Goal: Task Accomplishment & Management: Manage account settings

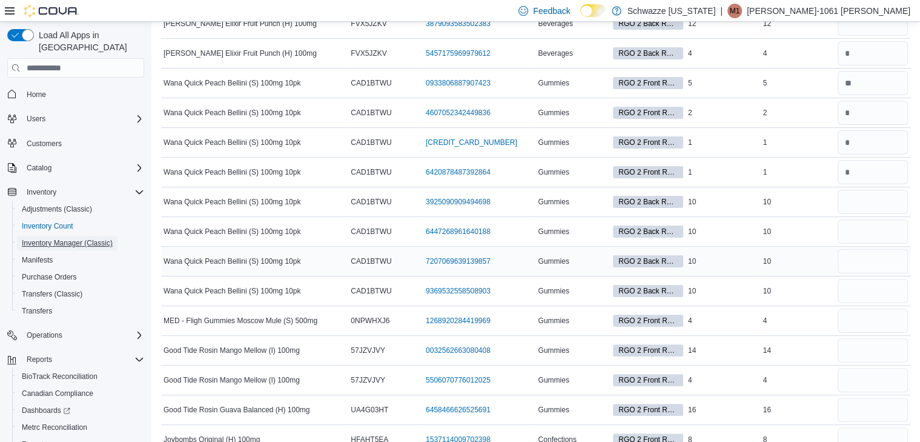
scroll to position [267, 0]
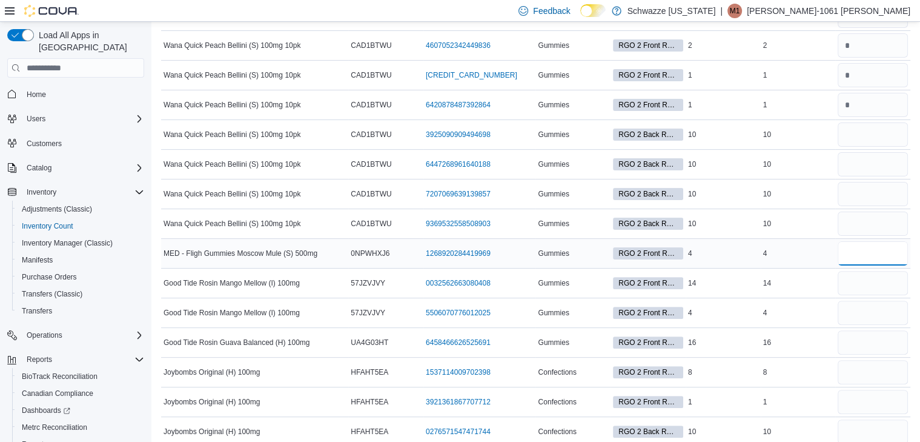
click at [852, 251] on input "number" at bounding box center [873, 253] width 70 height 24
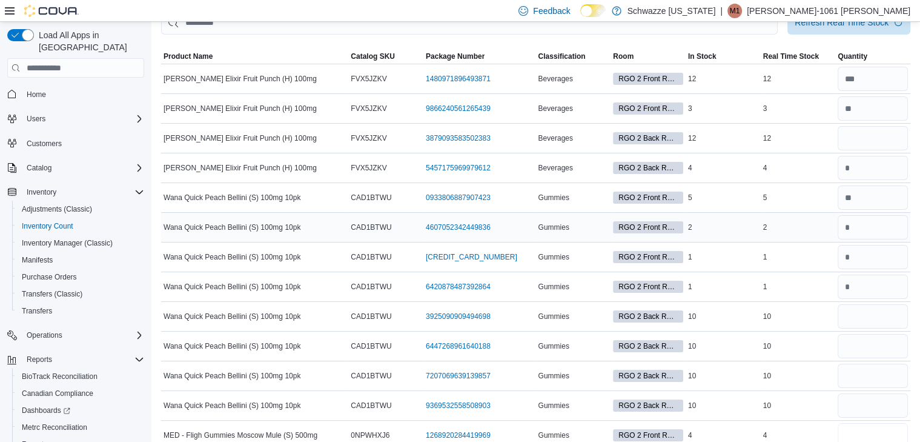
scroll to position [65, 0]
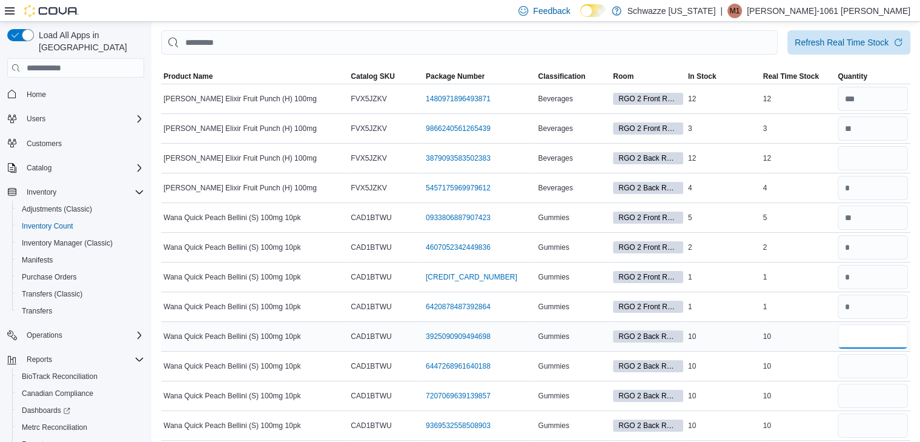
click at [864, 336] on input "number" at bounding box center [873, 336] width 70 height 24
type input "**"
type input "*"
type input "**"
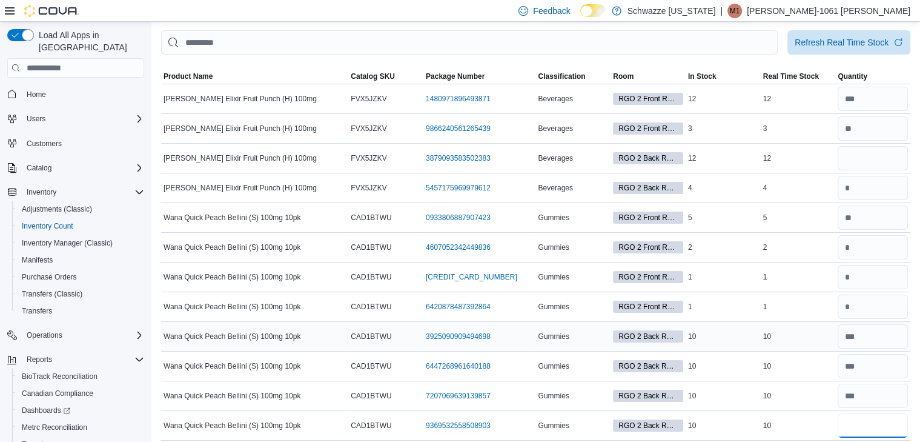
type input "**"
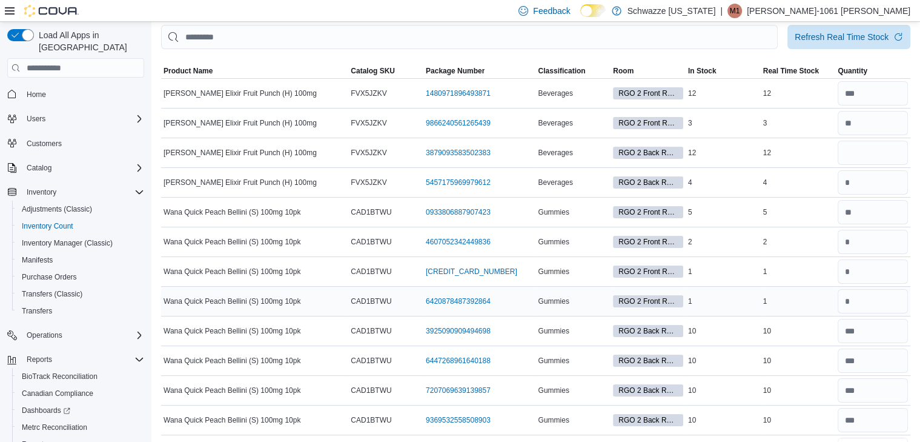
scroll to position [21, 0]
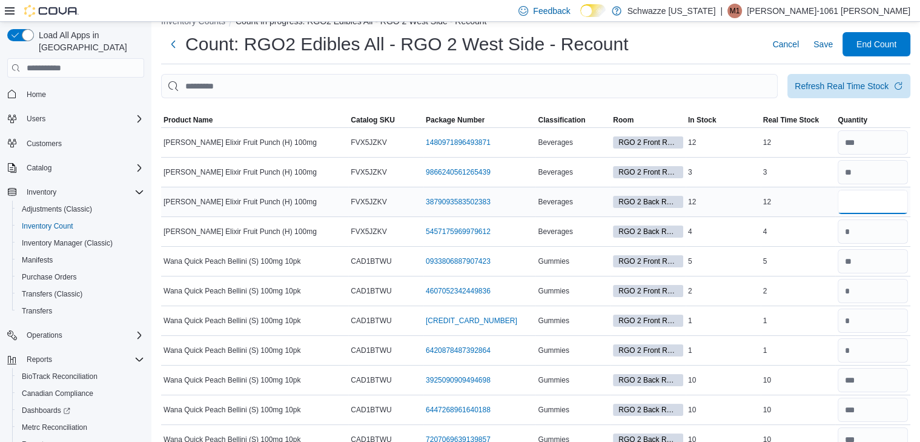
click at [886, 201] on input "number" at bounding box center [873, 202] width 70 height 24
type input "**"
drag, startPoint x: 833, startPoint y: 41, endPoint x: 844, endPoint y: 320, distance: 279.0
click at [833, 41] on span "Save" at bounding box center [823, 44] width 19 height 12
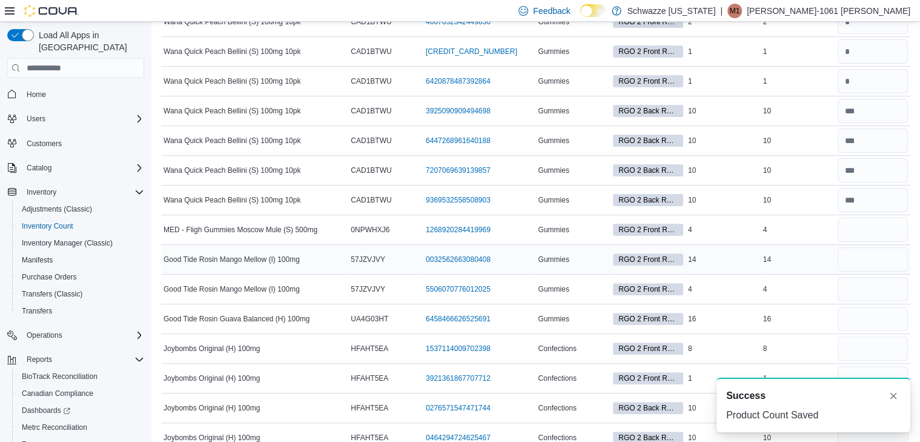
scroll to position [0, 0]
click at [865, 231] on input "number" at bounding box center [873, 230] width 70 height 24
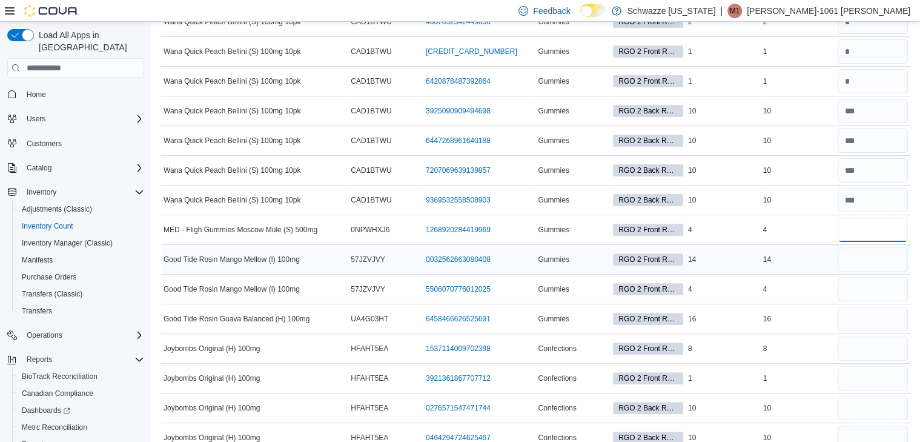
type input "*"
click at [863, 256] on input "number" at bounding box center [873, 259] width 70 height 24
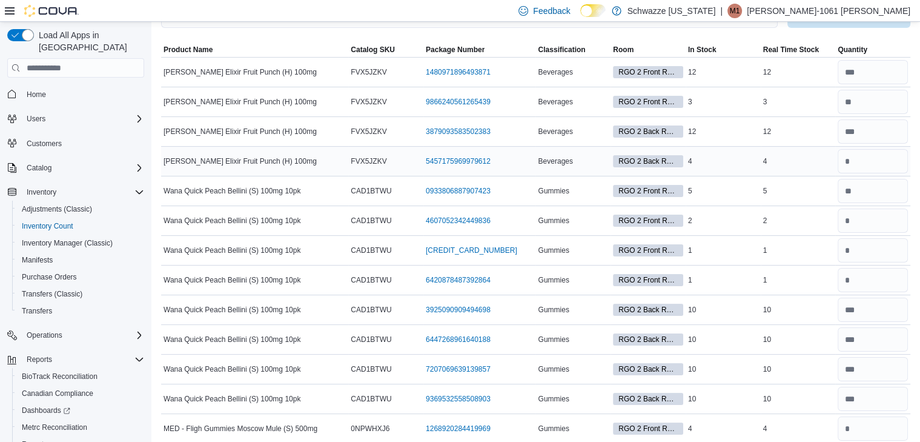
scroll to position [21, 0]
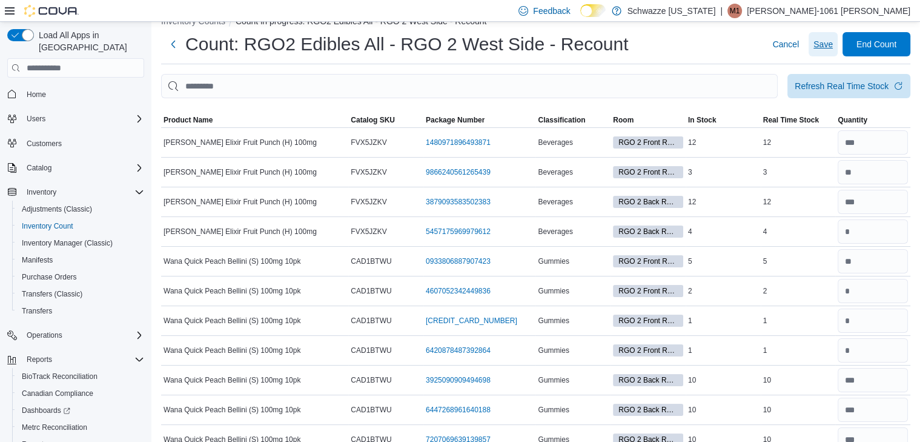
click at [833, 43] on span "Save" at bounding box center [823, 44] width 19 height 12
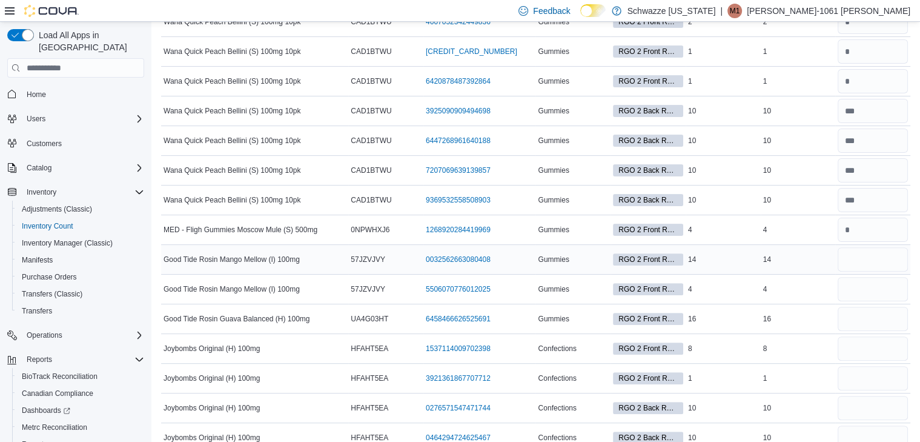
scroll to position [358, 0]
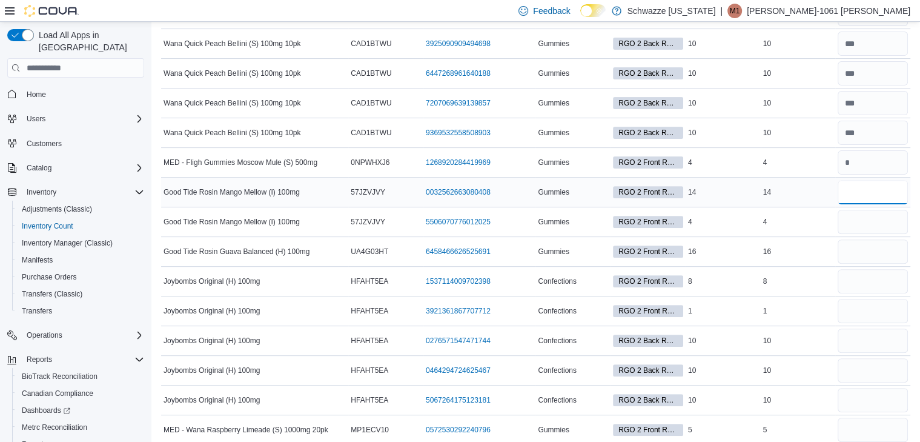
click at [870, 187] on input "number" at bounding box center [873, 192] width 70 height 24
type input "**"
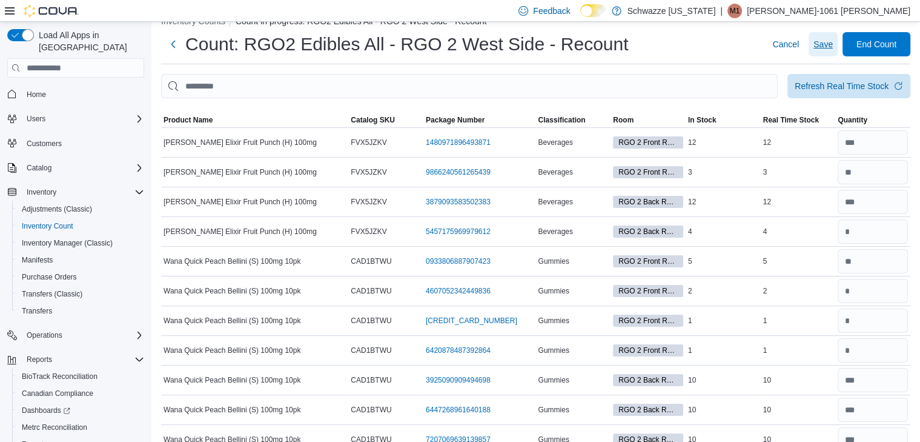
click at [833, 42] on span "Save" at bounding box center [823, 44] width 19 height 12
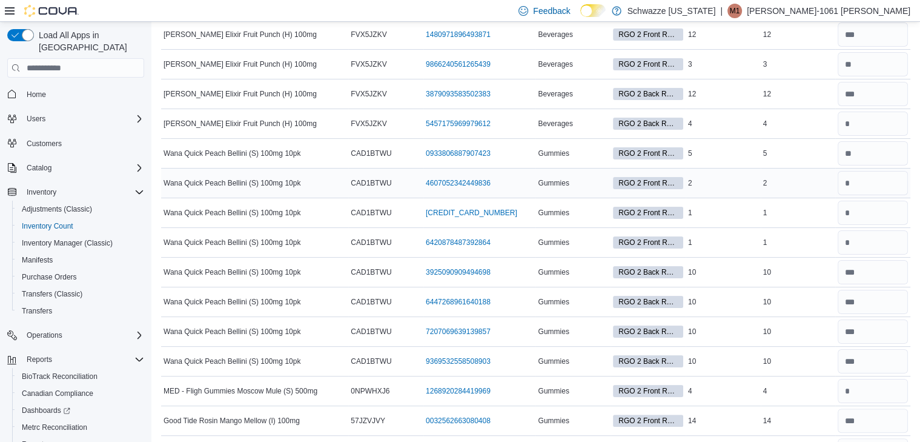
scroll to position [427, 0]
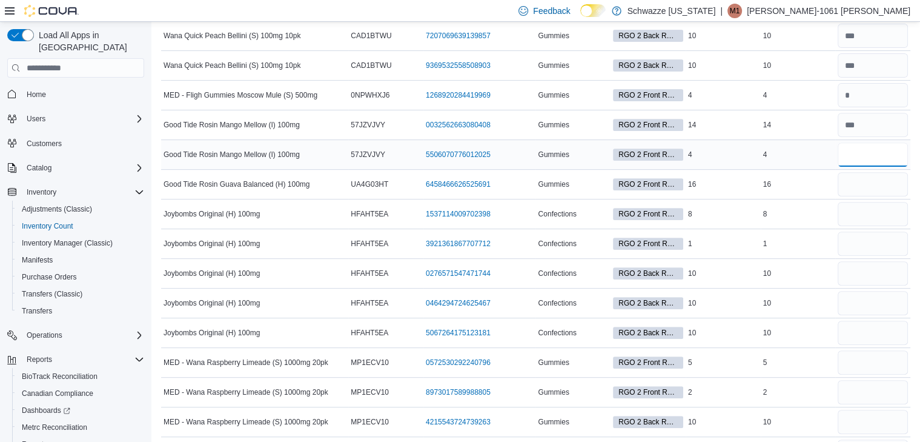
click at [867, 153] on input "number" at bounding box center [873, 154] width 70 height 24
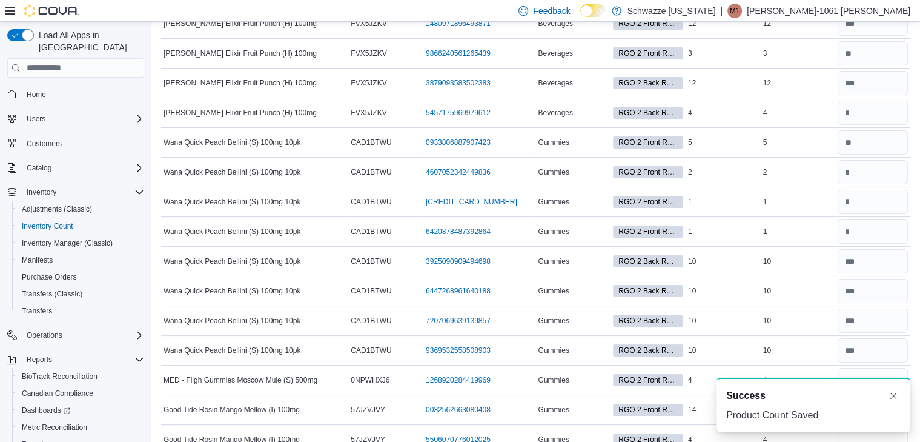
scroll to position [0, 0]
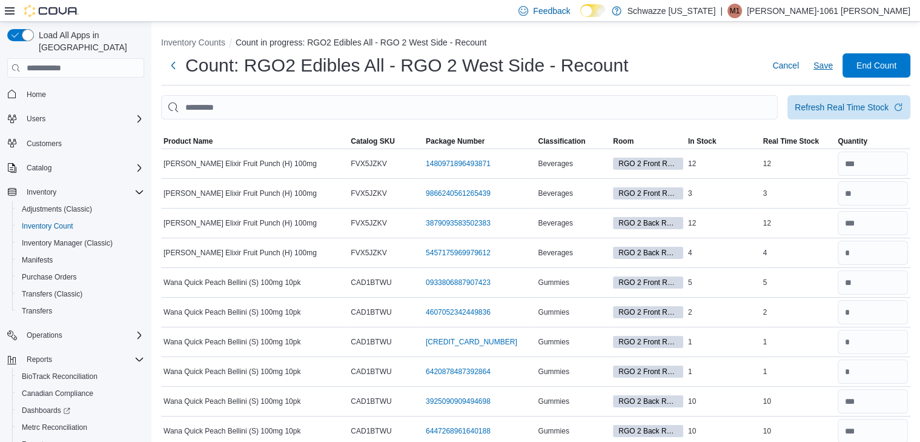
type input "*"
click at [838, 69] on button "Save" at bounding box center [823, 65] width 29 height 24
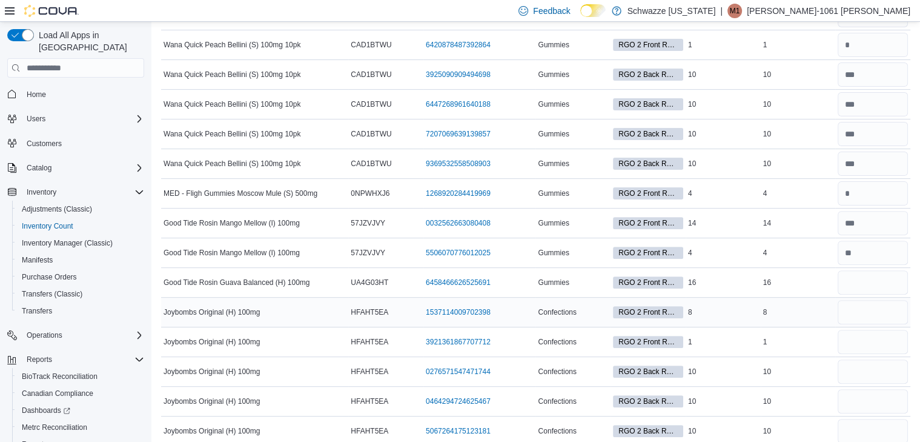
scroll to position [404, 0]
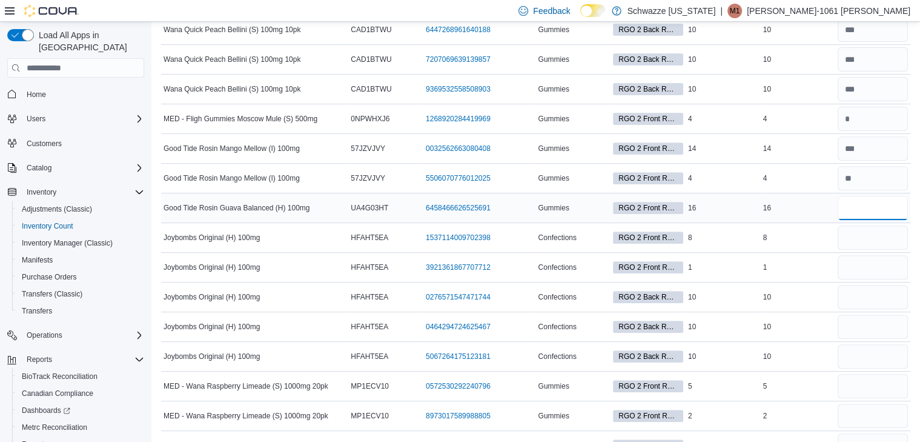
click at [876, 205] on input "number" at bounding box center [873, 208] width 70 height 24
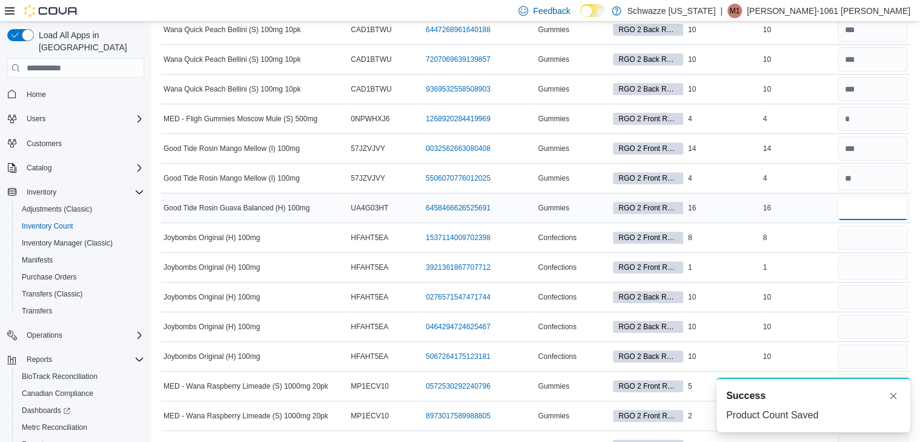
scroll to position [0, 0]
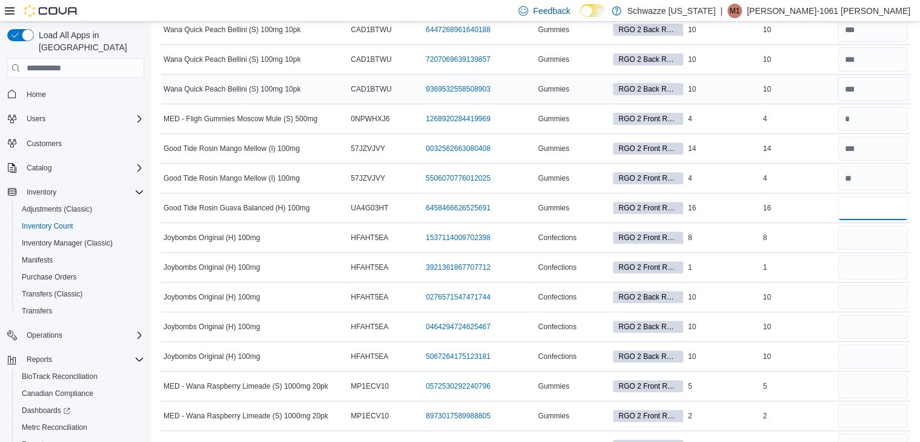
type input "**"
click at [891, 78] on input "number" at bounding box center [873, 89] width 70 height 24
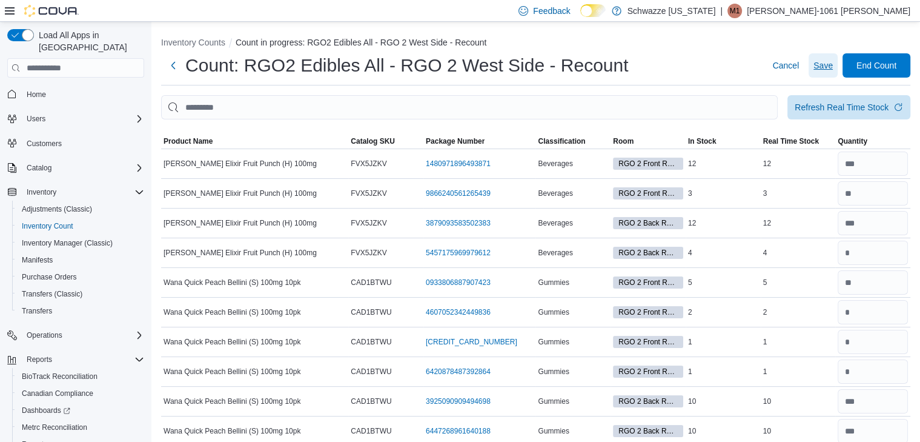
click at [830, 64] on span "Save" at bounding box center [823, 65] width 19 height 12
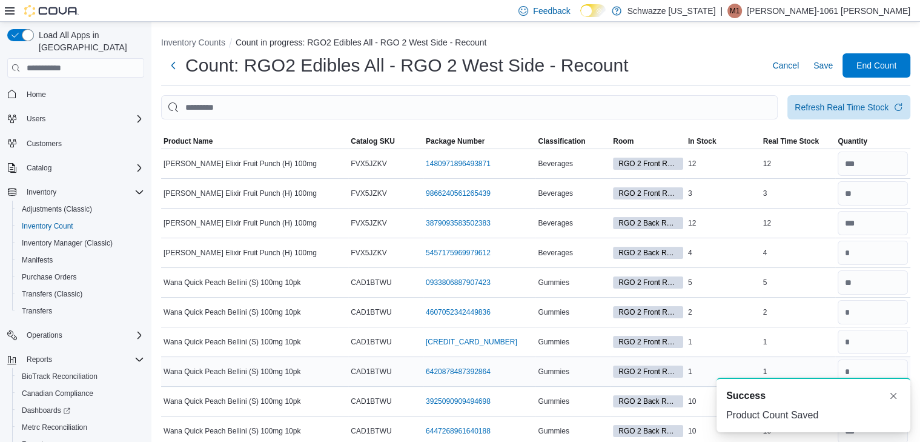
scroll to position [336, 0]
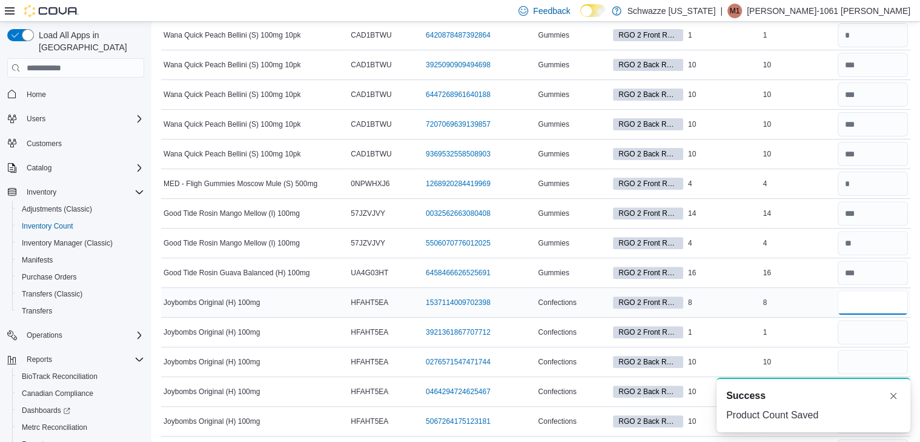
click at [871, 295] on input "number" at bounding box center [873, 302] width 70 height 24
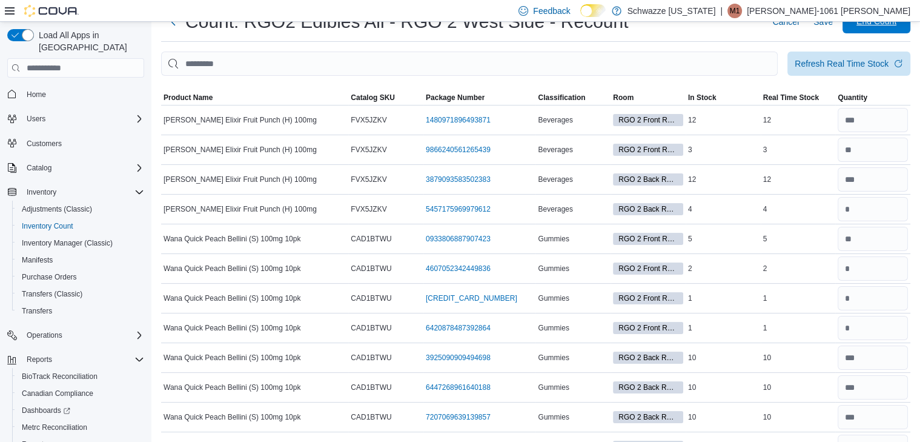
scroll to position [0, 0]
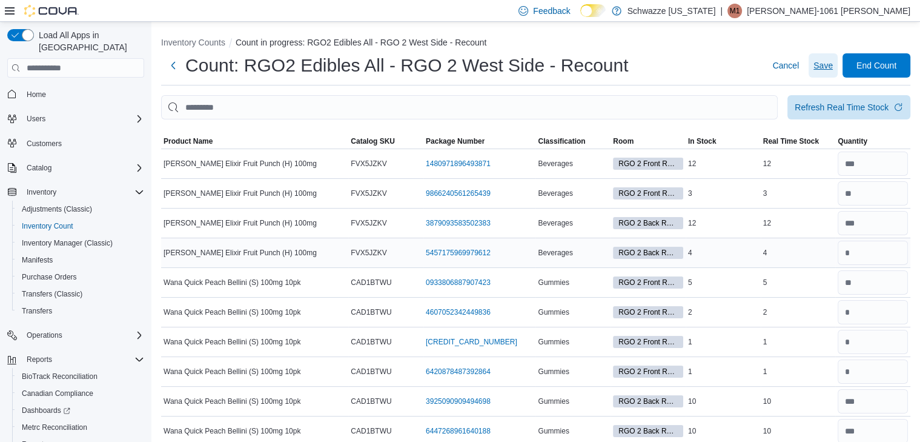
drag, startPoint x: 840, startPoint y: 61, endPoint x: 856, endPoint y: 256, distance: 196.4
click at [833, 62] on span "Save" at bounding box center [823, 65] width 19 height 12
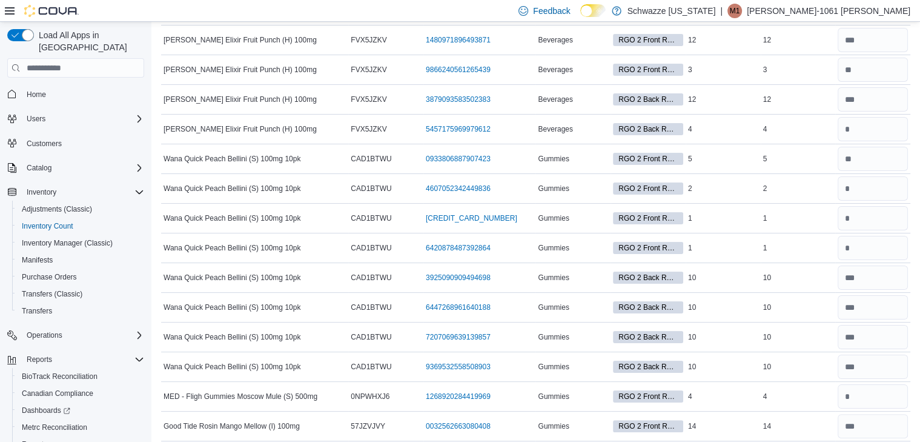
scroll to position [336, 0]
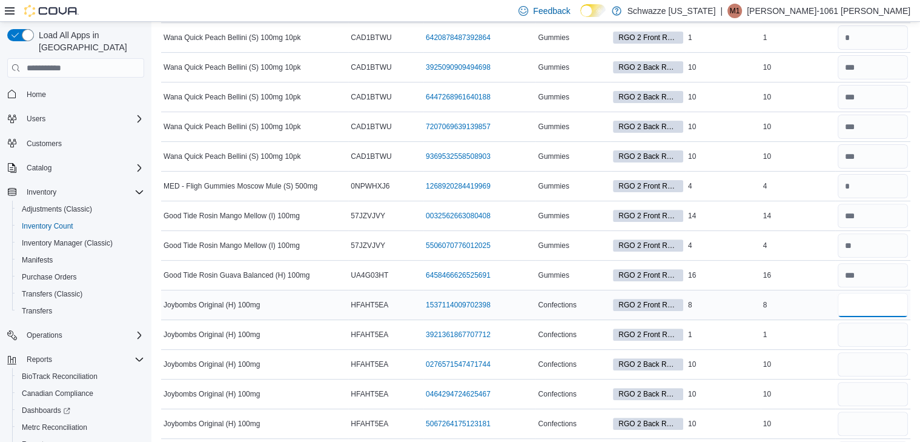
click at [867, 306] on input "number" at bounding box center [873, 305] width 70 height 24
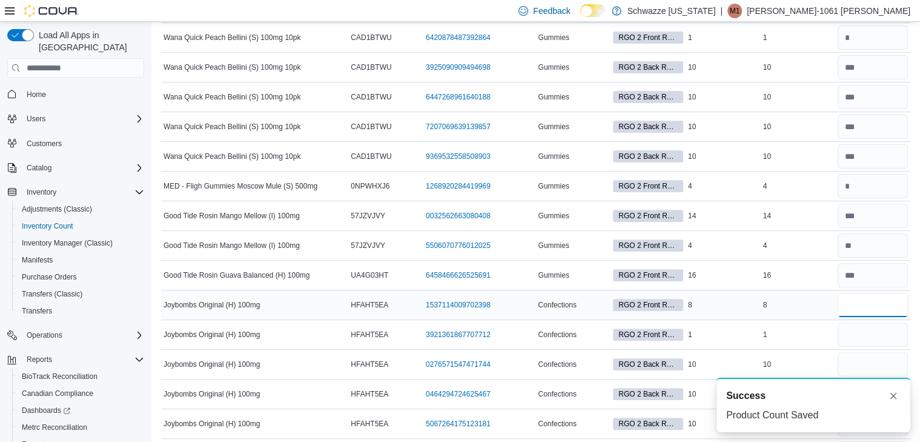
scroll to position [0, 0]
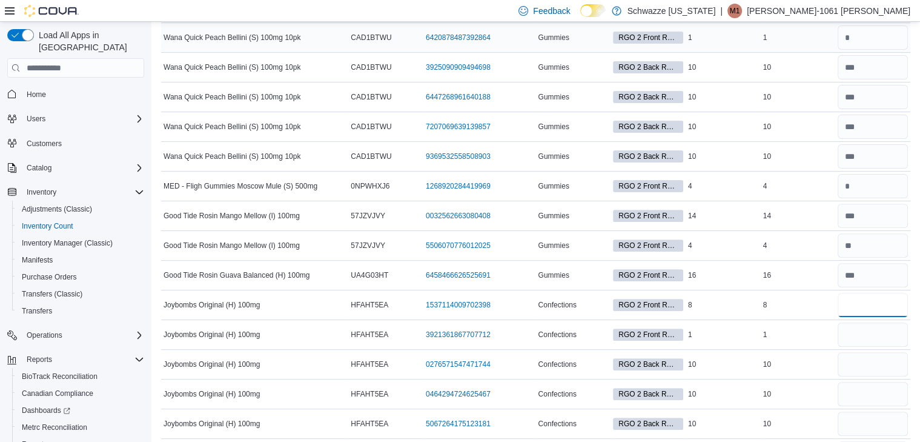
type input "*"
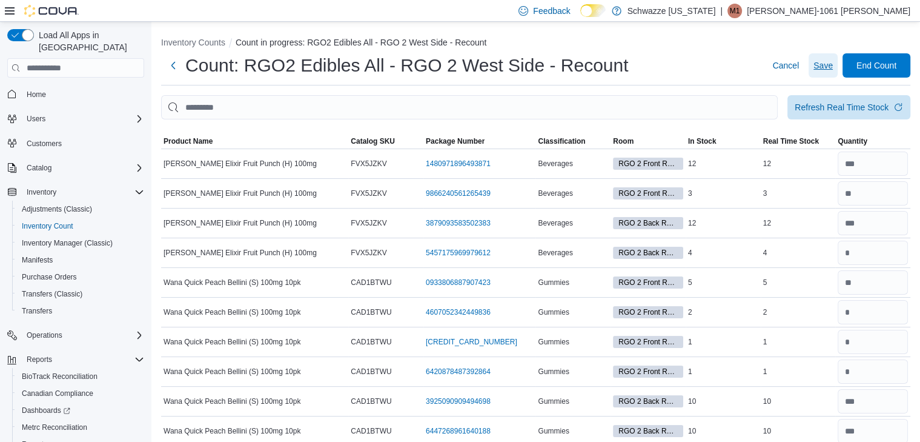
click at [833, 62] on span "Save" at bounding box center [823, 65] width 19 height 12
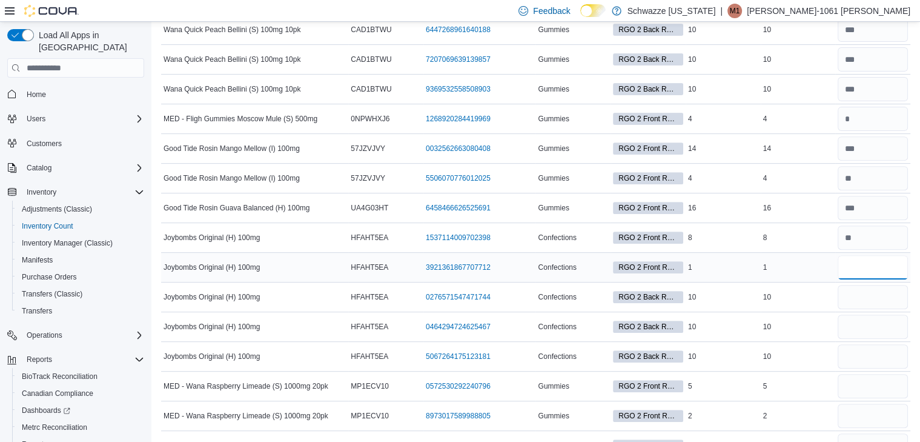
click at [864, 272] on input "number" at bounding box center [873, 267] width 70 height 24
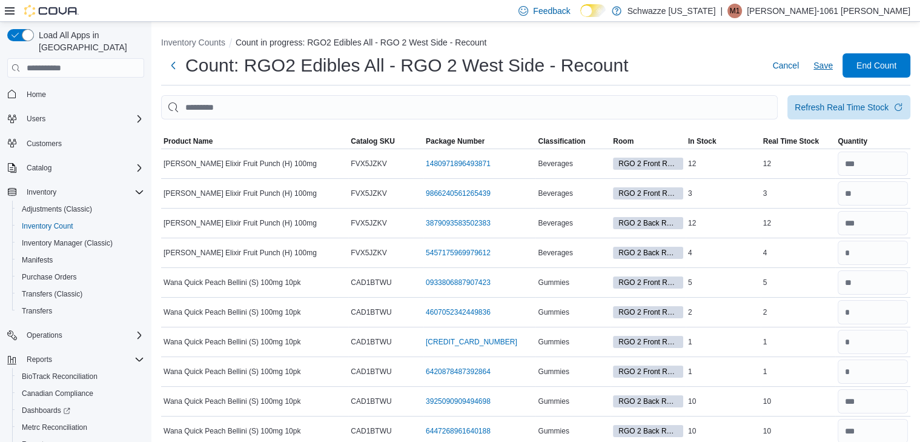
type input "*"
click at [833, 67] on span "Save" at bounding box center [823, 65] width 19 height 12
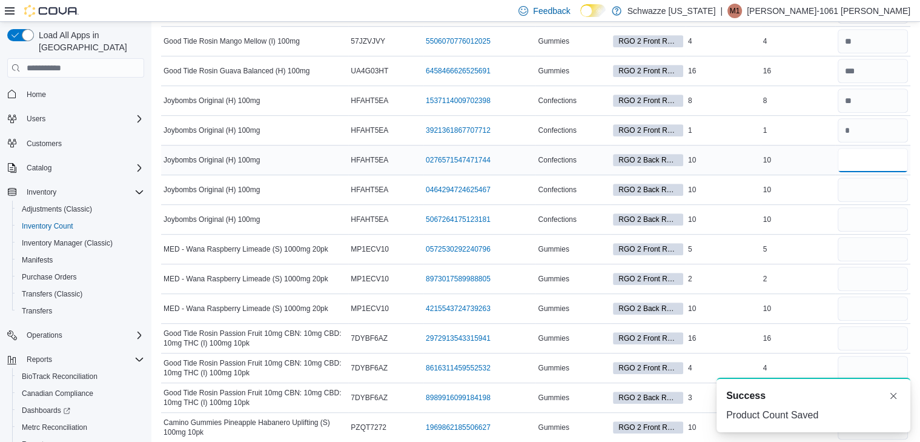
click at [853, 157] on input "number" at bounding box center [873, 160] width 70 height 24
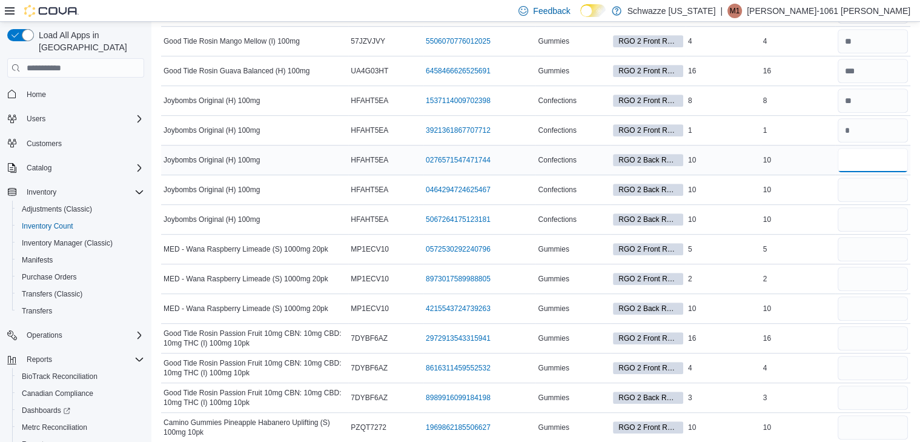
type input "**"
type input "*"
type input "**"
type input "*"
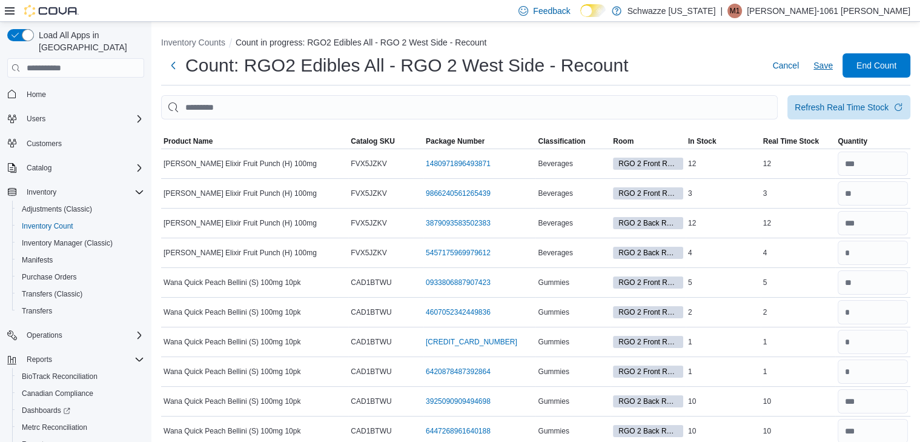
type input "**"
click at [823, 64] on span "Save" at bounding box center [823, 65] width 19 height 12
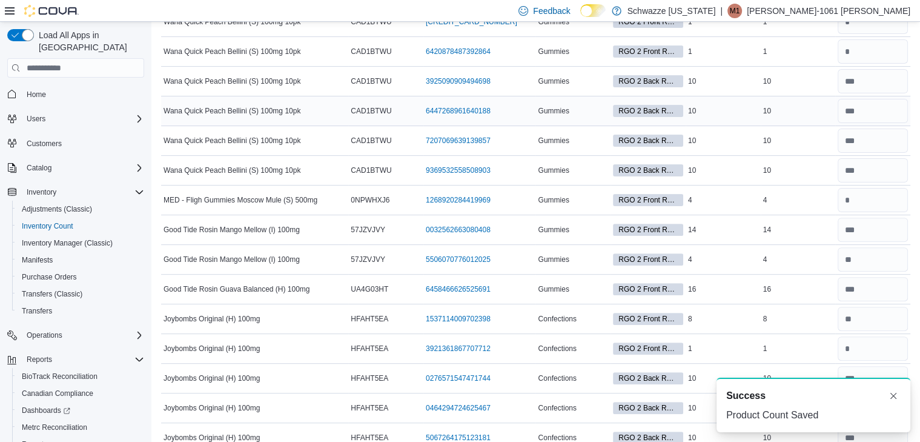
scroll to position [606, 0]
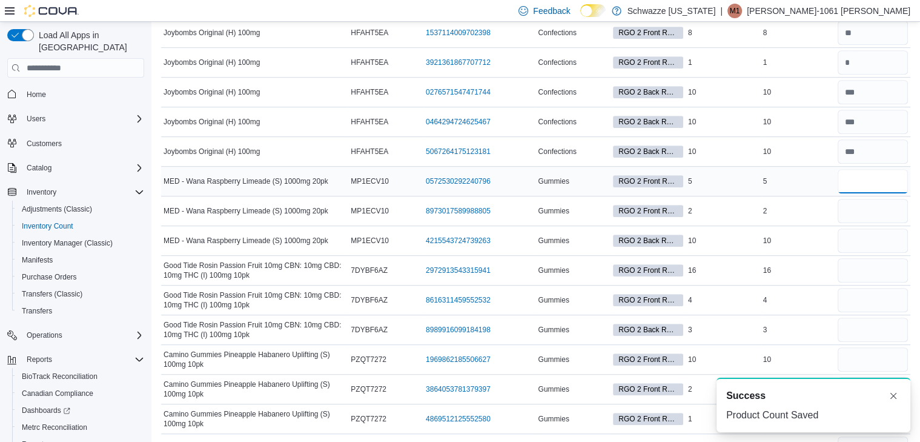
click at [856, 179] on input "number" at bounding box center [873, 181] width 70 height 24
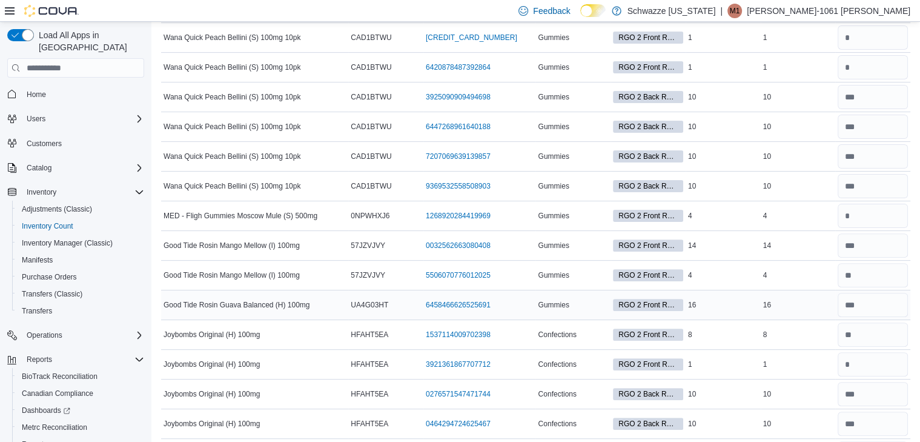
scroll to position [0, 0]
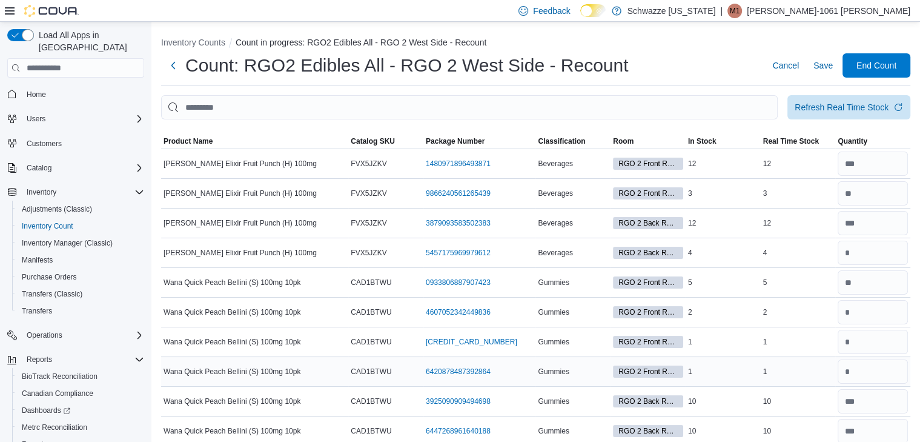
type input "*"
click at [831, 67] on span "Save" at bounding box center [823, 65] width 19 height 12
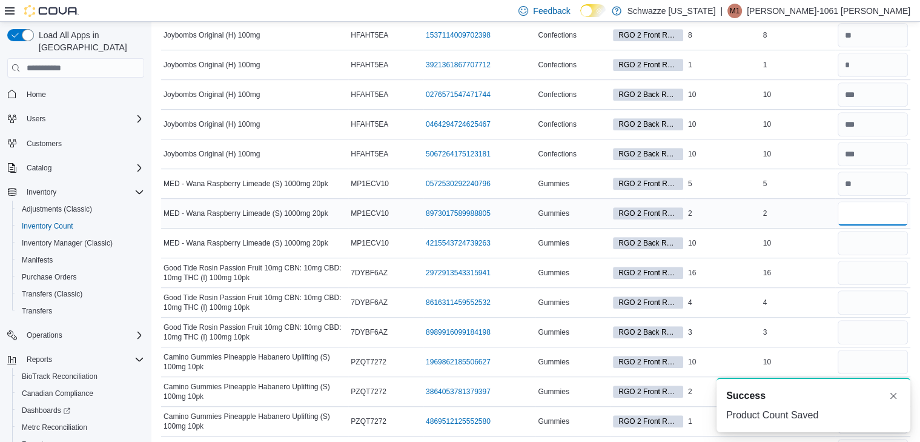
click at [876, 208] on input "number" at bounding box center [873, 213] width 70 height 24
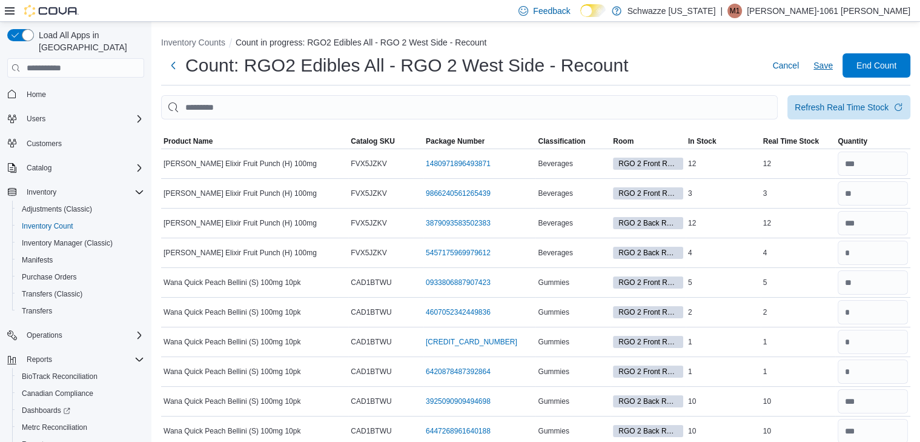
type input "*"
click at [831, 70] on span "Save" at bounding box center [823, 65] width 19 height 12
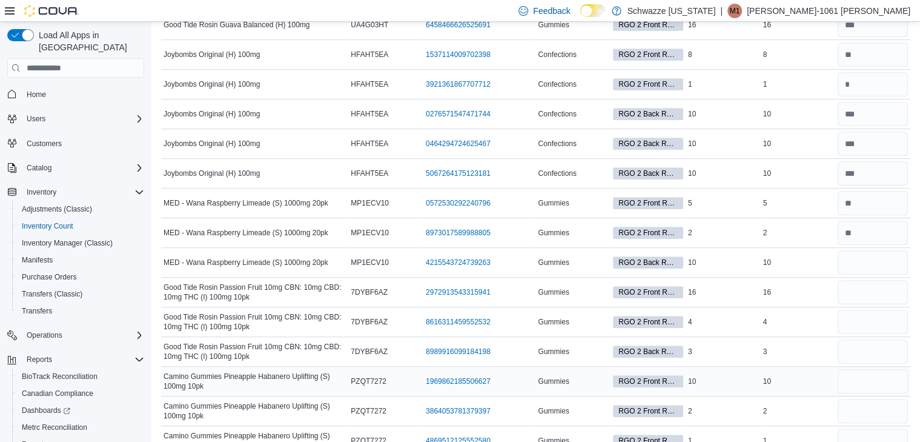
scroll to position [740, 0]
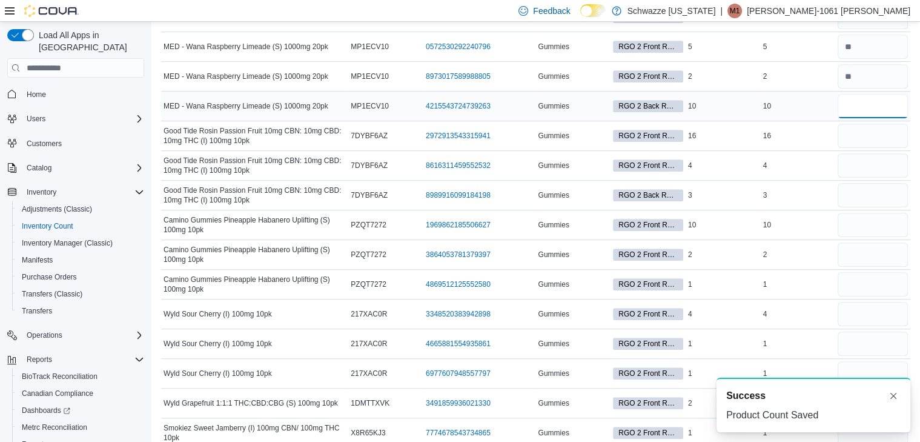
click at [869, 106] on input "number" at bounding box center [873, 106] width 70 height 24
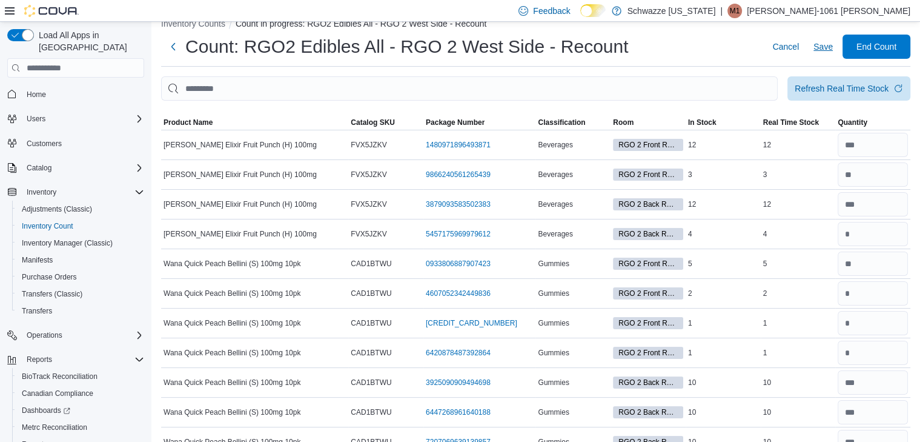
scroll to position [0, 0]
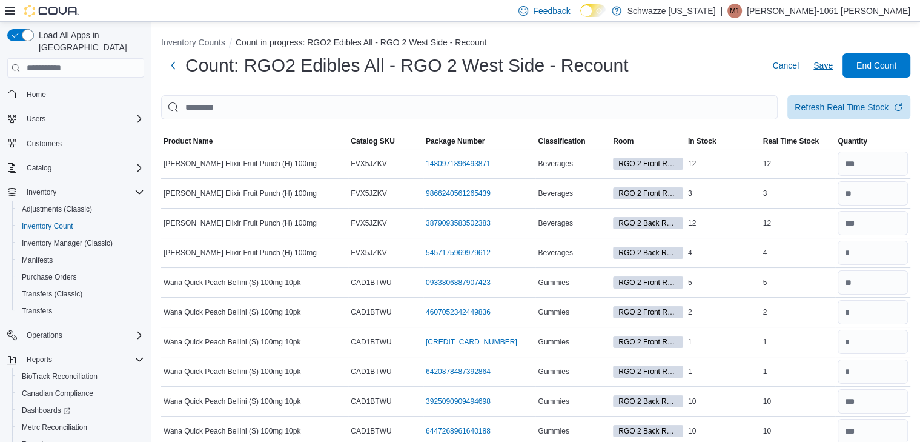
type input "**"
drag, startPoint x: 827, startPoint y: 62, endPoint x: 894, endPoint y: 272, distance: 220.2
click at [830, 60] on span "Save" at bounding box center [823, 65] width 19 height 12
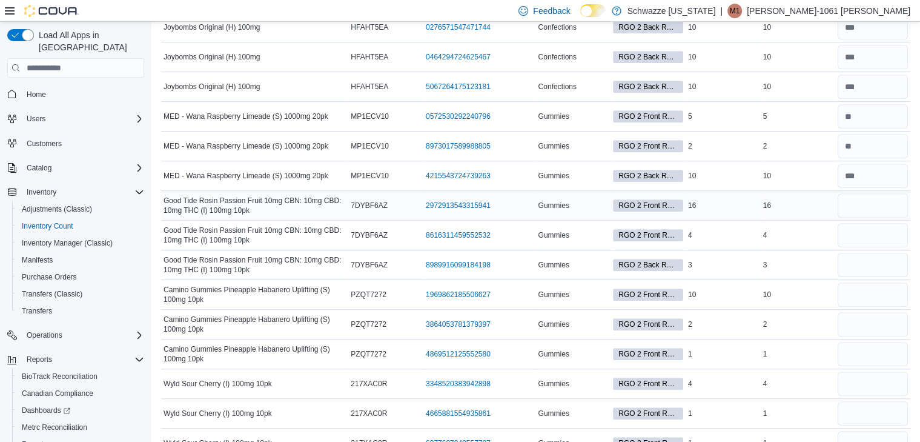
scroll to position [808, 0]
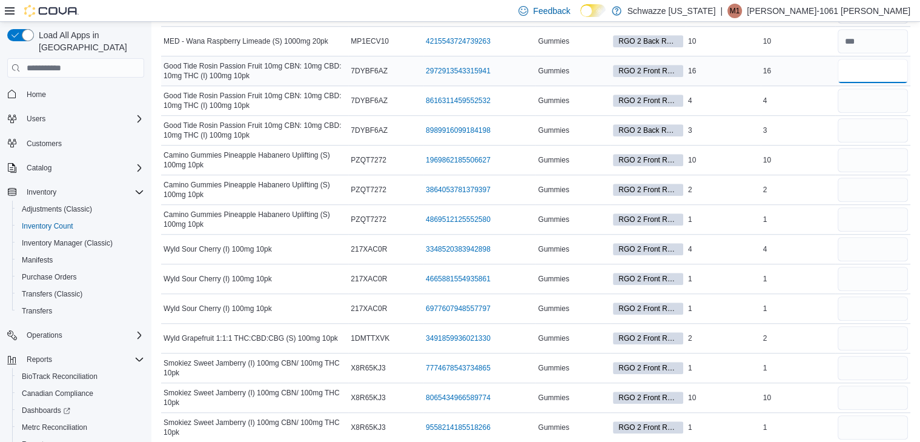
click at [857, 69] on input "number" at bounding box center [873, 71] width 70 height 24
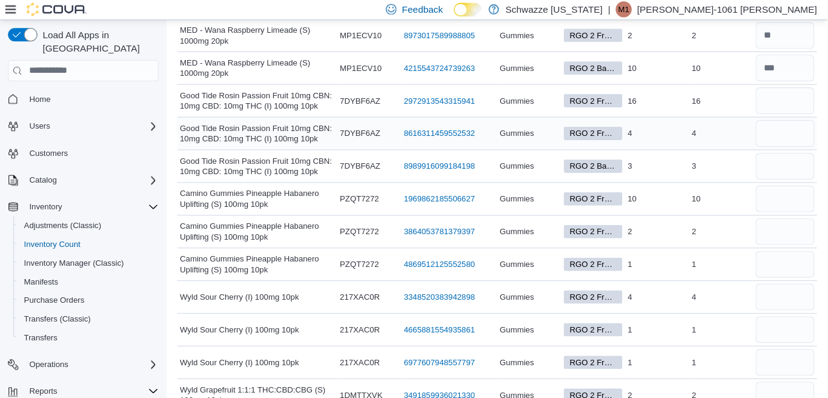
scroll to position [805, 0]
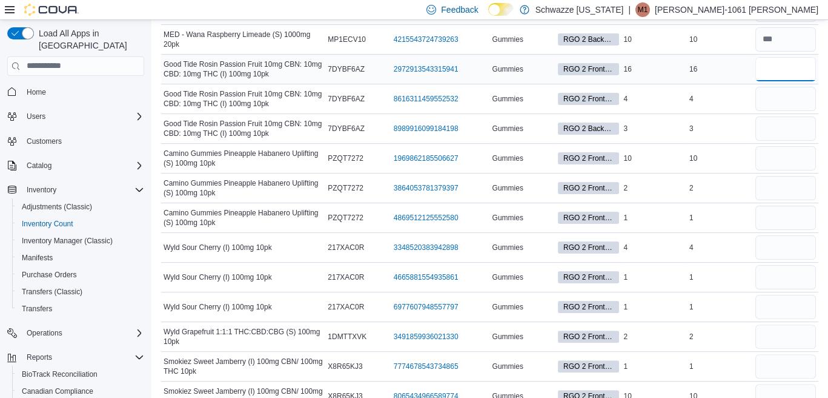
click at [777, 67] on input "number" at bounding box center [786, 69] width 61 height 24
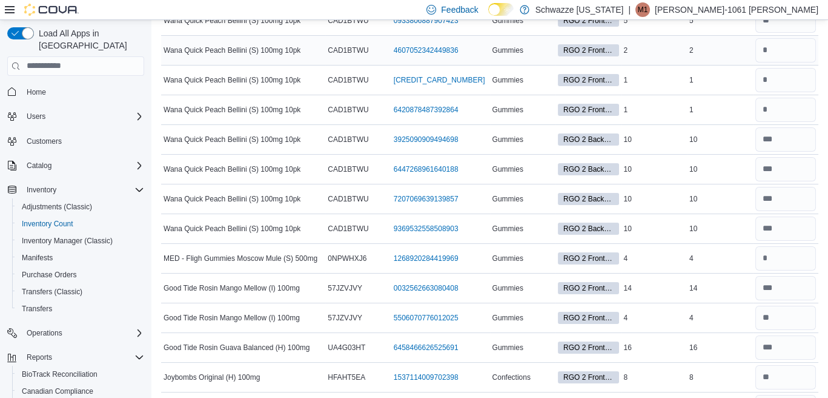
scroll to position [0, 0]
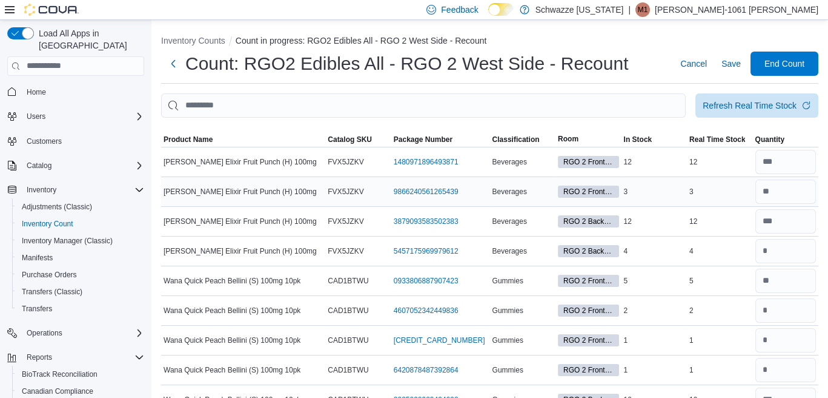
type input "**"
click at [741, 61] on span "Save" at bounding box center [731, 64] width 19 height 12
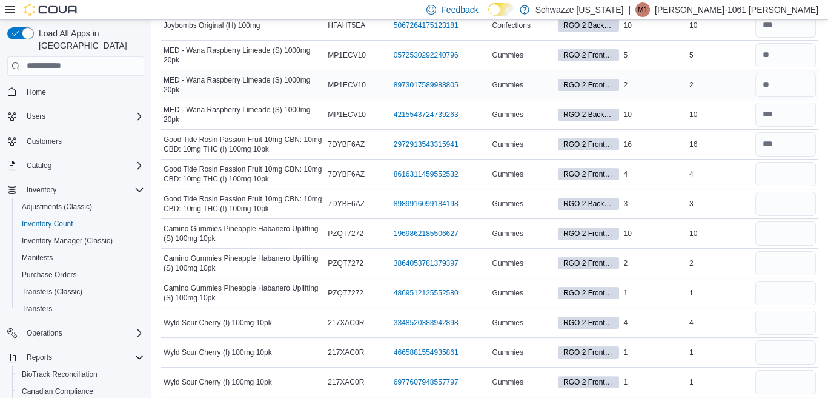
scroll to position [788, 0]
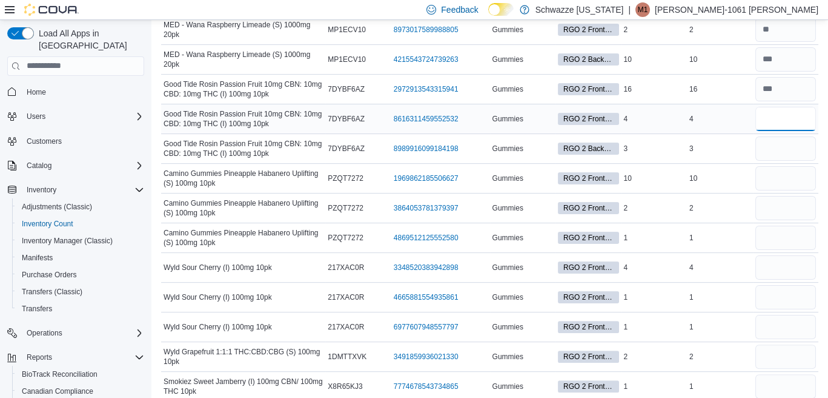
click at [785, 124] on input "number" at bounding box center [786, 119] width 61 height 24
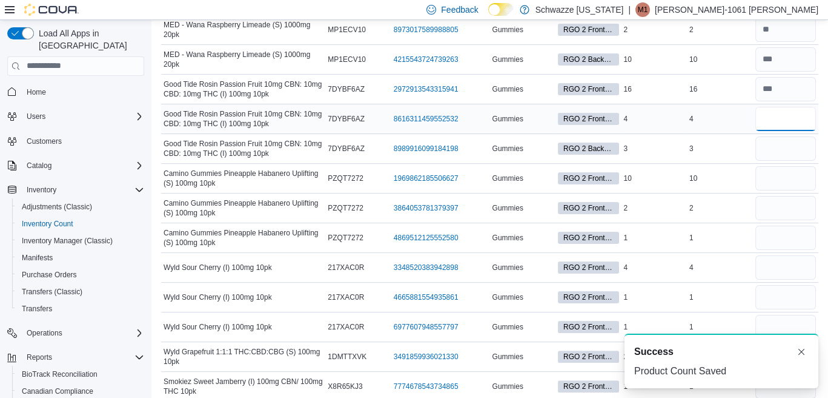
scroll to position [0, 0]
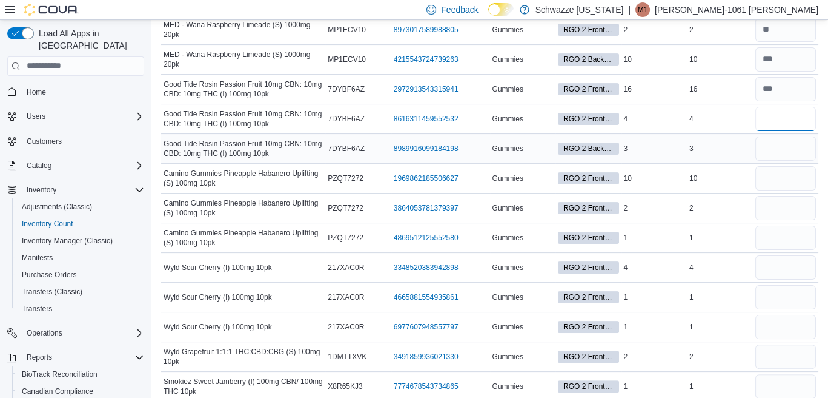
type input "*"
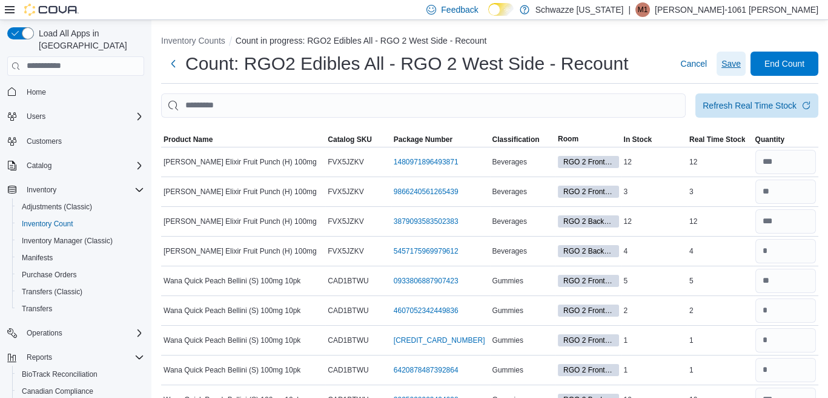
click at [738, 59] on span "Save" at bounding box center [731, 64] width 19 height 12
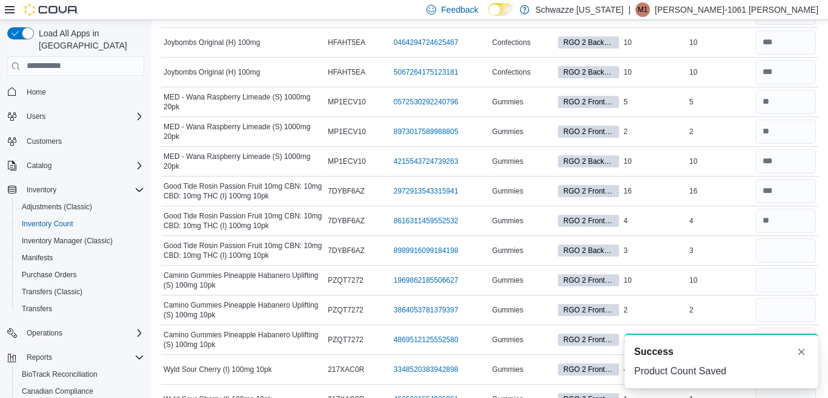
scroll to position [664, 0]
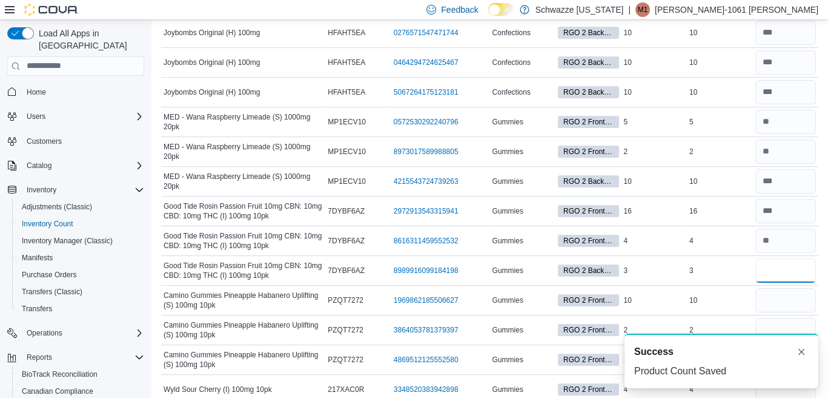
click at [784, 265] on input "number" at bounding box center [786, 270] width 61 height 24
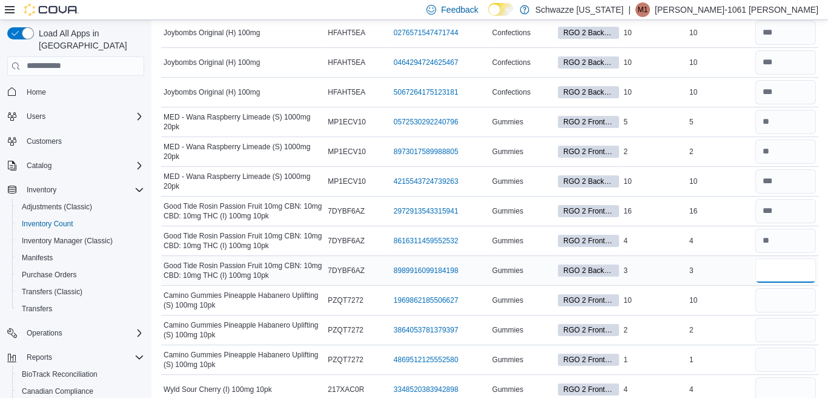
type input "*"
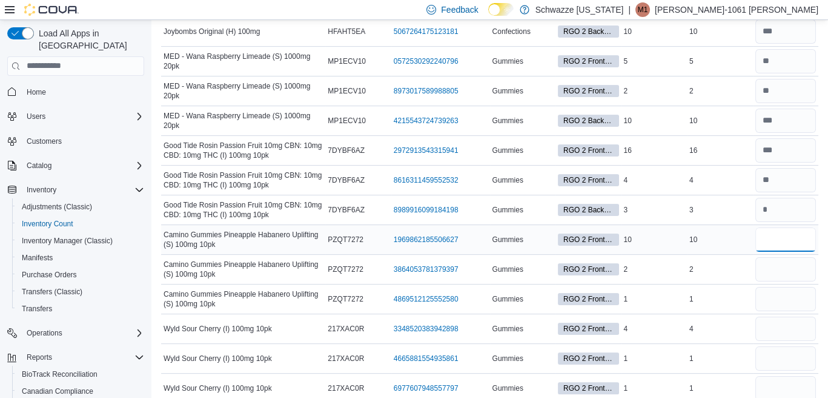
click at [780, 241] on input "number" at bounding box center [786, 239] width 61 height 24
type input "**"
type input "*"
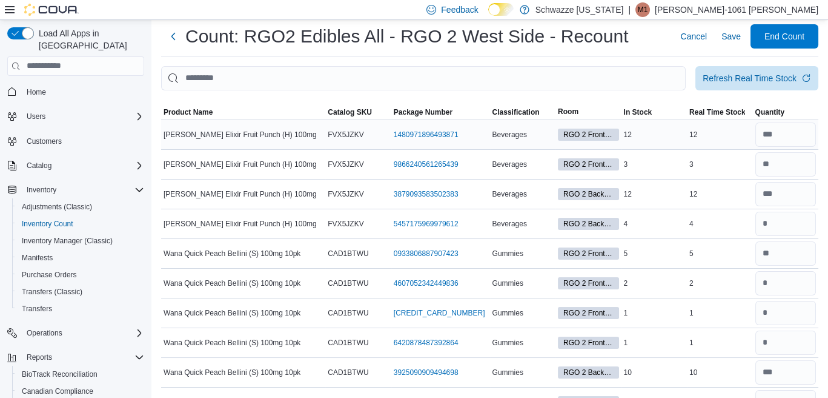
scroll to position [0, 0]
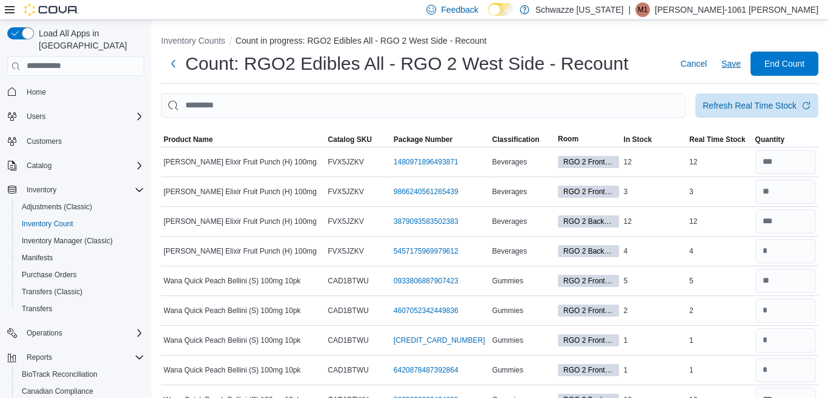
type input "**"
click at [738, 59] on span "Save" at bounding box center [731, 64] width 19 height 12
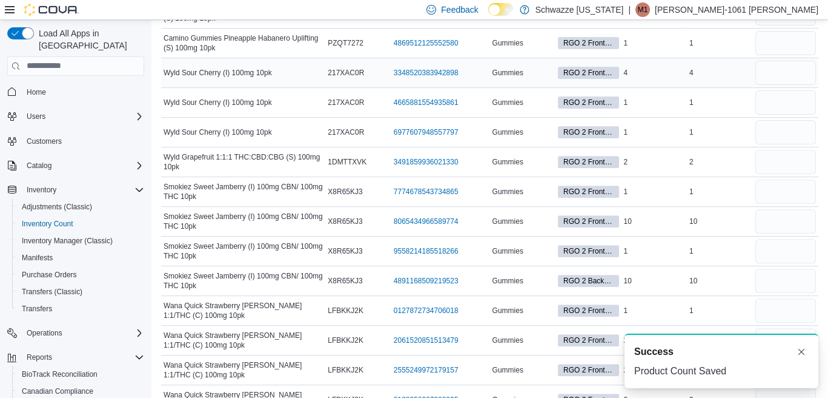
scroll to position [909, 0]
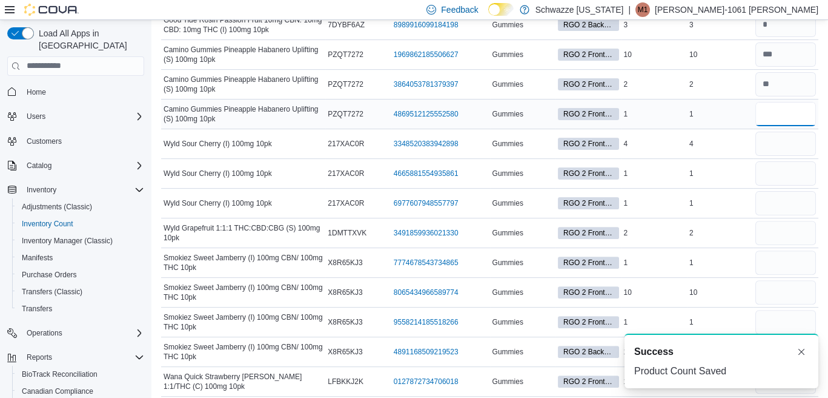
click at [786, 107] on input "number" at bounding box center [786, 114] width 61 height 24
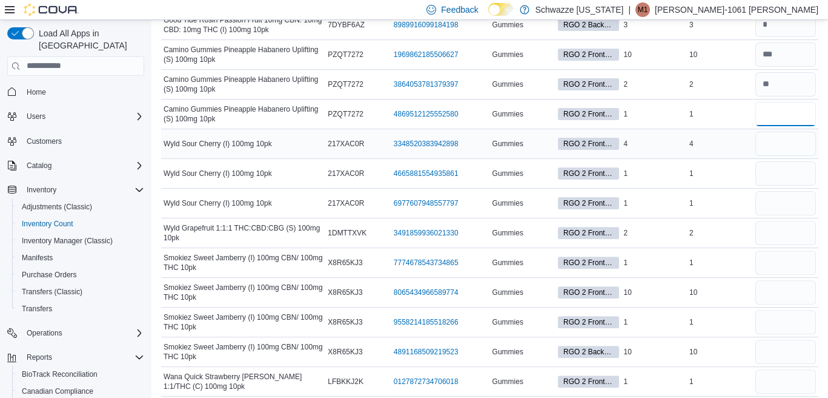
type input "*"
click at [783, 134] on input "number" at bounding box center [786, 143] width 61 height 24
type input "*"
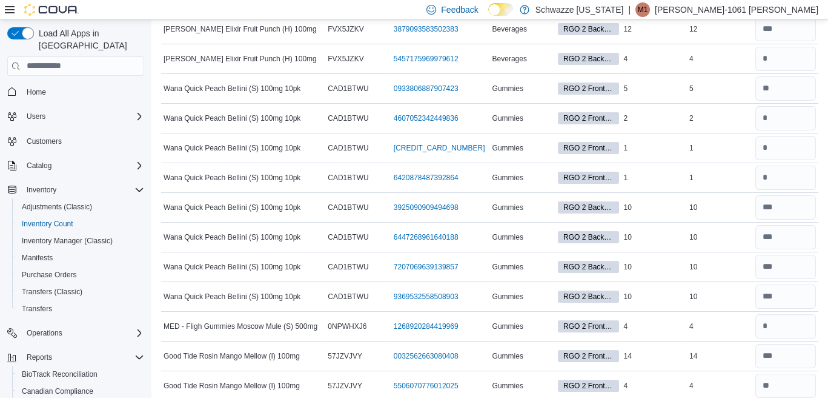
scroll to position [0, 0]
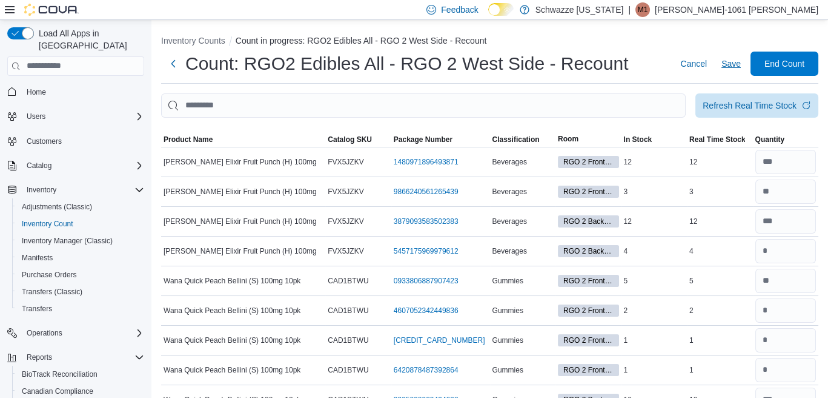
type input "*"
click at [736, 64] on span "Save" at bounding box center [731, 64] width 19 height 12
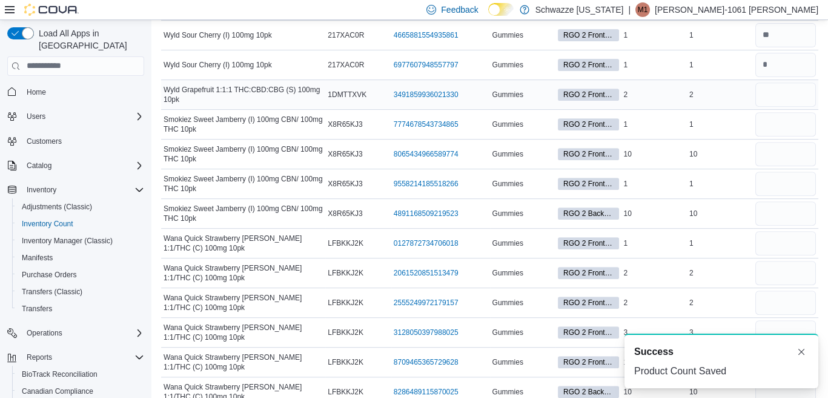
scroll to position [1027, 0]
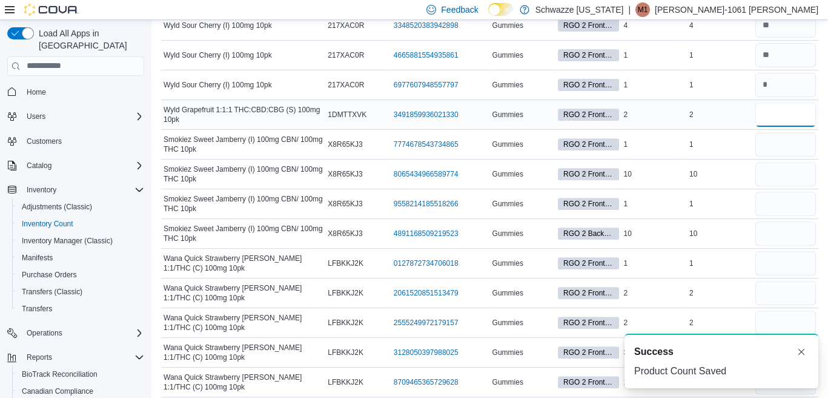
click at [776, 106] on input "number" at bounding box center [786, 114] width 61 height 24
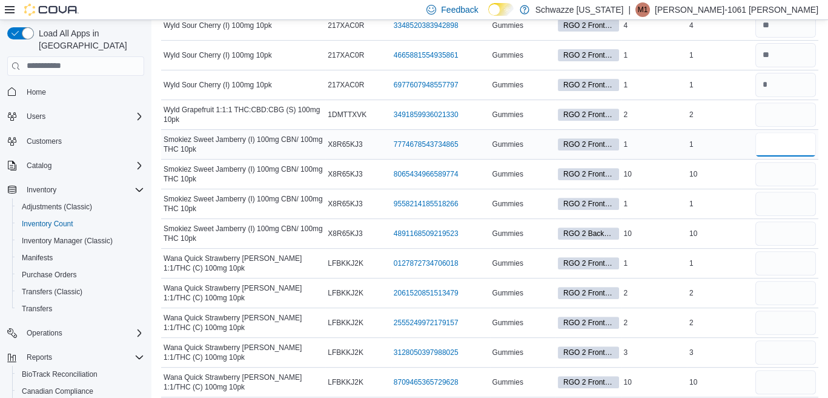
click at [770, 143] on input "number" at bounding box center [786, 144] width 61 height 24
type input "*"
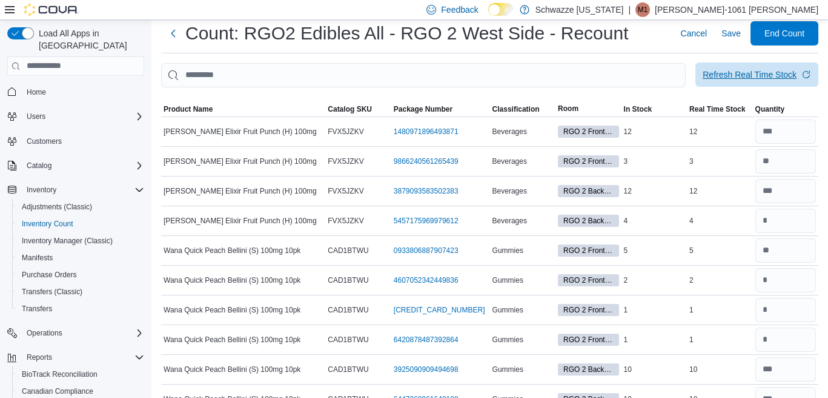
scroll to position [0, 0]
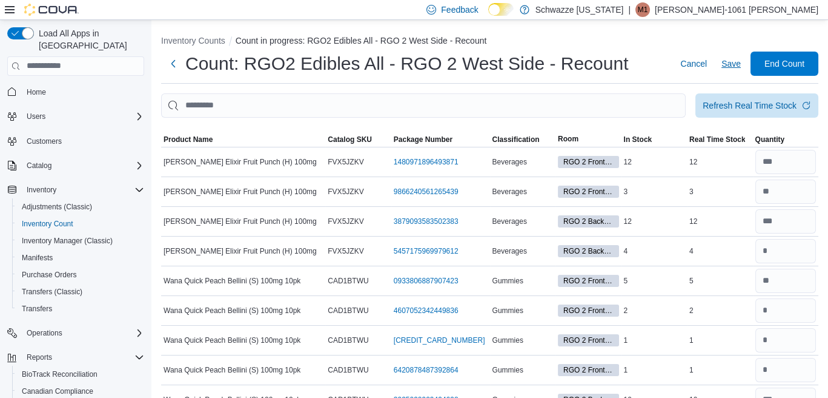
type input "**"
drag, startPoint x: 745, startPoint y: 61, endPoint x: 734, endPoint y: 82, distance: 24.4
click at [741, 61] on span "Save" at bounding box center [731, 64] width 19 height 12
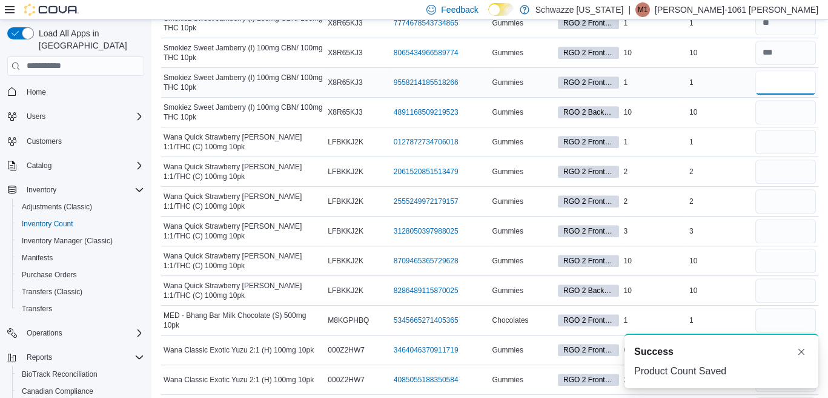
click at [771, 72] on input "number" at bounding box center [786, 82] width 61 height 24
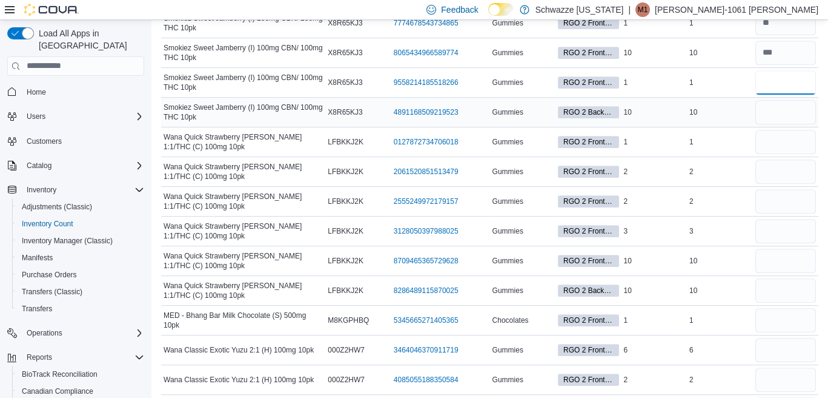
scroll to position [1088, 0]
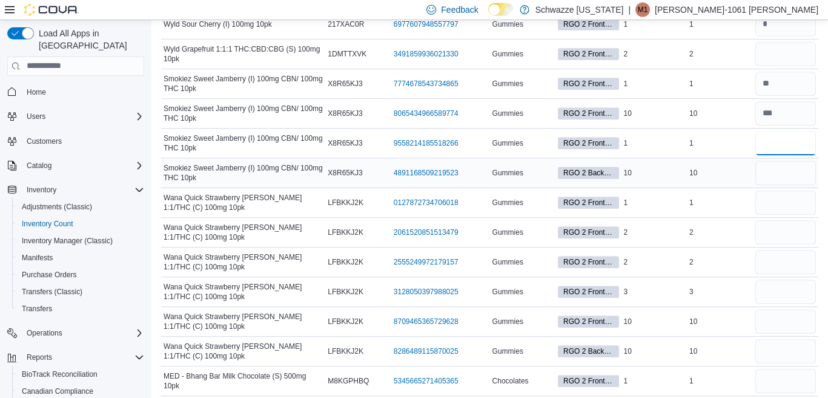
type input "*"
drag, startPoint x: 781, startPoint y: 169, endPoint x: 776, endPoint y: 164, distance: 7.3
click at [781, 168] on input "number" at bounding box center [786, 173] width 61 height 24
click at [780, 204] on input "number" at bounding box center [786, 202] width 61 height 24
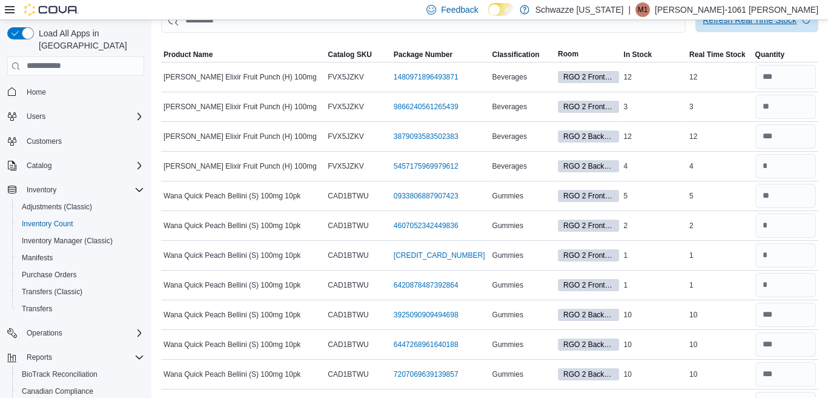
scroll to position [0, 0]
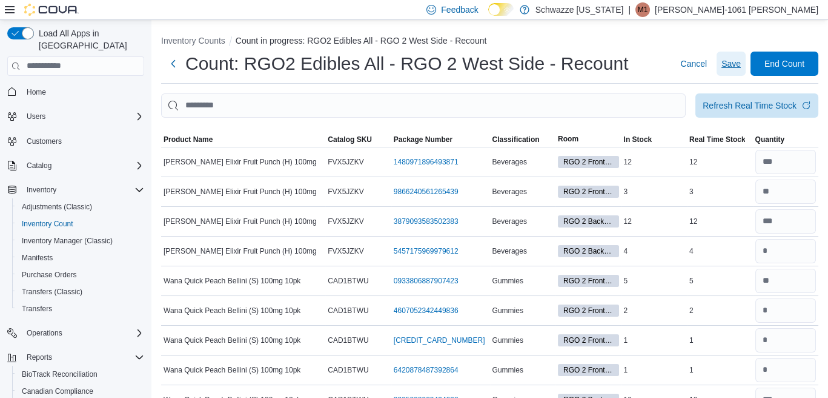
click at [733, 68] on span "Save" at bounding box center [731, 64] width 19 height 12
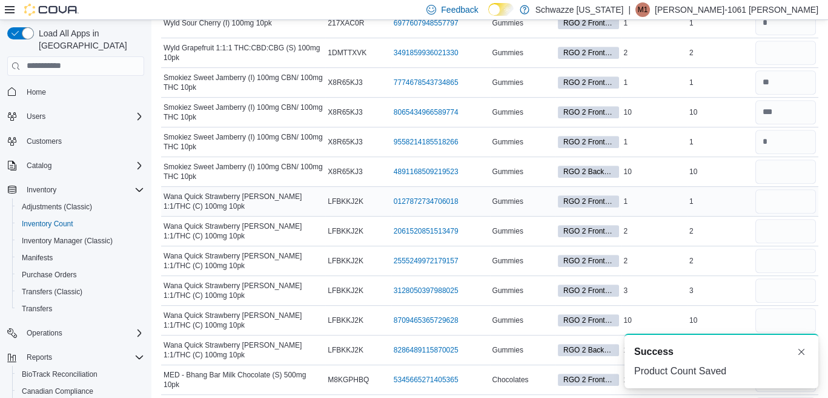
scroll to position [1091, 0]
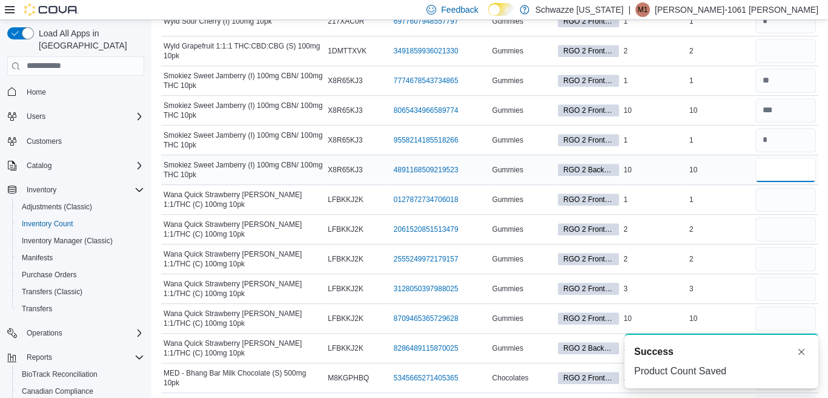
click at [787, 168] on input "number" at bounding box center [786, 170] width 61 height 24
click at [775, 199] on input "number" at bounding box center [786, 199] width 61 height 24
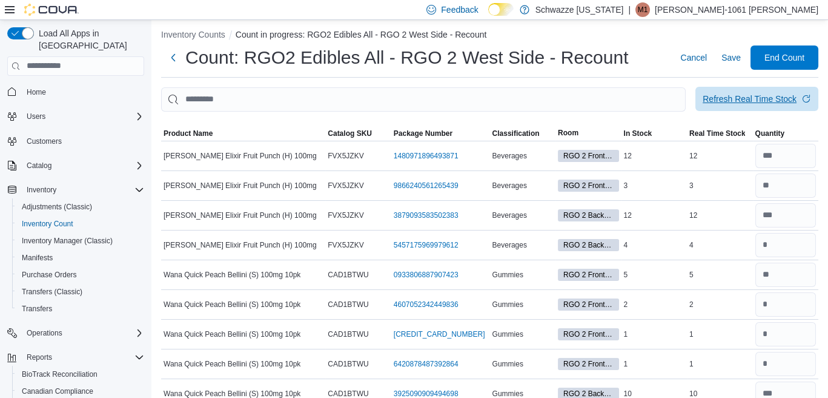
scroll to position [0, 0]
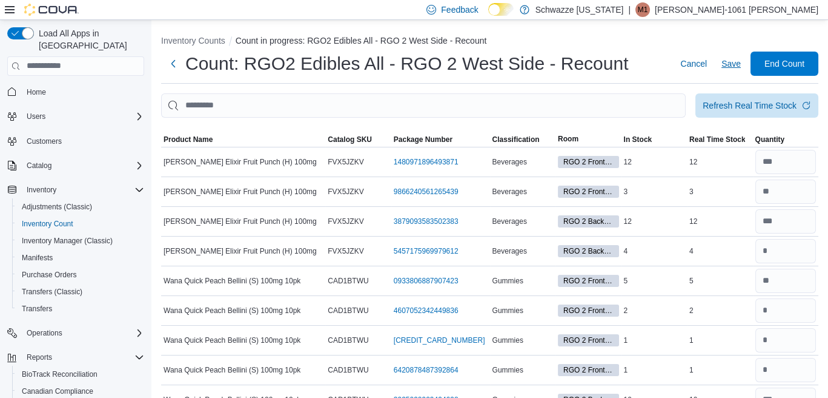
type input "*"
click at [741, 65] on span "Save" at bounding box center [731, 64] width 19 height 12
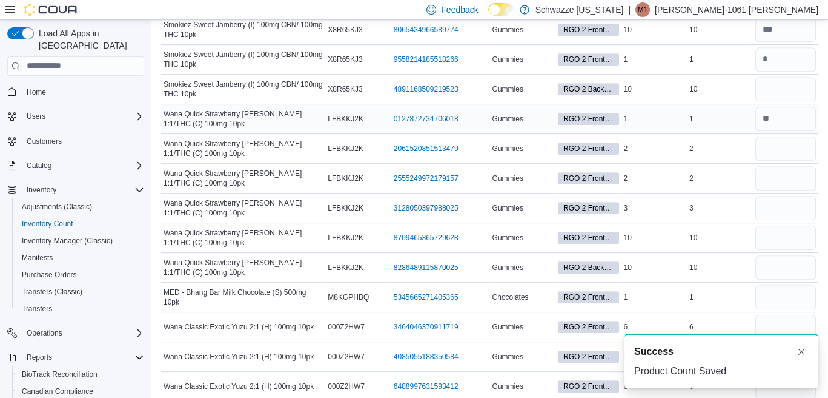
scroll to position [1151, 0]
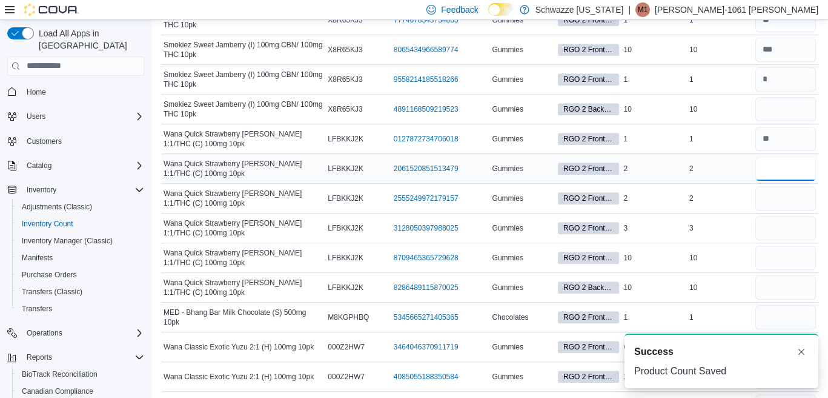
click at [771, 169] on input "number" at bounding box center [786, 168] width 61 height 24
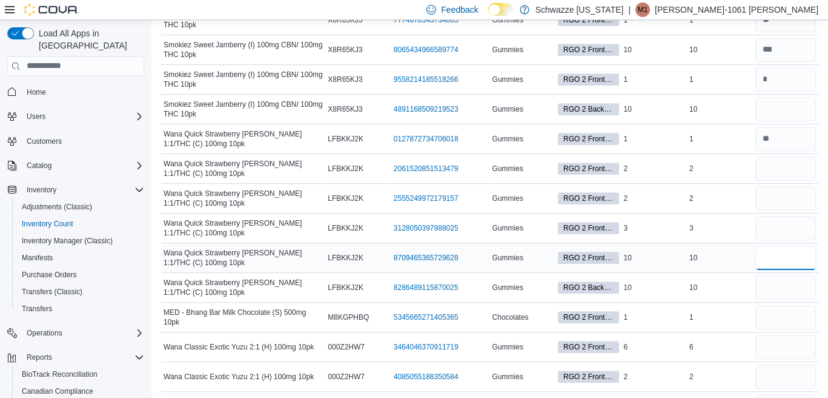
click at [788, 256] on input "number" at bounding box center [786, 257] width 61 height 24
click at [777, 162] on input "number" at bounding box center [786, 168] width 61 height 24
click at [773, 156] on input "number" at bounding box center [786, 168] width 61 height 24
type input "*"
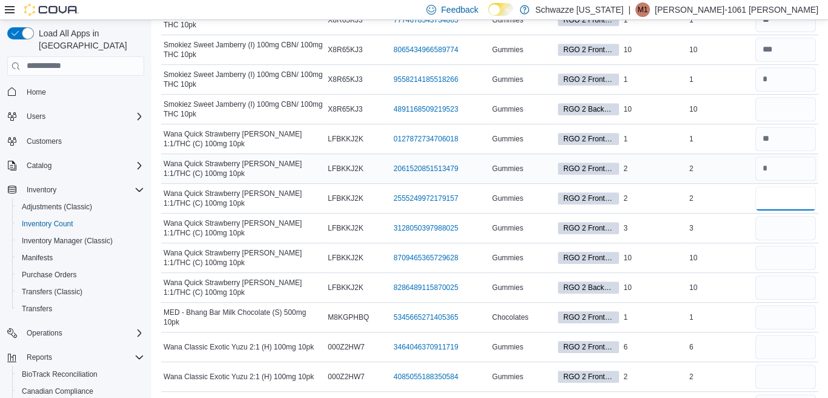
type input "*"
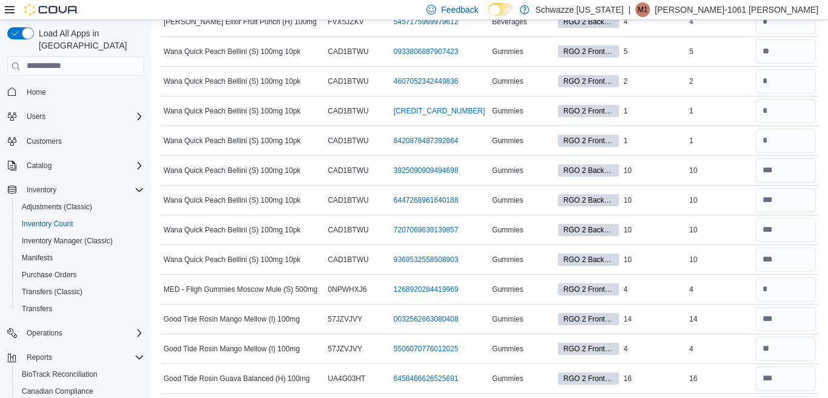
scroll to position [0, 0]
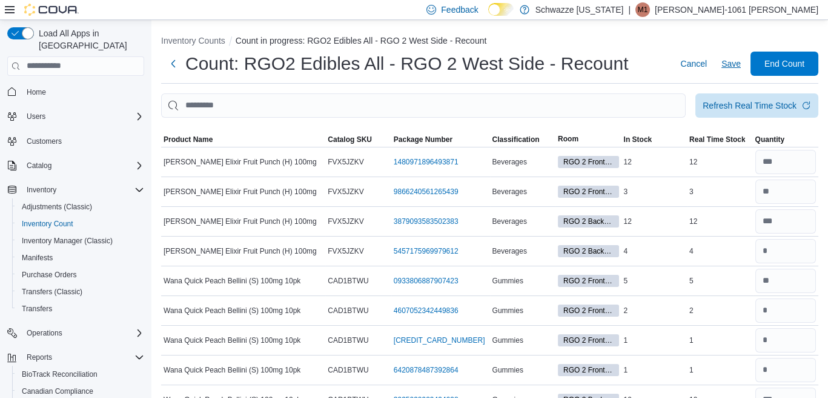
type input "**"
drag, startPoint x: 742, startPoint y: 64, endPoint x: 780, endPoint y: 355, distance: 293.4
click at [741, 64] on span "Save" at bounding box center [731, 64] width 19 height 12
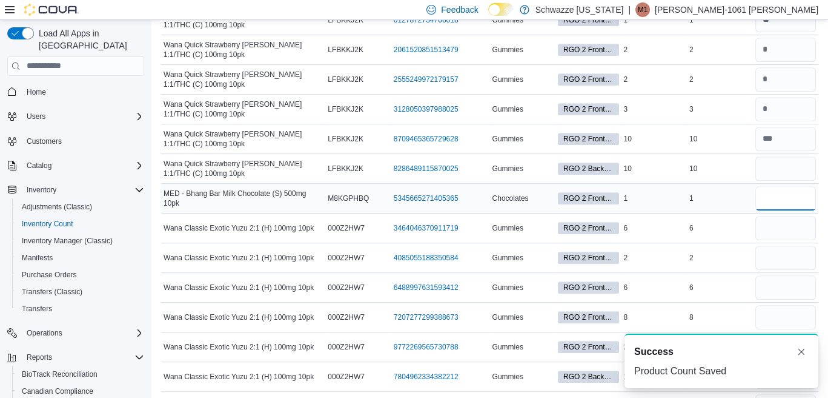
click at [782, 187] on input "number" at bounding box center [786, 198] width 61 height 24
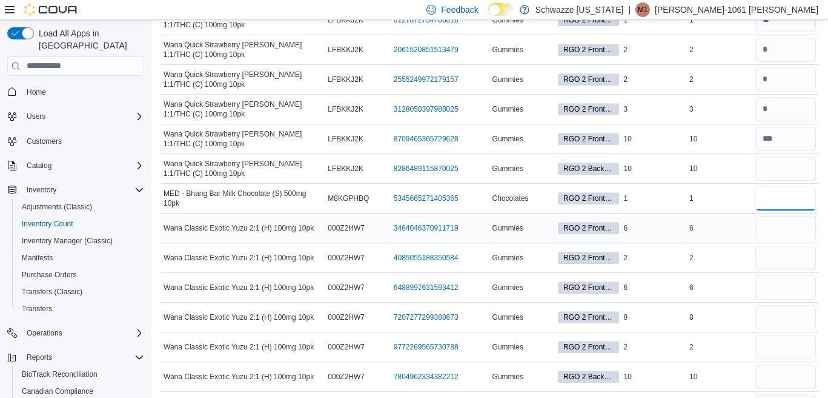
type input "*"
click at [787, 216] on input "number" at bounding box center [786, 228] width 61 height 24
type input "*"
click at [779, 283] on input "number" at bounding box center [786, 287] width 61 height 24
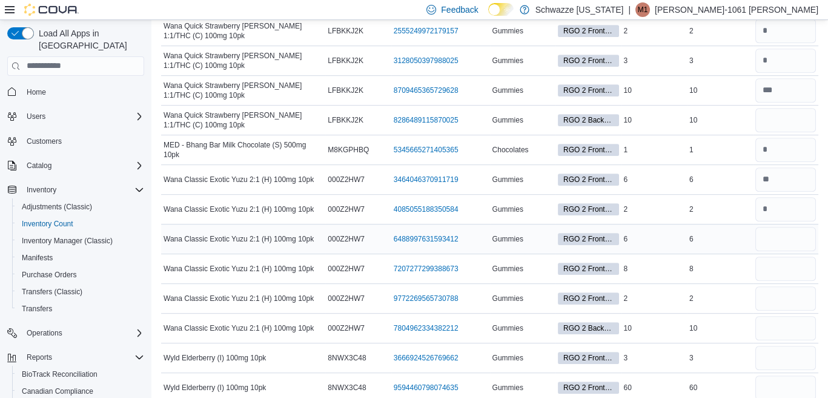
scroll to position [1331, 0]
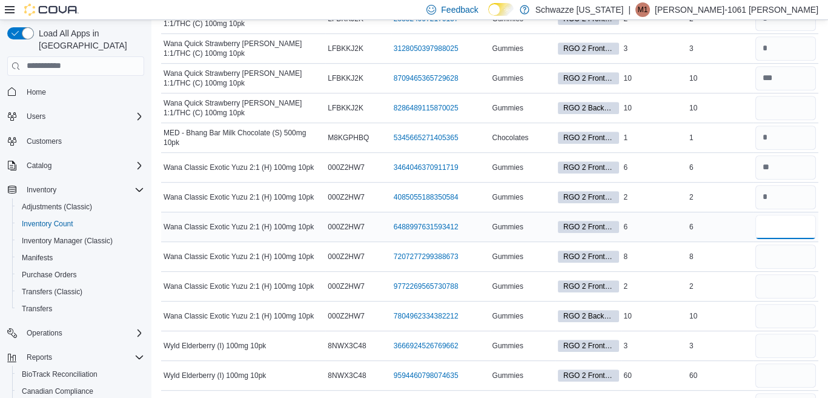
click at [782, 218] on input "number" at bounding box center [786, 227] width 61 height 24
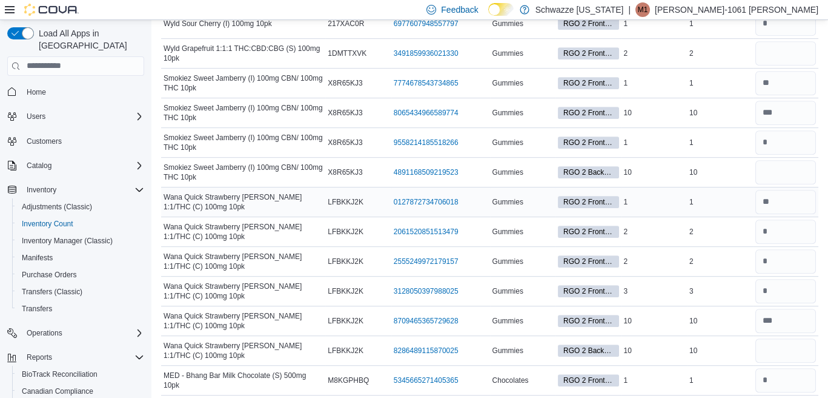
scroll to position [1149, 0]
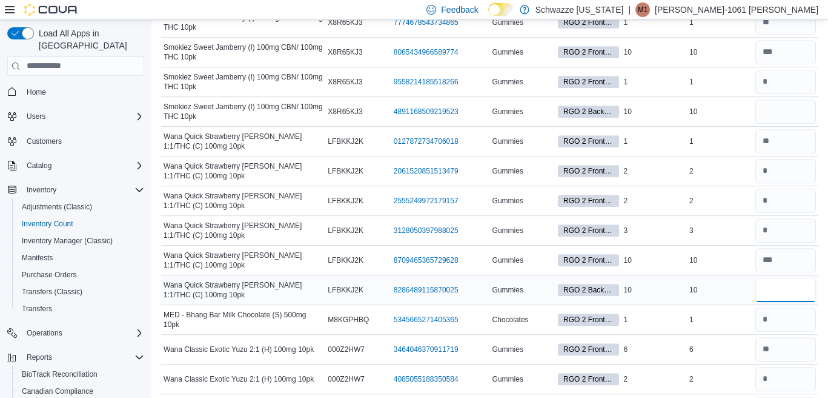
click at [782, 289] on input "number" at bounding box center [786, 290] width 61 height 24
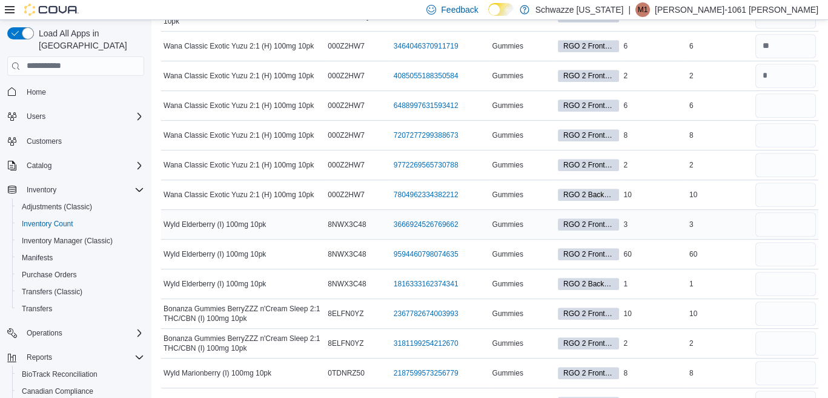
scroll to position [1512, 0]
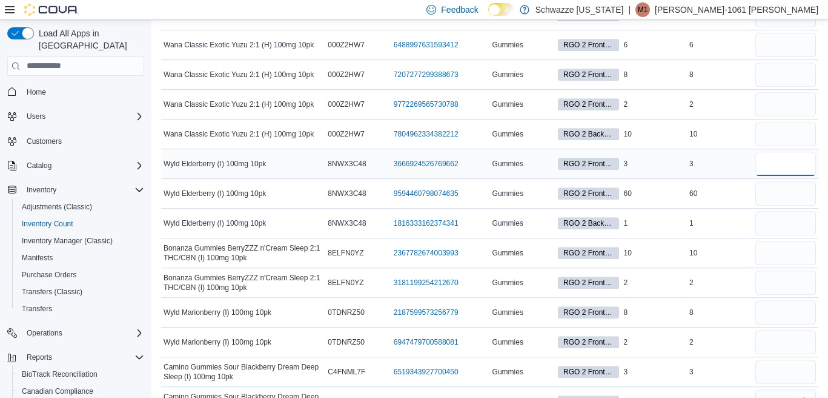
click at [794, 151] on input "number" at bounding box center [786, 163] width 61 height 24
type input "*"
click at [796, 189] on input "number" at bounding box center [786, 193] width 61 height 24
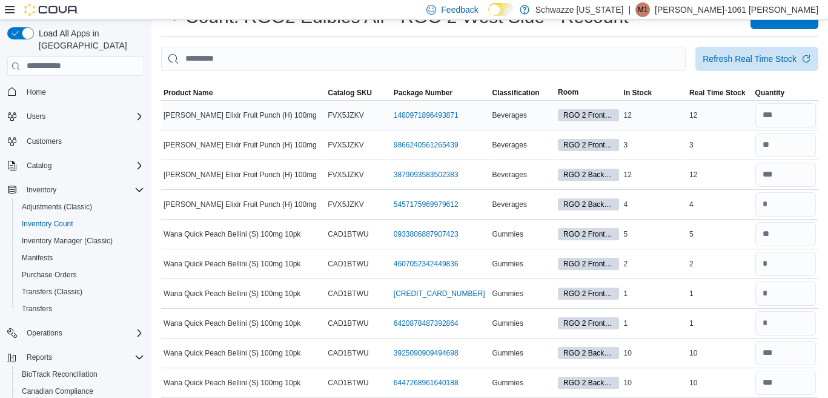
scroll to position [0, 0]
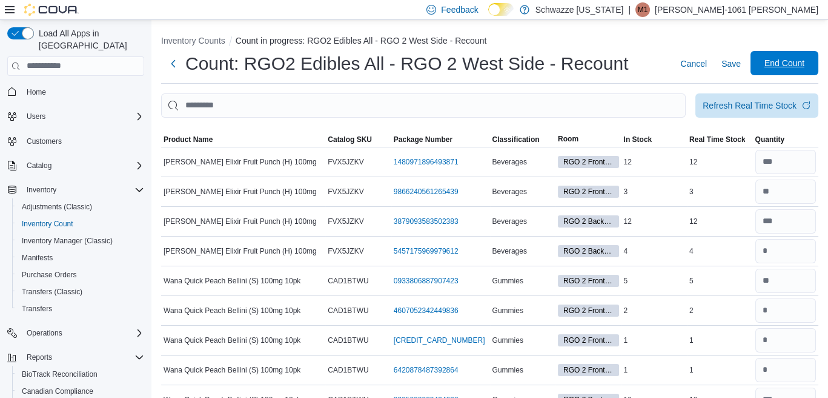
type input "**"
click at [741, 62] on span "Save" at bounding box center [731, 64] width 19 height 12
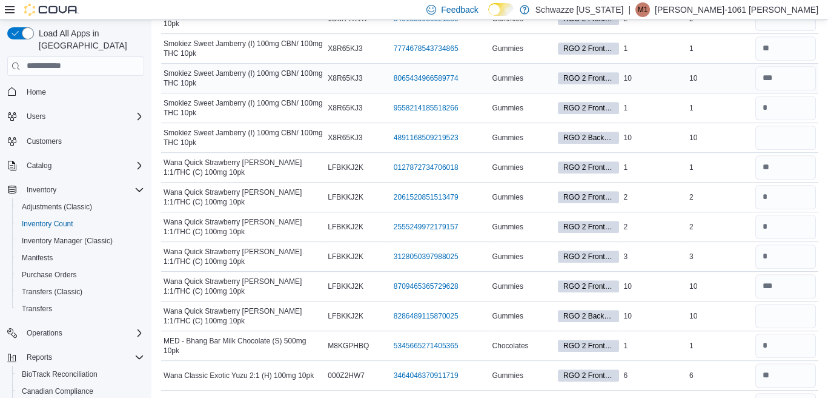
scroll to position [1272, 0]
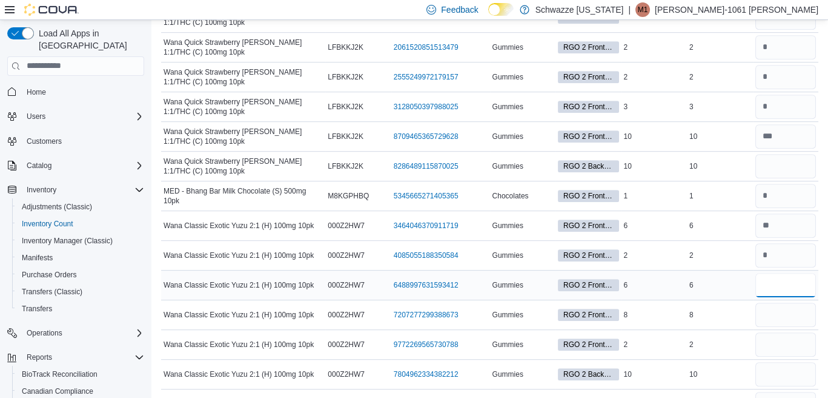
click at [784, 282] on input "number" at bounding box center [786, 285] width 61 height 24
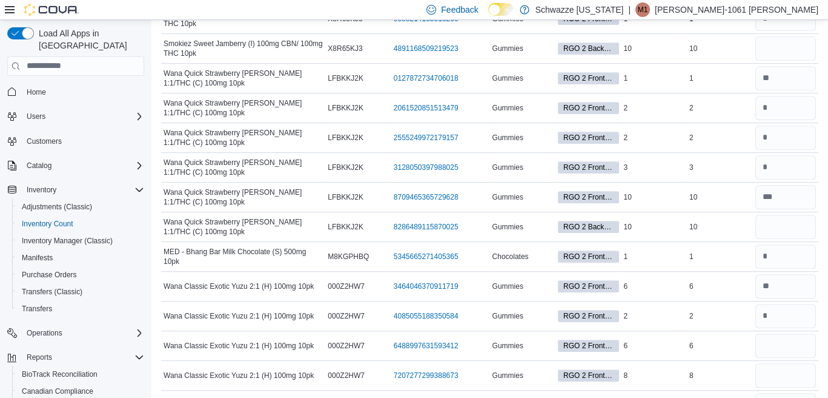
scroll to position [1575, 0]
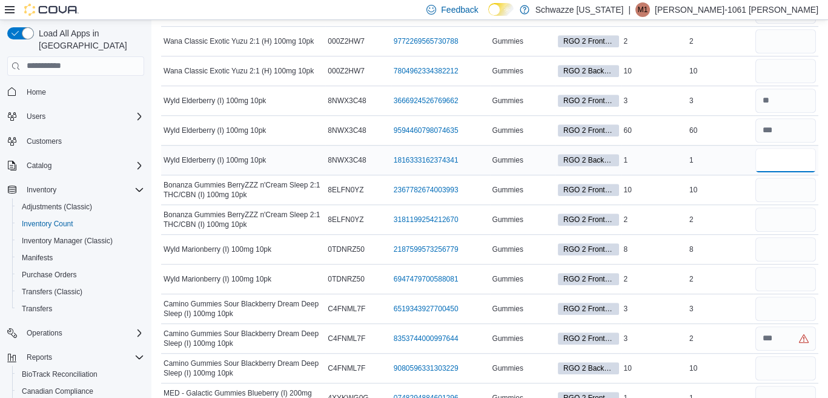
click at [782, 148] on input "number" at bounding box center [786, 160] width 61 height 24
type input "*"
click at [796, 178] on input "number" at bounding box center [786, 190] width 61 height 24
type input "**"
click at [782, 212] on input "number" at bounding box center [786, 219] width 61 height 24
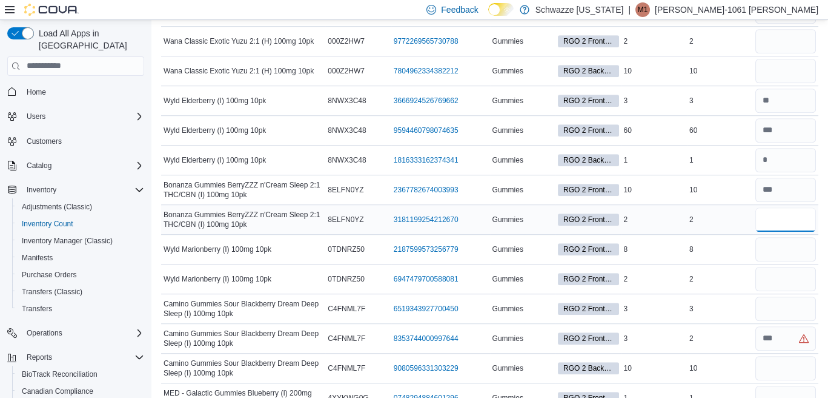
type input "*"
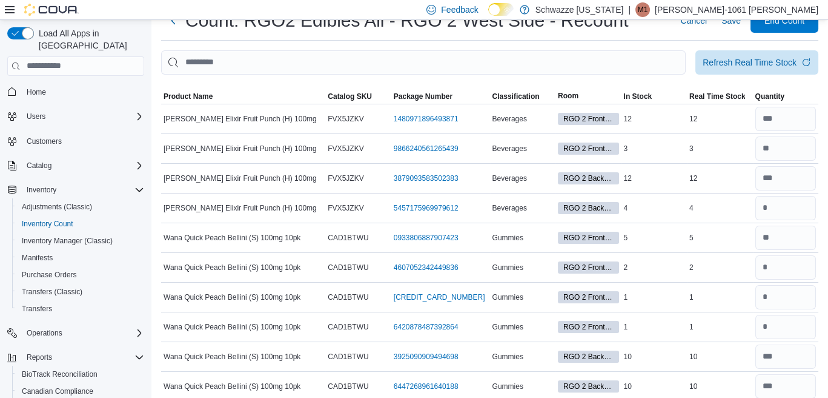
scroll to position [0, 0]
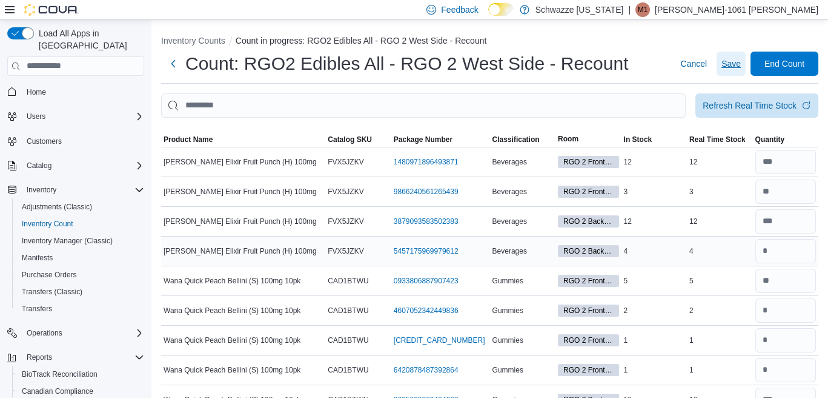
drag, startPoint x: 732, startPoint y: 67, endPoint x: 799, endPoint y: 259, distance: 204.1
click at [734, 66] on span "Save" at bounding box center [731, 64] width 19 height 12
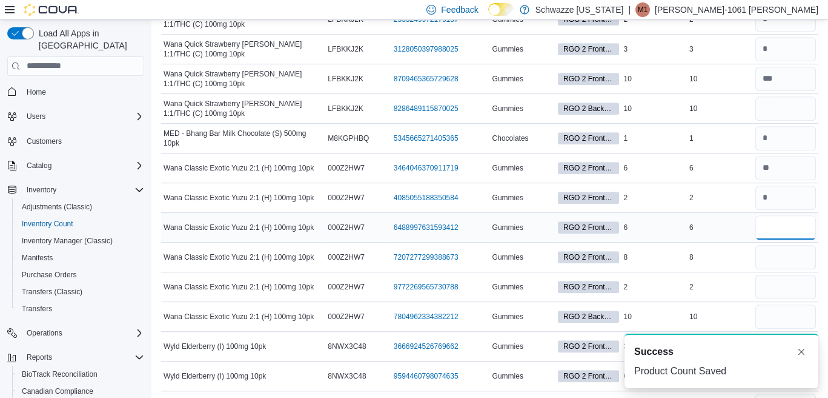
click at [774, 227] on input "number" at bounding box center [786, 227] width 61 height 24
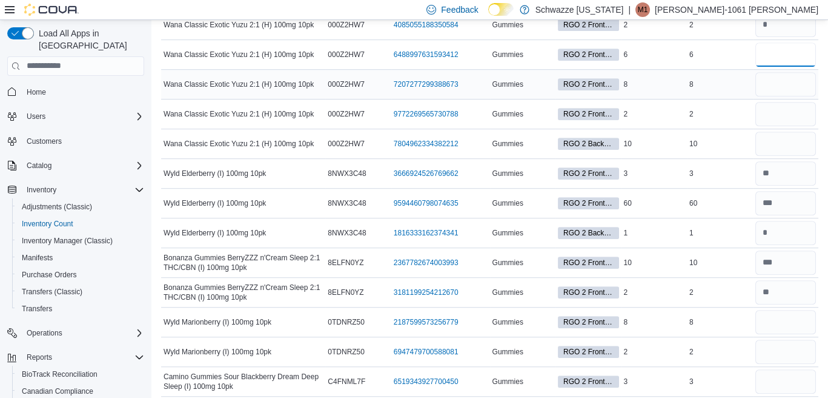
scroll to position [1633, 0]
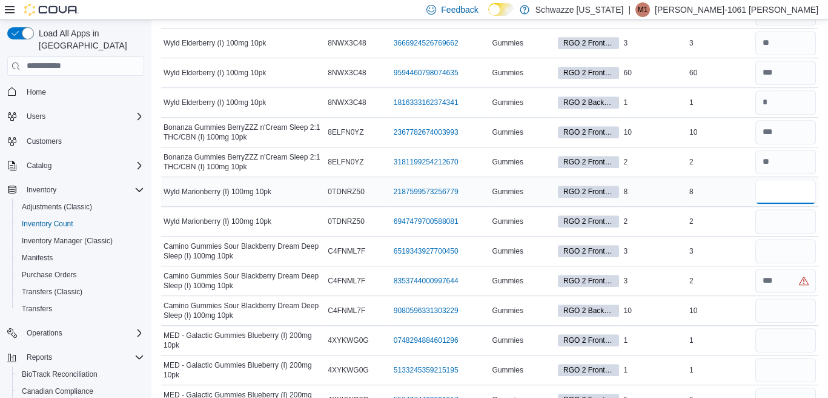
click at [772, 185] on input "number" at bounding box center [786, 191] width 61 height 24
click at [728, 303] on div "10" at bounding box center [720, 310] width 66 height 15
click at [773, 298] on input "number" at bounding box center [786, 310] width 61 height 24
type input "**"
click at [779, 240] on input "number" at bounding box center [786, 251] width 61 height 24
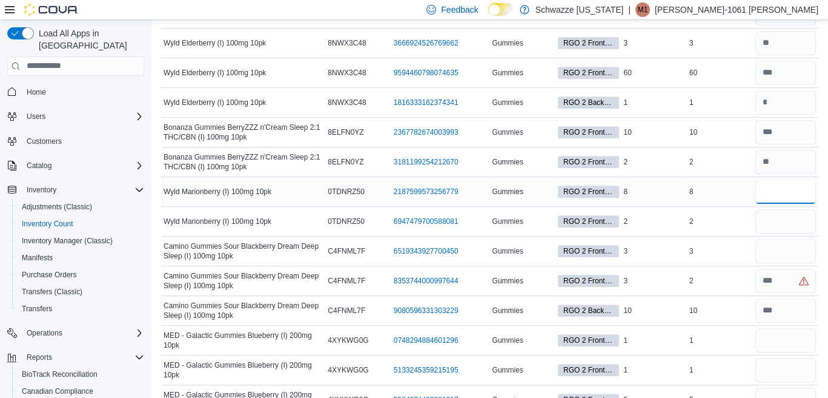
click at [772, 185] on input "number" at bounding box center [786, 191] width 61 height 24
click at [780, 209] on input "number" at bounding box center [786, 221] width 61 height 24
click at [792, 273] on input "number" at bounding box center [786, 280] width 61 height 24
type input "*"
click at [777, 239] on input "number" at bounding box center [786, 251] width 61 height 24
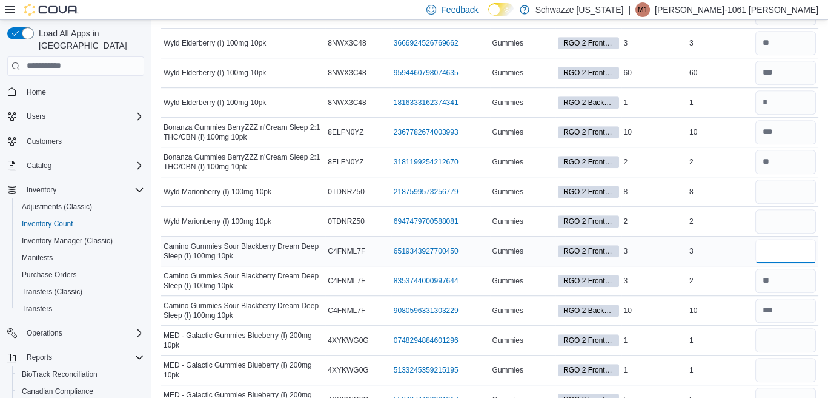
click at [771, 241] on input "number" at bounding box center [786, 251] width 61 height 24
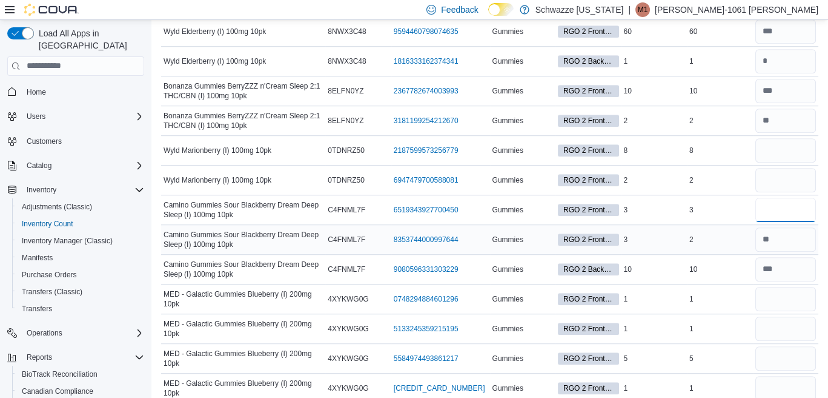
scroll to position [1694, 0]
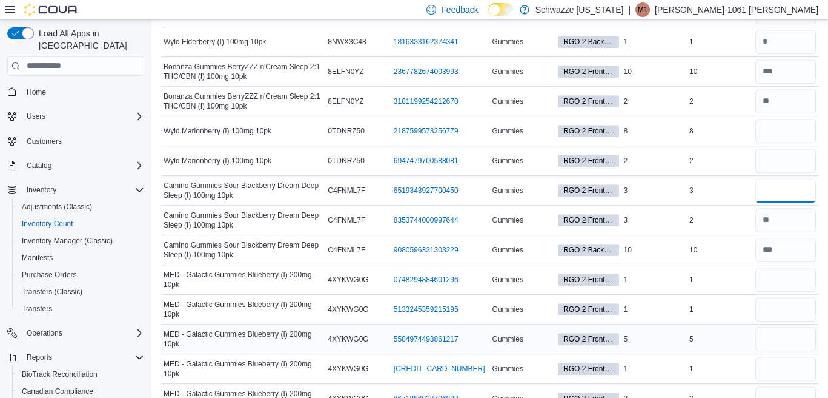
type input "*"
click at [776, 327] on input "number" at bounding box center [786, 339] width 61 height 24
type input "*"
click at [738, 331] on div "5" at bounding box center [720, 338] width 66 height 15
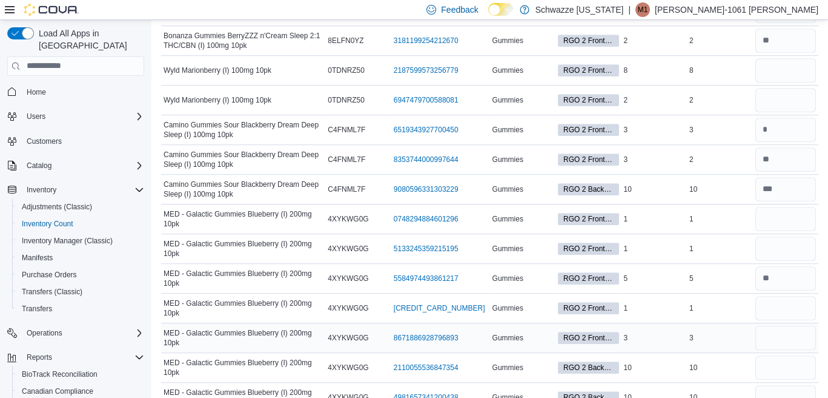
scroll to position [1815, 0]
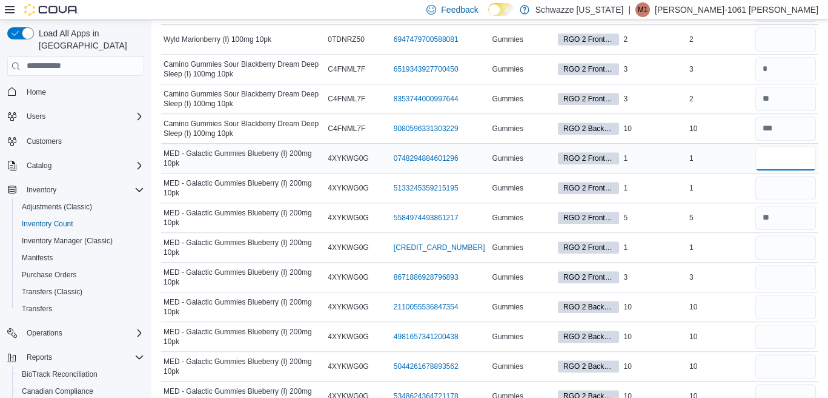
click at [791, 146] on input "number" at bounding box center [786, 158] width 61 height 24
click at [778, 295] on input "number" at bounding box center [786, 306] width 61 height 24
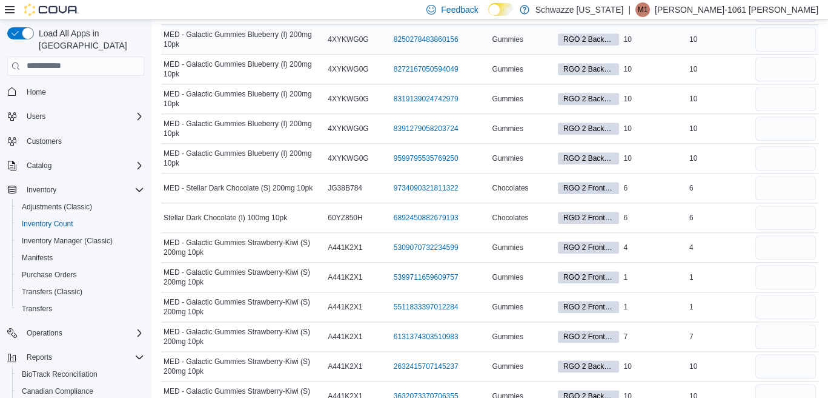
scroll to position [2784, 0]
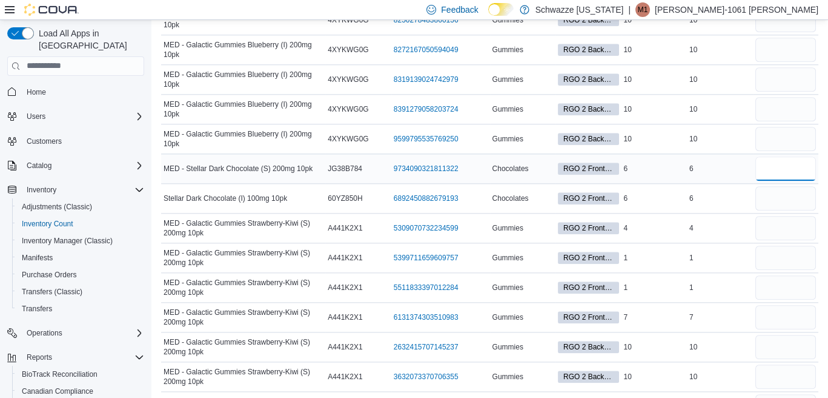
click at [770, 156] on input "number" at bounding box center [786, 168] width 61 height 24
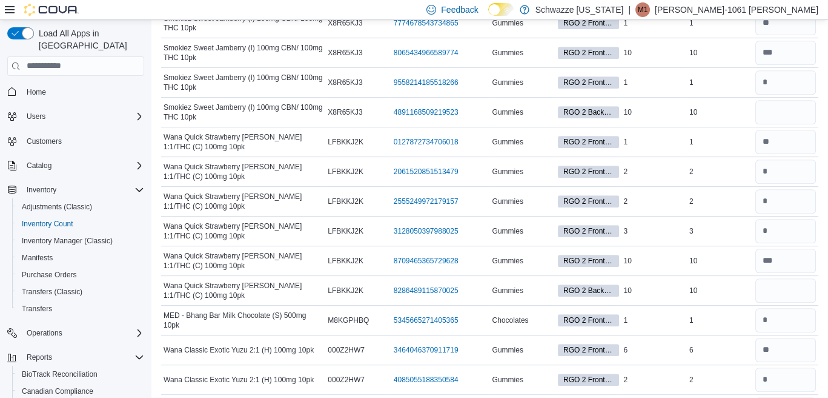
scroll to position [0, 0]
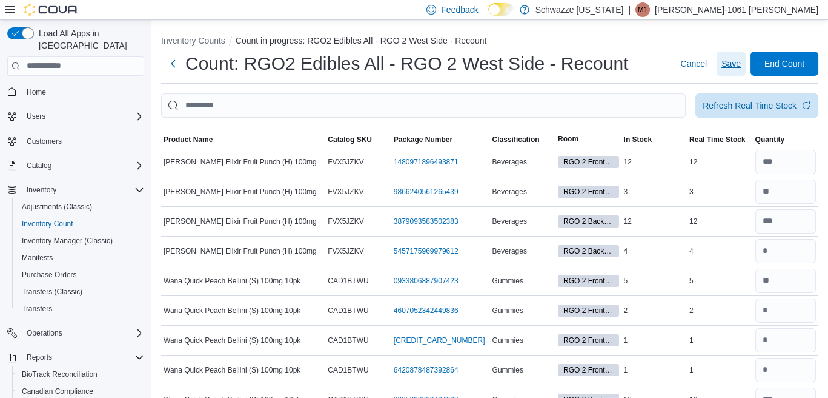
click at [740, 61] on span "Save" at bounding box center [731, 64] width 19 height 12
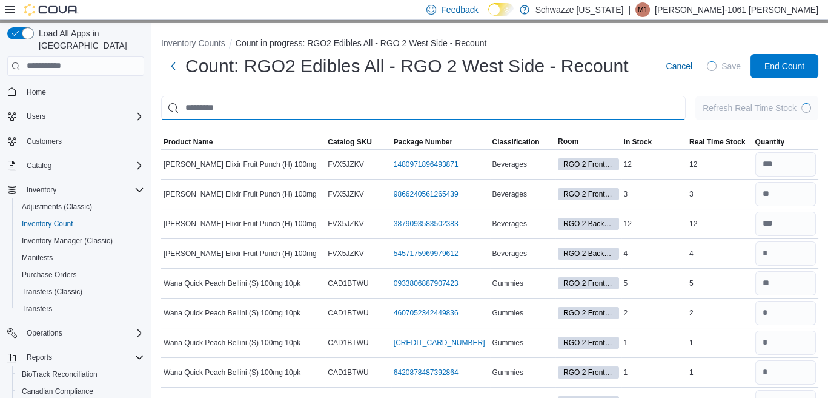
click at [556, 113] on input "This is a search bar. After typing your query, hit enter to filter the results …" at bounding box center [423, 108] width 525 height 24
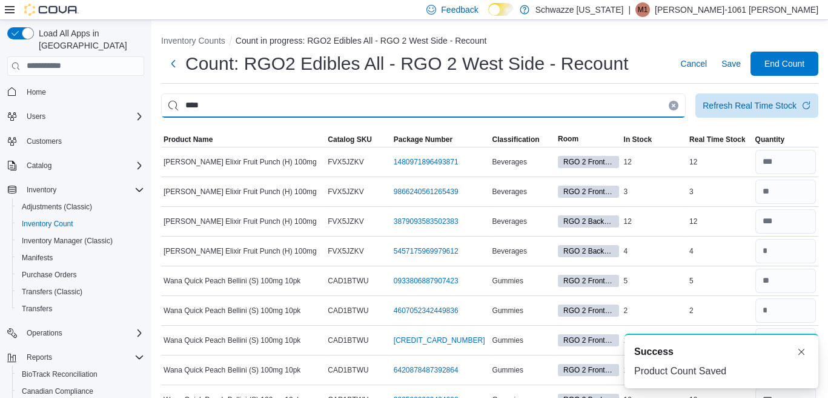
type input "****"
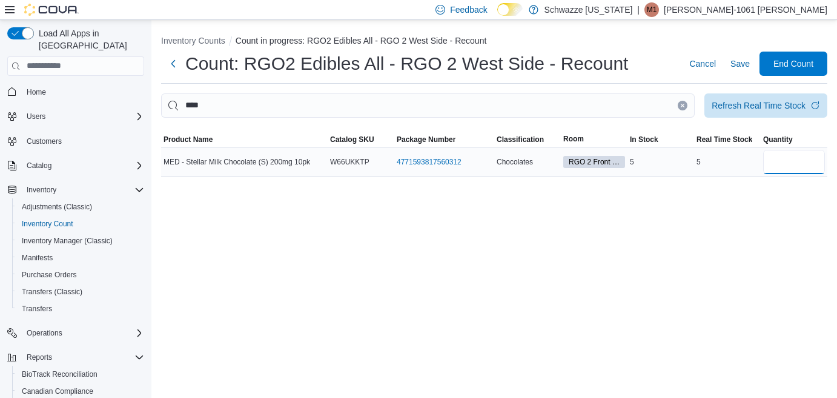
click at [779, 160] on input "number" at bounding box center [794, 162] width 62 height 24
type input "*"
click at [733, 66] on span "Save" at bounding box center [740, 64] width 19 height 12
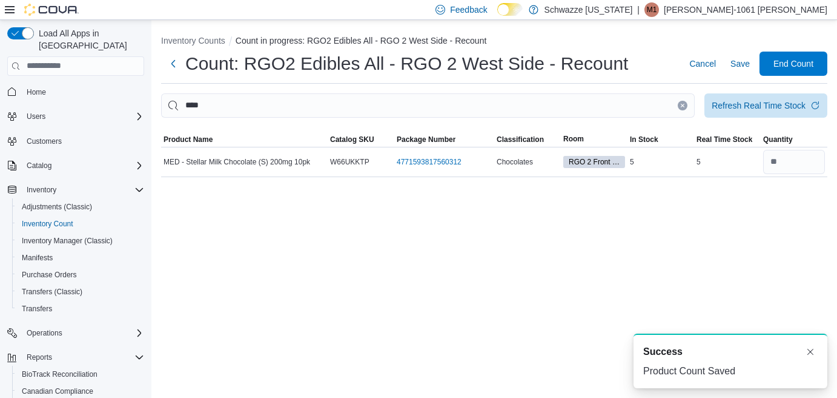
click at [682, 108] on button "Clear input" at bounding box center [683, 106] width 10 height 10
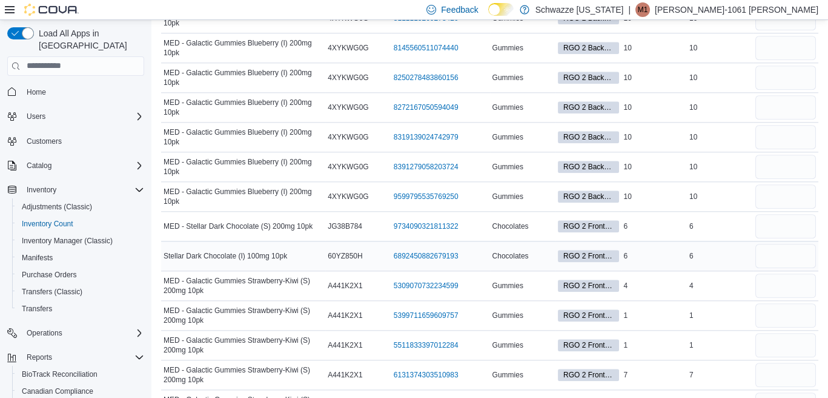
scroll to position [2727, 0]
click at [800, 214] on input "number" at bounding box center [786, 226] width 61 height 24
type input "*"
click at [782, 273] on input "number" at bounding box center [786, 285] width 61 height 24
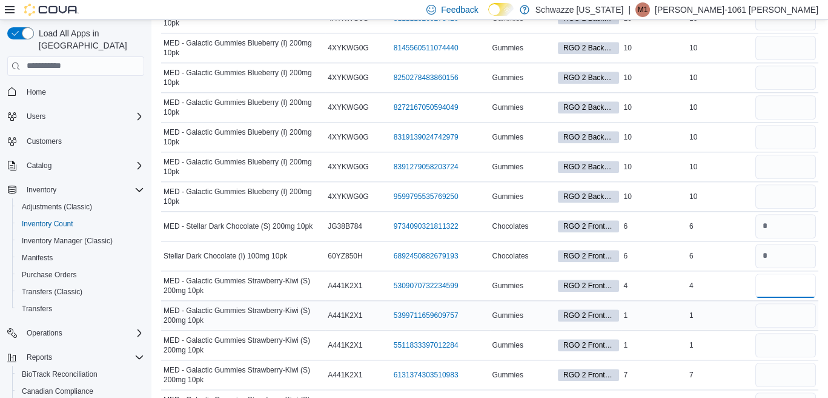
type input "*"
click at [799, 306] on input "number" at bounding box center [786, 315] width 61 height 24
type input "*"
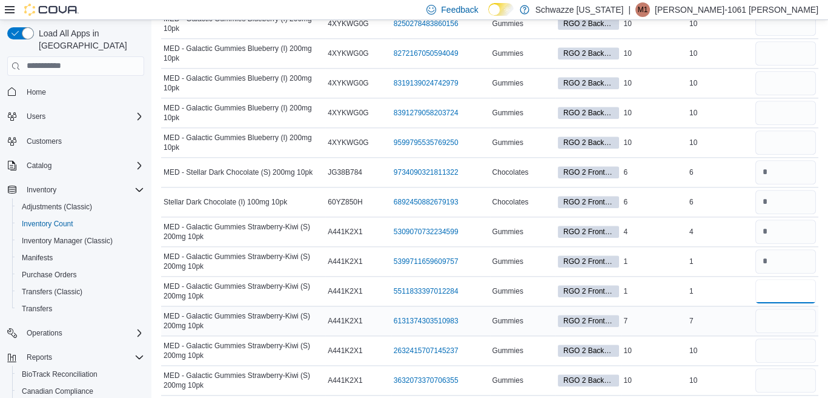
scroll to position [2848, 0]
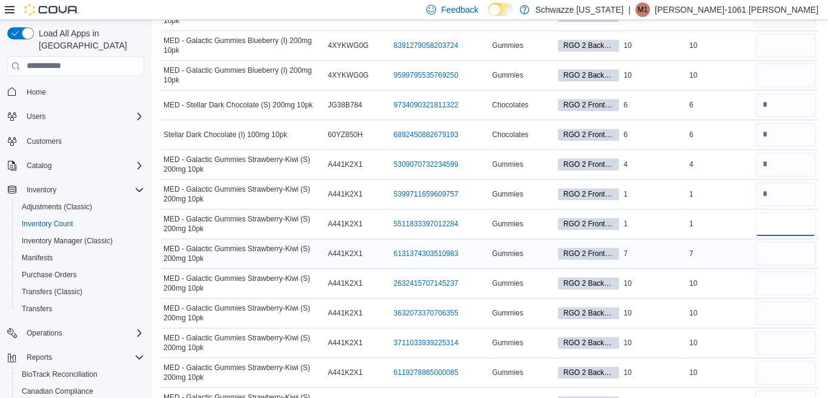
type input "*"
click at [786, 241] on input "number" at bounding box center [786, 253] width 61 height 24
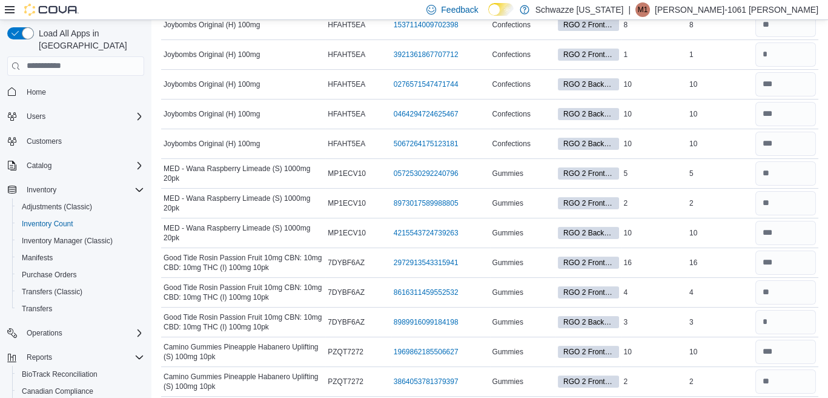
scroll to position [0, 0]
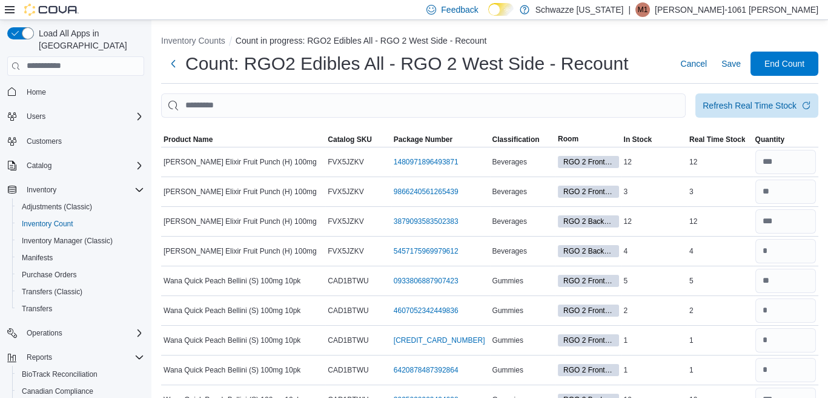
type input "*"
click at [741, 63] on span "Save" at bounding box center [731, 64] width 19 height 12
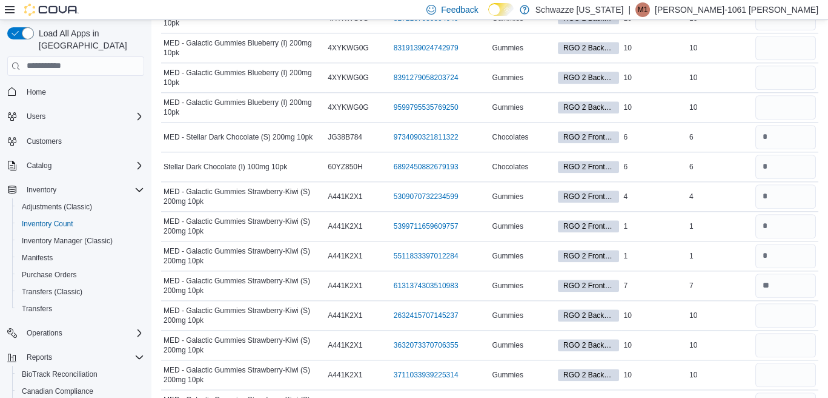
scroll to position [2894, 0]
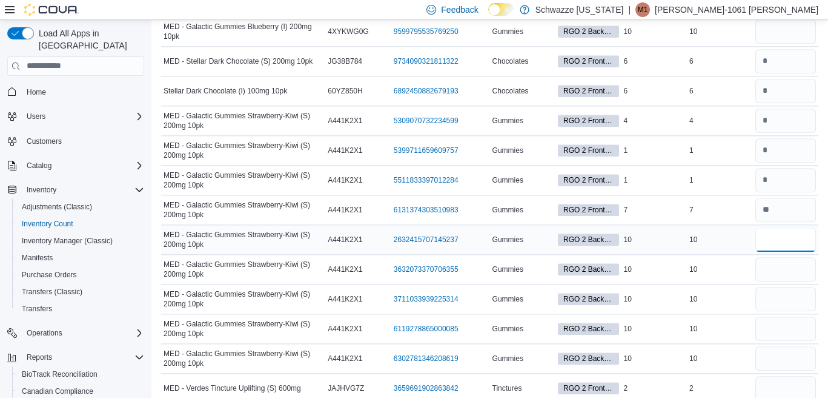
click at [784, 227] on input "number" at bounding box center [786, 239] width 61 height 24
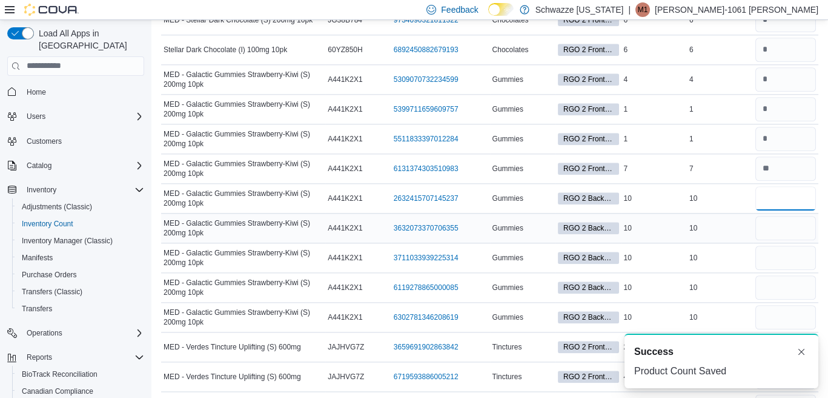
scroll to position [3013, 0]
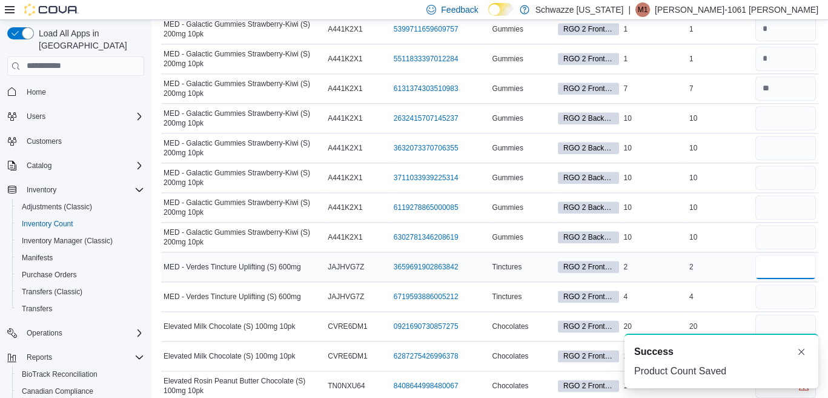
click at [806, 254] on input "number" at bounding box center [786, 266] width 61 height 24
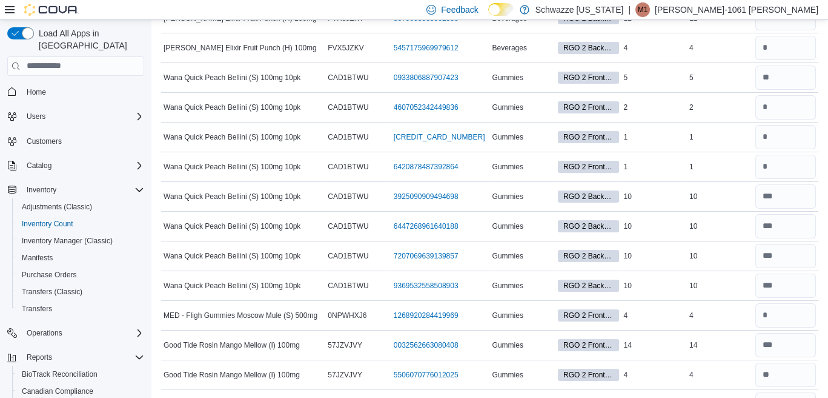
scroll to position [0, 0]
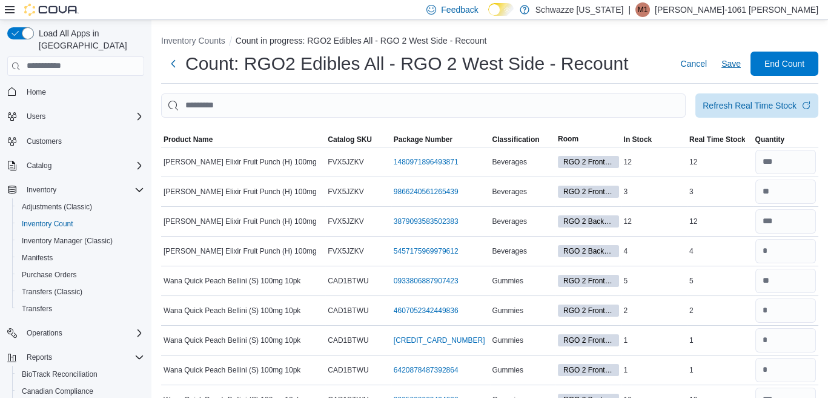
type input "*"
click at [734, 71] on span "Save" at bounding box center [731, 64] width 19 height 24
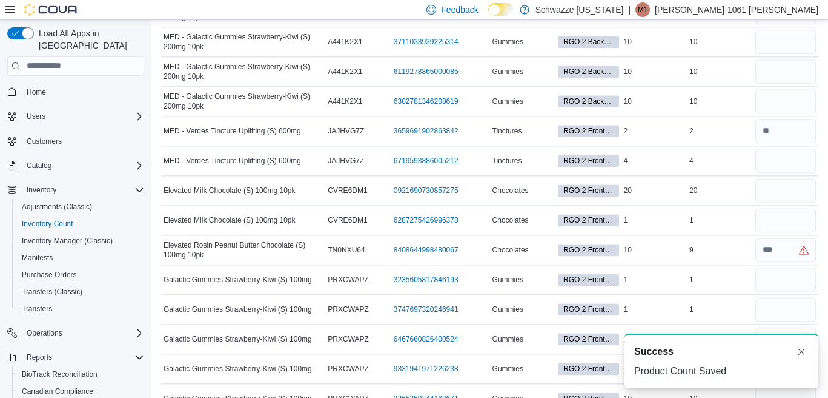
scroll to position [3082, 0]
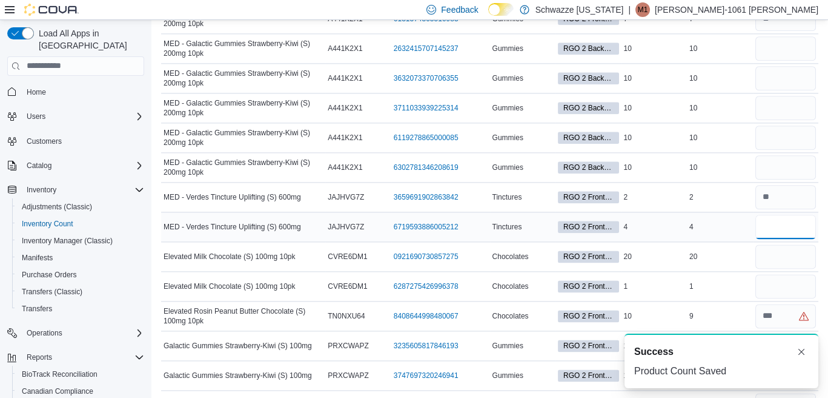
drag, startPoint x: 776, startPoint y: 214, endPoint x: 783, endPoint y: 210, distance: 8.4
click at [778, 215] on input "number" at bounding box center [786, 227] width 61 height 24
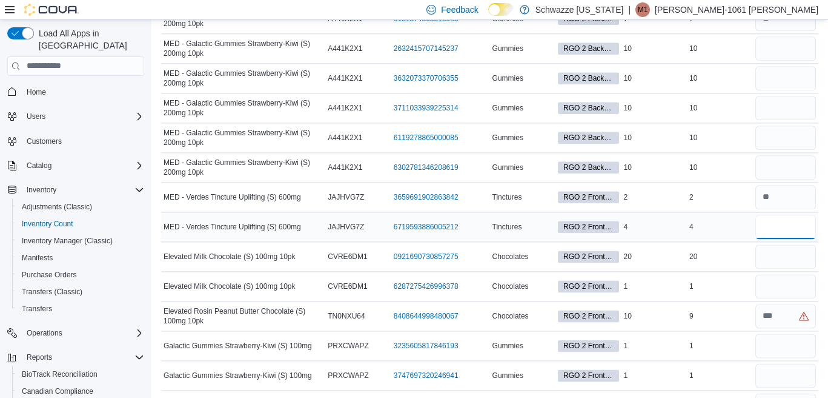
type input "*"
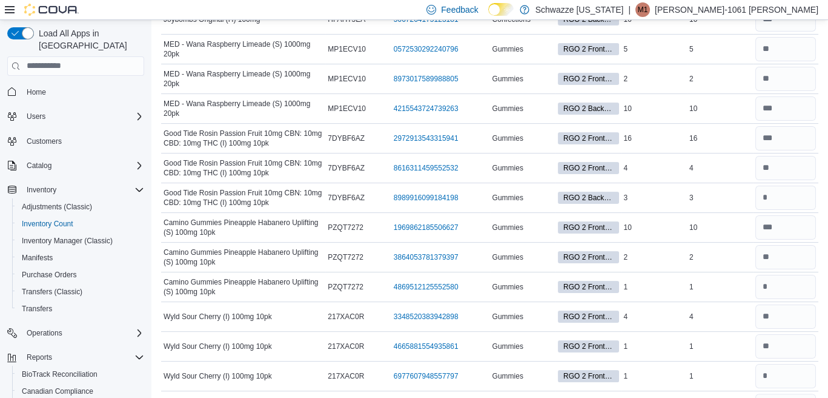
scroll to position [0, 0]
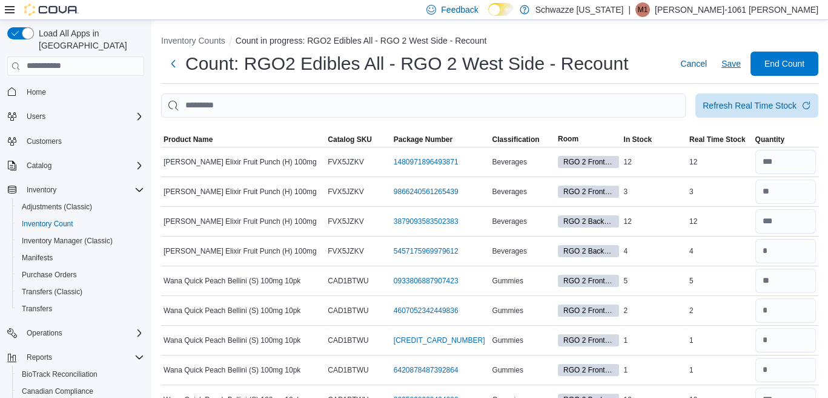
type input "*"
drag, startPoint x: 739, startPoint y: 64, endPoint x: 836, endPoint y: 43, distance: 99.1
click at [739, 63] on span "Save" at bounding box center [731, 64] width 19 height 12
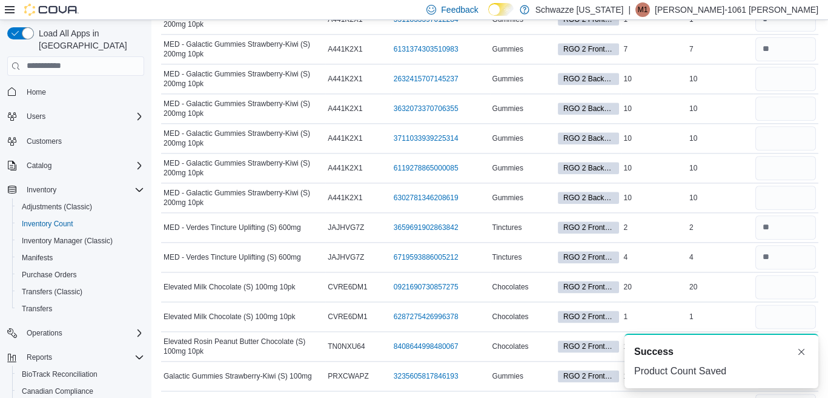
scroll to position [3062, 0]
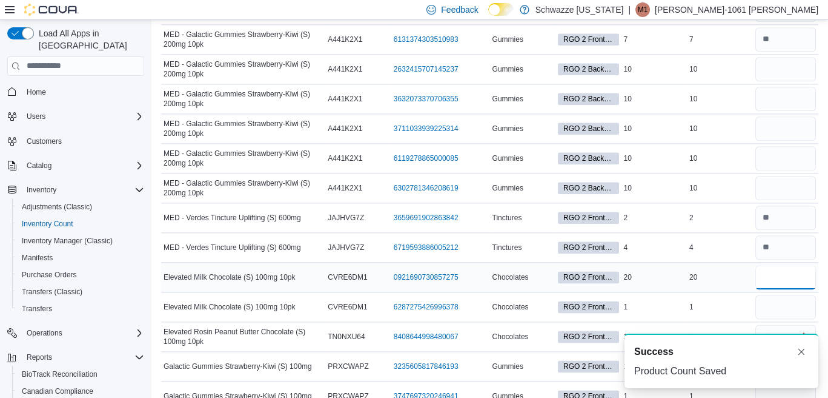
drag, startPoint x: 794, startPoint y: 258, endPoint x: 803, endPoint y: 267, distance: 13.3
click at [795, 265] on input "number" at bounding box center [786, 277] width 61 height 24
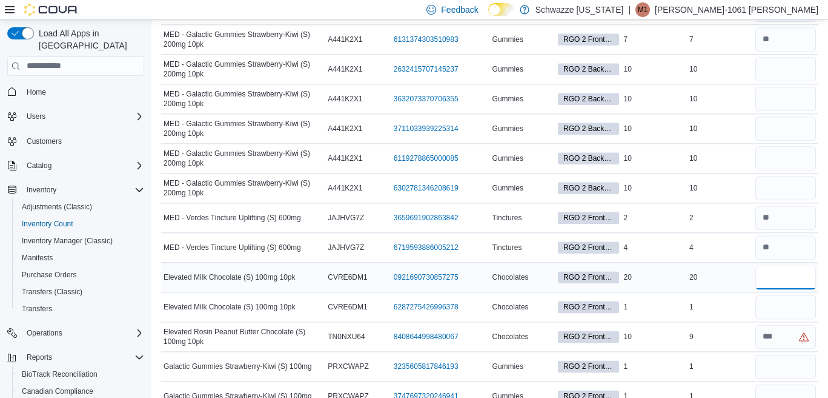
click at [771, 265] on input "number" at bounding box center [786, 277] width 61 height 24
click at [784, 265] on input "number" at bounding box center [786, 277] width 61 height 24
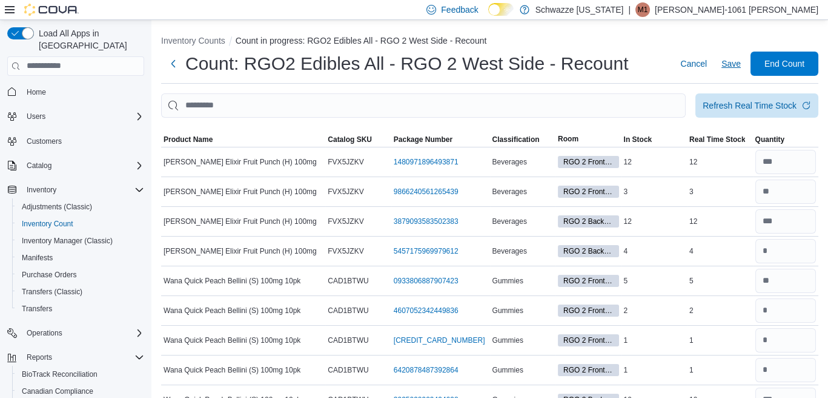
type input "**"
click at [737, 65] on span "Save" at bounding box center [731, 64] width 19 height 12
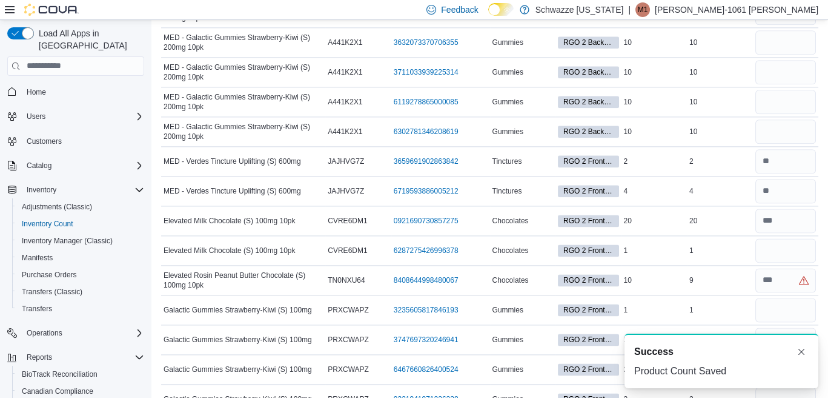
scroll to position [3165, 0]
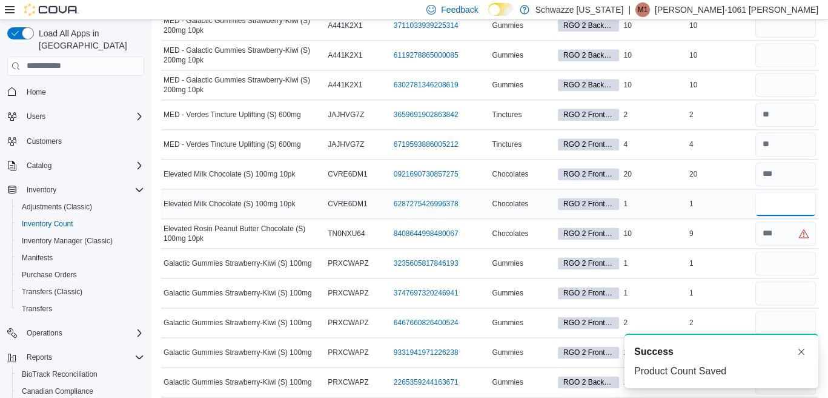
click at [799, 191] on input "number" at bounding box center [786, 203] width 61 height 24
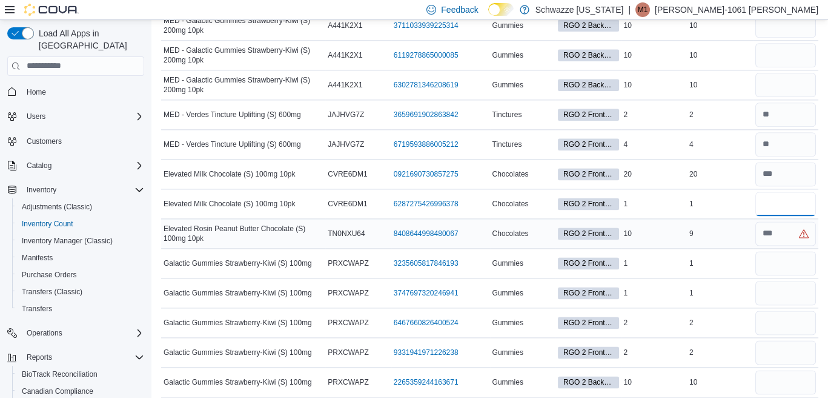
type input "*"
click at [792, 221] on input "number" at bounding box center [786, 233] width 61 height 24
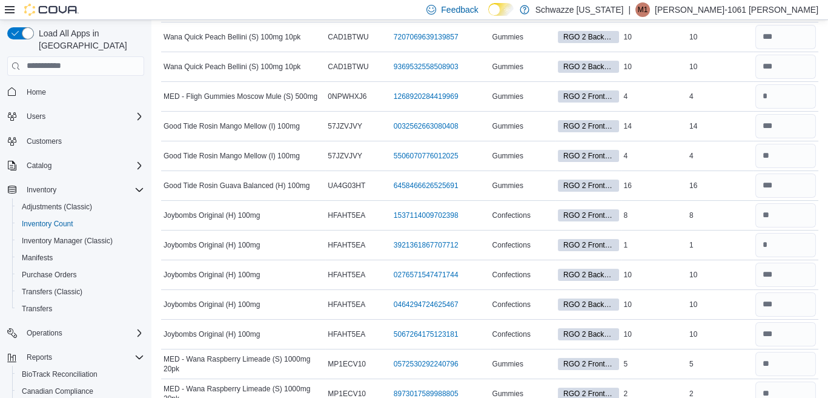
scroll to position [0, 0]
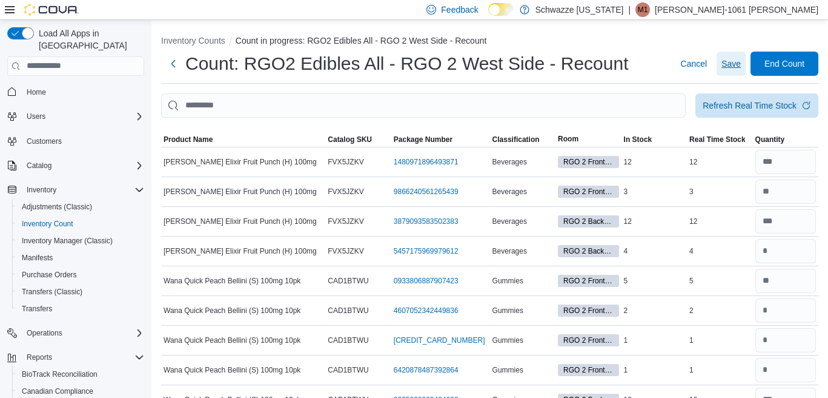
drag, startPoint x: 739, startPoint y: 65, endPoint x: 819, endPoint y: 36, distance: 84.3
click at [741, 64] on span "Save" at bounding box center [731, 64] width 19 height 12
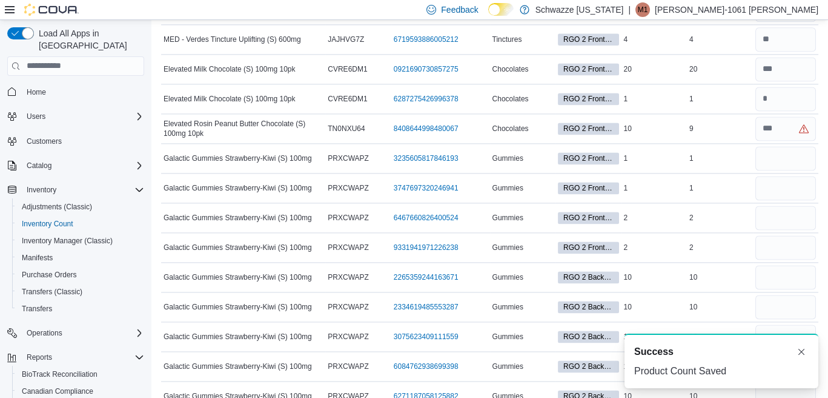
scroll to position [3279, 0]
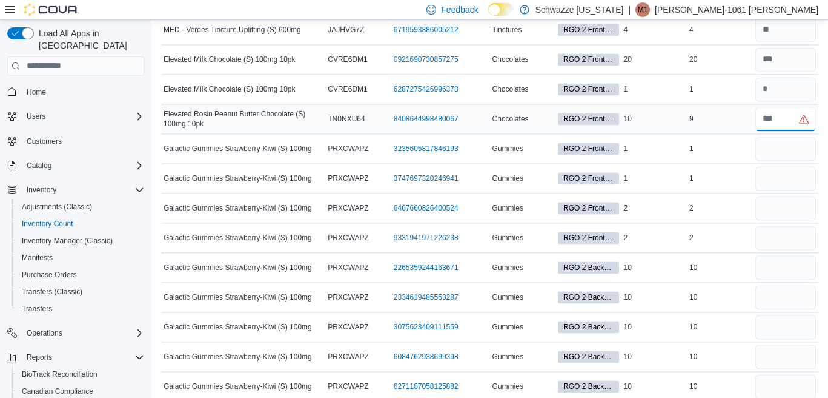
click at [781, 107] on input "number" at bounding box center [786, 119] width 61 height 24
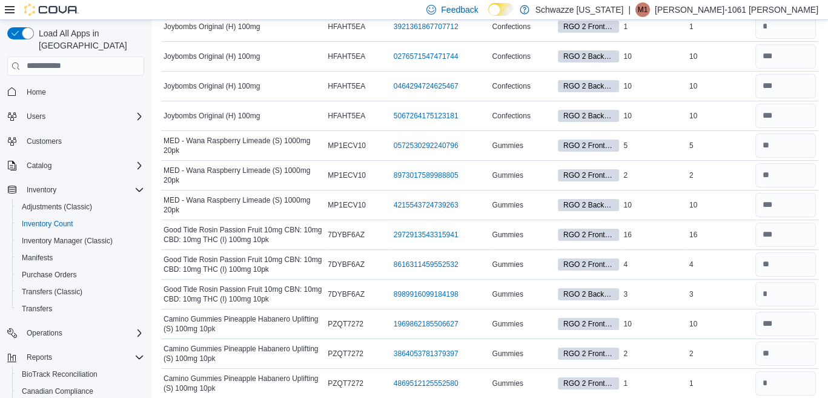
scroll to position [0, 0]
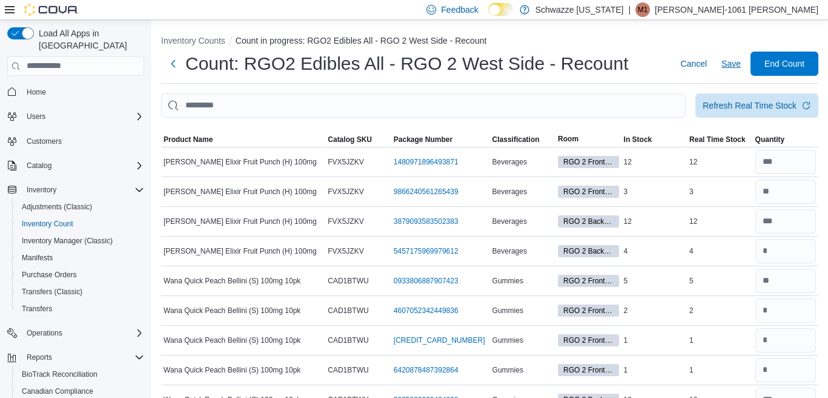
type input "*"
drag, startPoint x: 741, startPoint y: 61, endPoint x: 823, endPoint y: 43, distance: 83.7
click at [741, 59] on span "Save" at bounding box center [731, 64] width 19 height 12
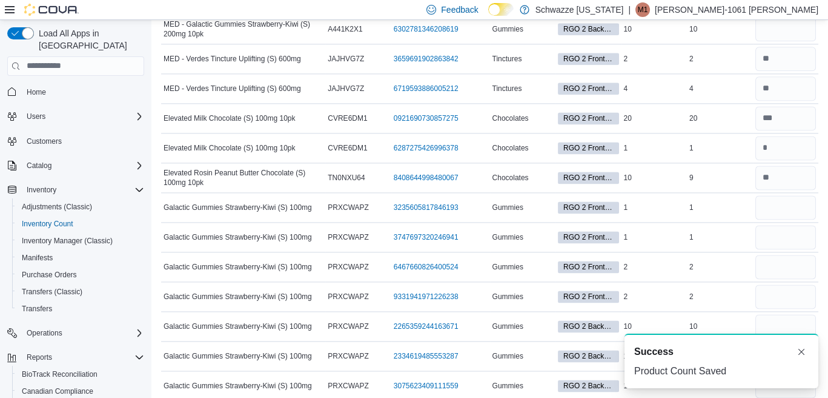
scroll to position [3250, 0]
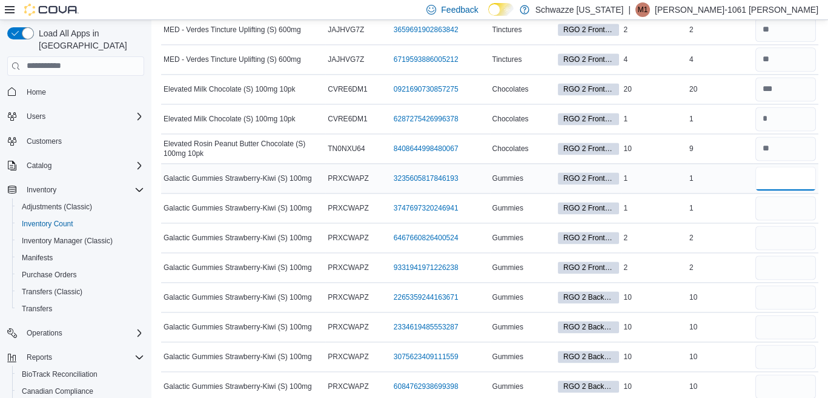
click at [784, 166] on input "number" at bounding box center [786, 178] width 61 height 24
type input "*"
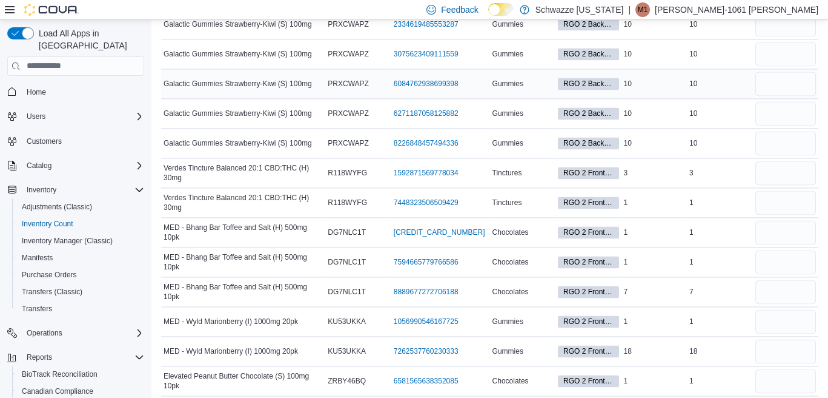
scroll to position [3553, 0]
click at [777, 160] on input "number" at bounding box center [786, 172] width 61 height 24
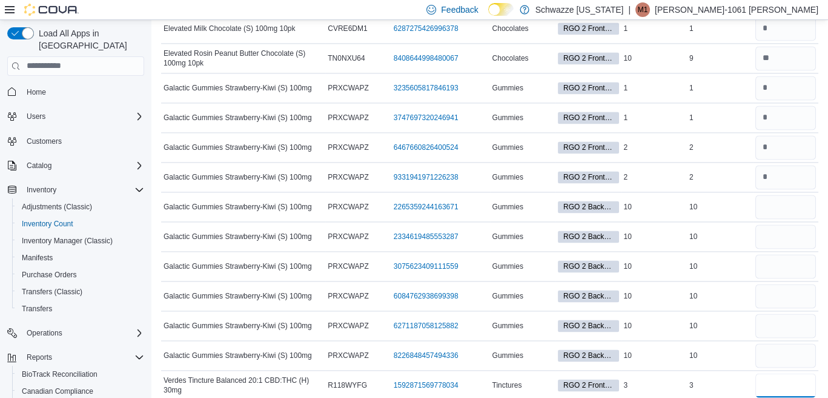
scroll to position [3310, 0]
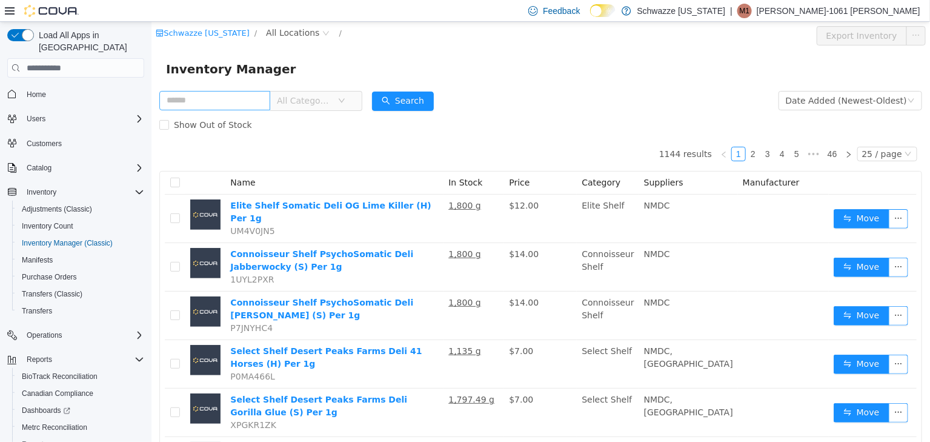
click at [233, 98] on input "text" at bounding box center [214, 100] width 111 height 19
type input "****"
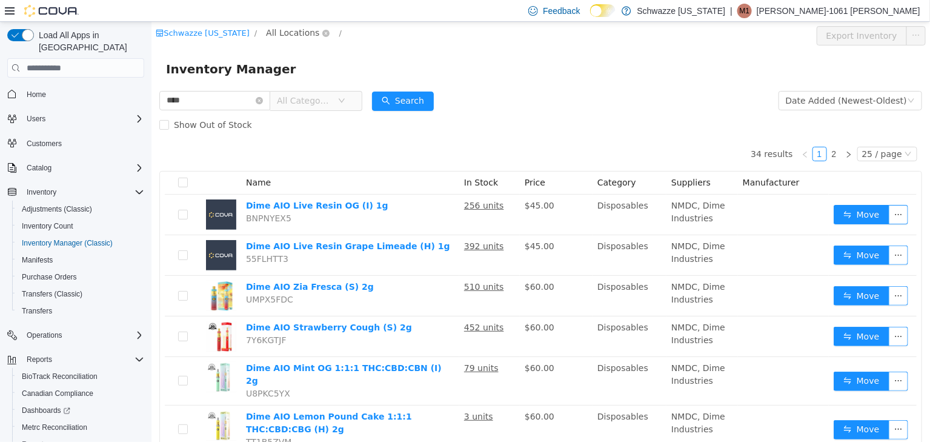
click at [282, 37] on span "All Locations" at bounding box center [291, 32] width 53 height 13
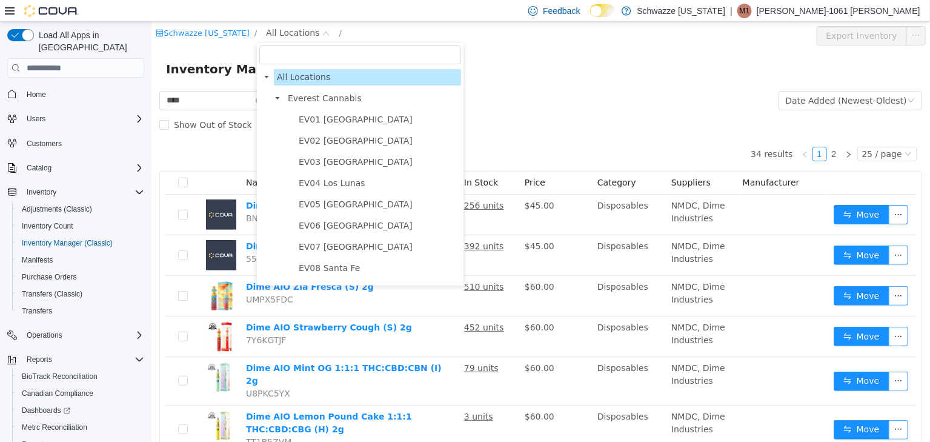
click at [279, 98] on icon "icon: caret-down" at bounding box center [277, 98] width 6 height 6
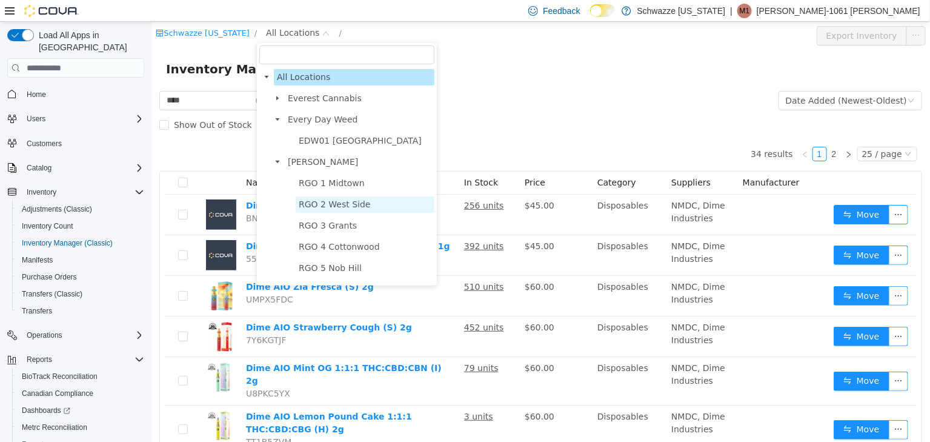
click at [338, 204] on span "RGO 2 West Side" at bounding box center [334, 204] width 72 height 10
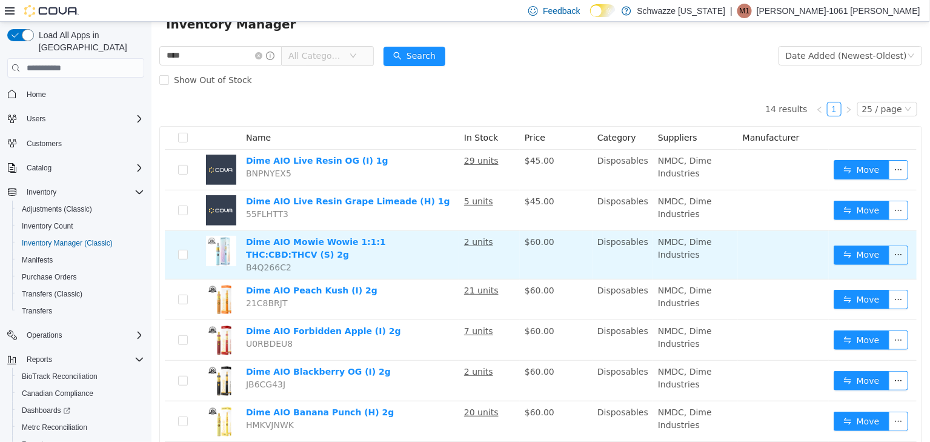
scroll to position [67, 0]
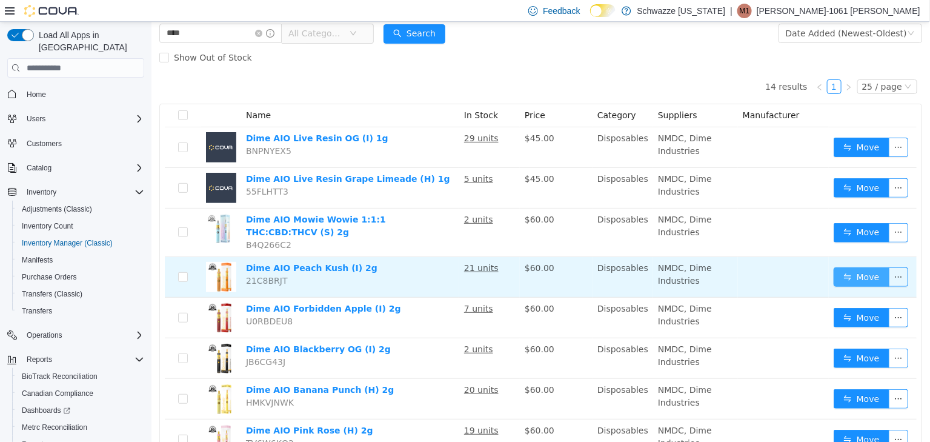
click at [840, 273] on button "Move" at bounding box center [861, 276] width 56 height 19
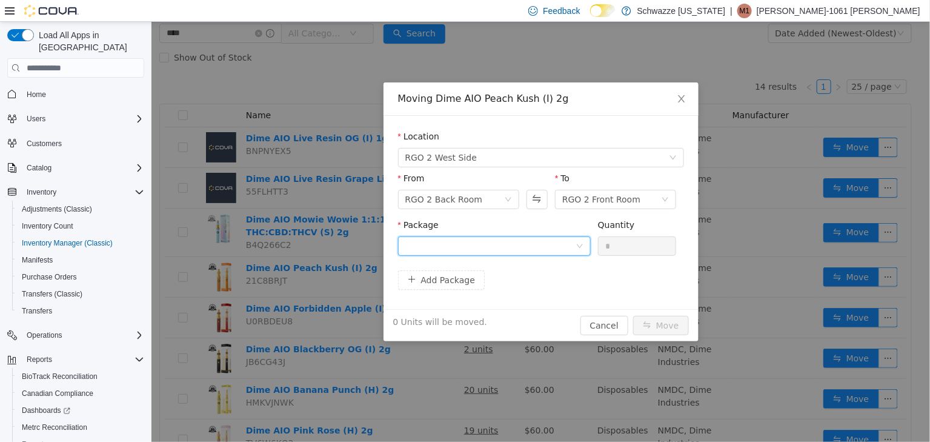
click at [540, 254] on div at bounding box center [490, 246] width 170 height 18
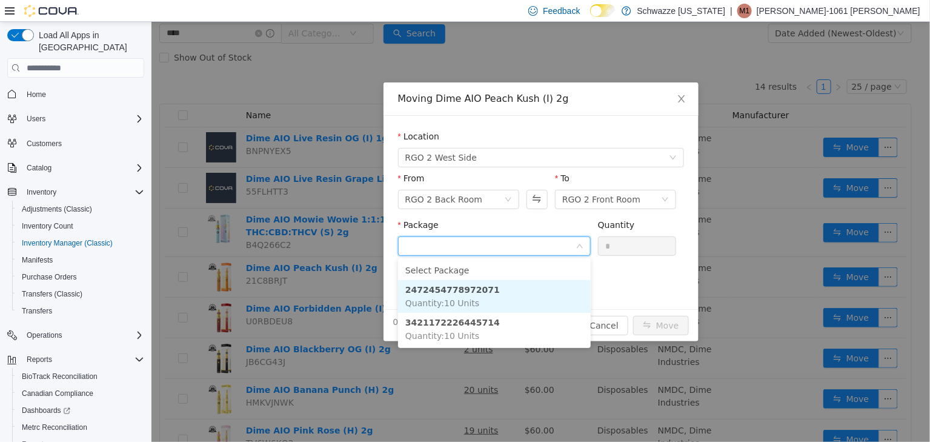
click at [491, 294] on li "2472454778972071 Quantity : 10 Units" at bounding box center [494, 296] width 193 height 33
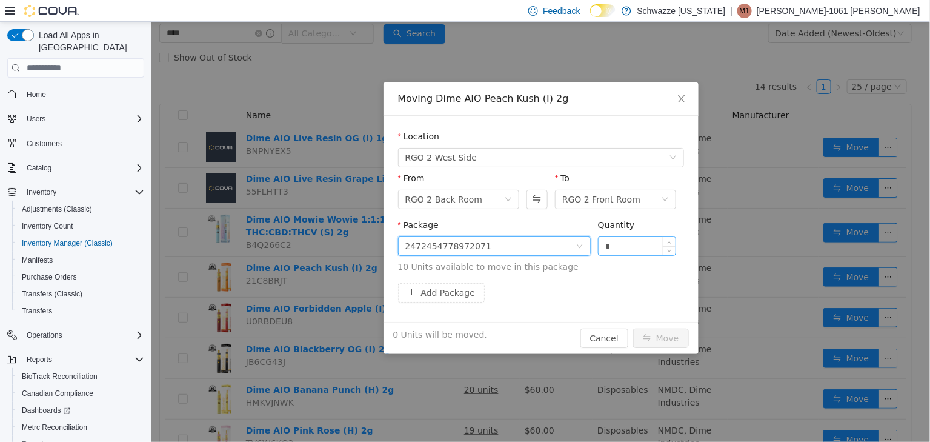
click at [613, 244] on input "*" at bounding box center [637, 246] width 78 height 18
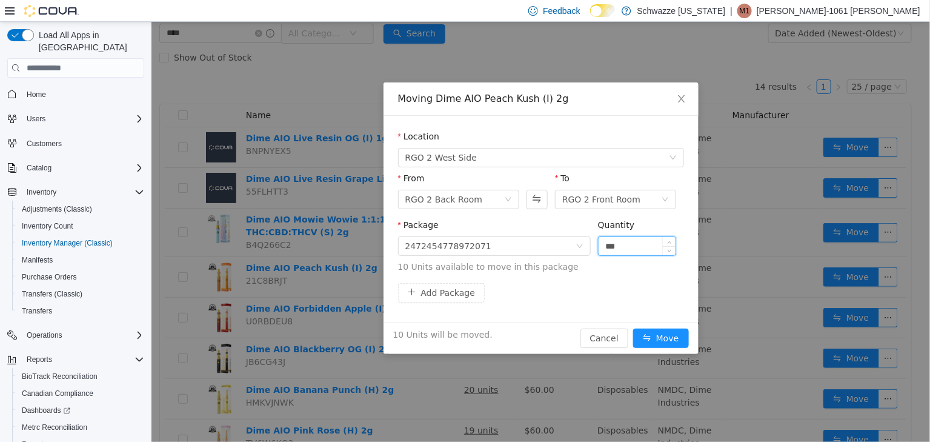
type input "***"
click at [633, 328] on button "Move" at bounding box center [661, 337] width 56 height 19
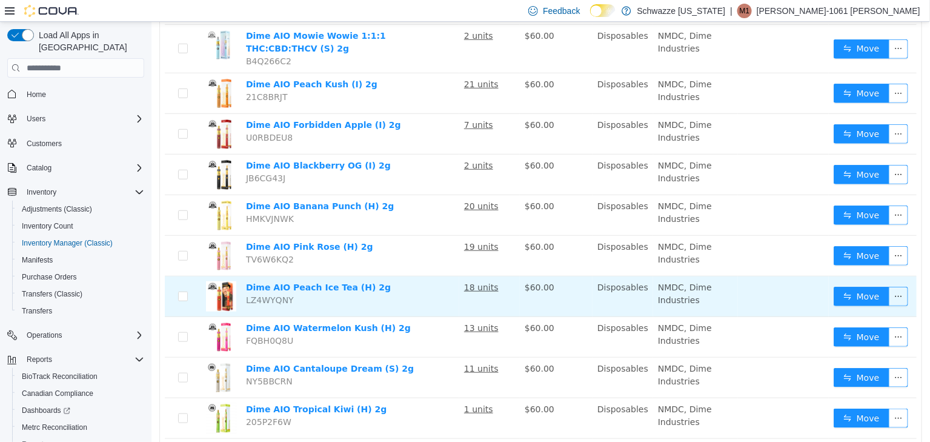
scroll to position [269, 0]
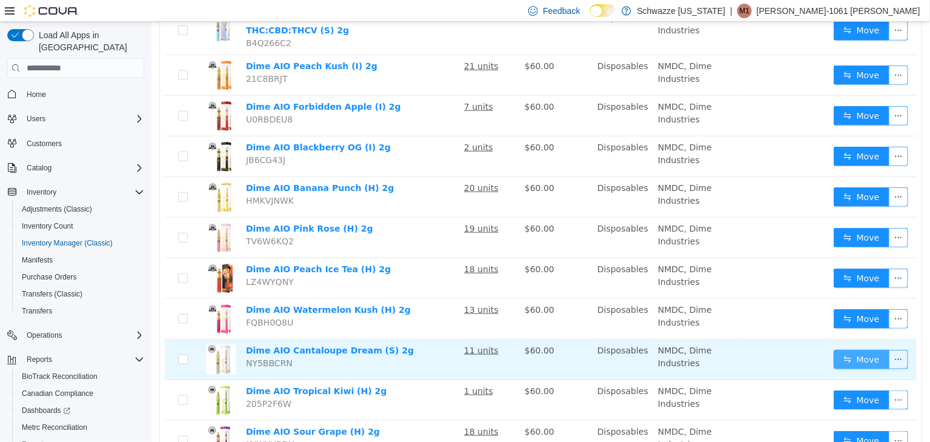
click at [856, 350] on button "Move" at bounding box center [861, 359] width 56 height 19
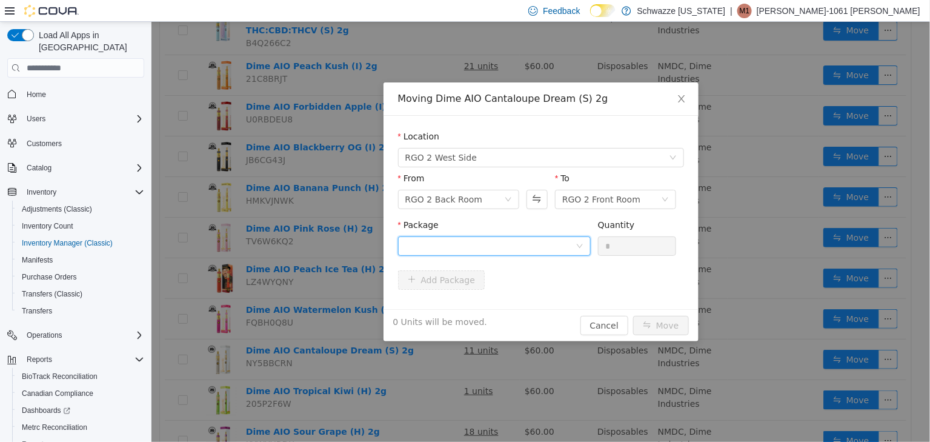
click at [511, 248] on div at bounding box center [490, 246] width 170 height 18
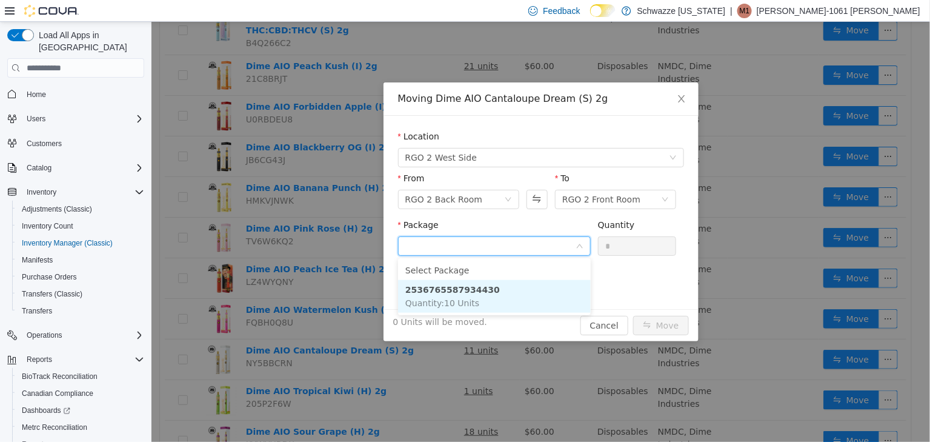
click at [472, 301] on li "2536765587934430 Quantity : 10 Units" at bounding box center [494, 296] width 193 height 33
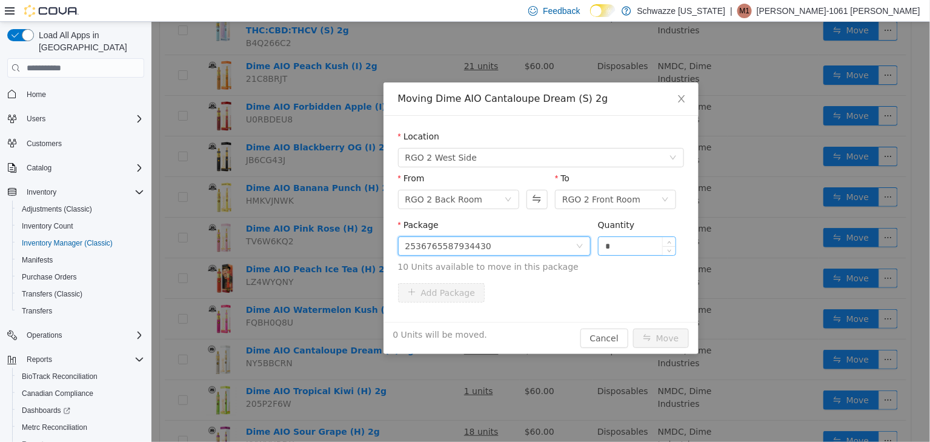
click at [619, 250] on input "*" at bounding box center [637, 246] width 78 height 18
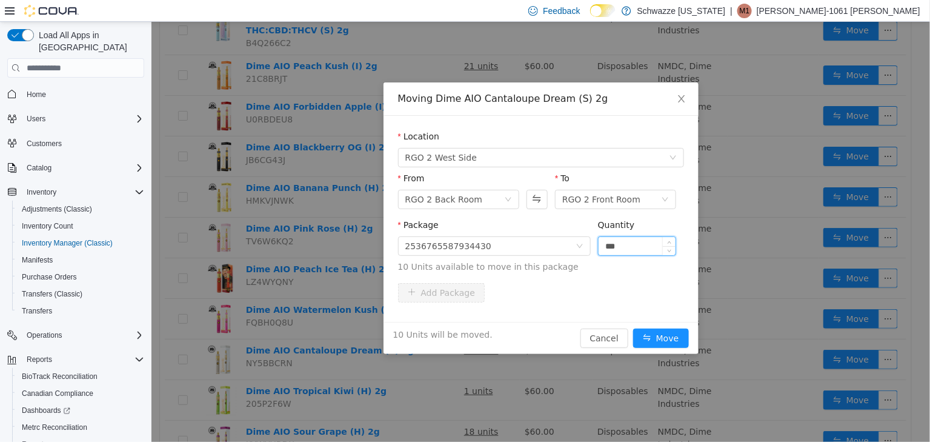
type input "***"
click at [633, 328] on button "Move" at bounding box center [661, 337] width 56 height 19
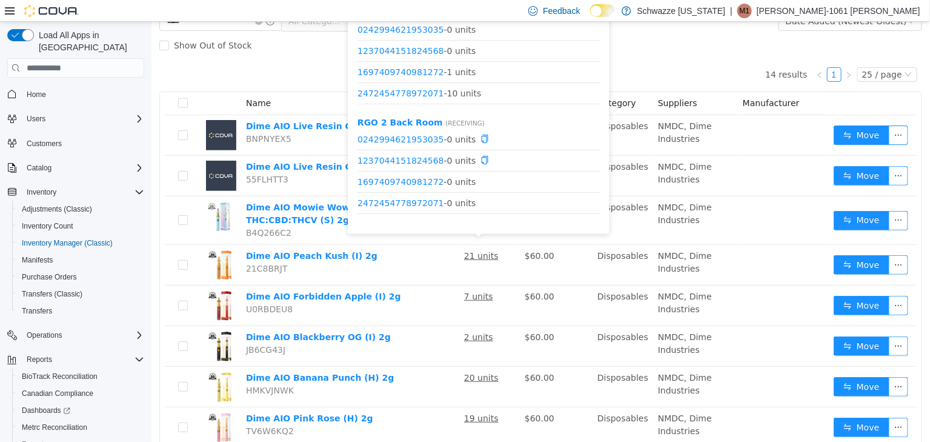
scroll to position [67, 0]
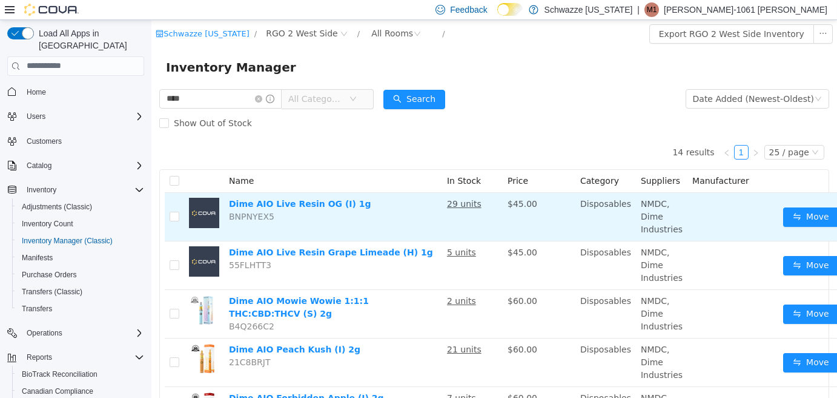
scroll to position [67, 0]
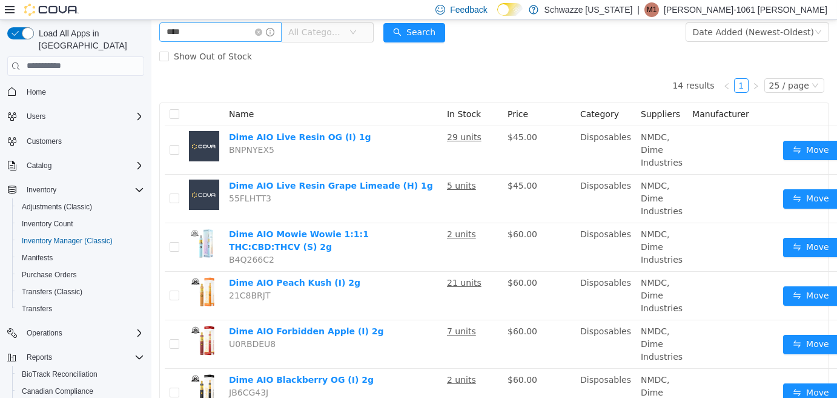
drag, startPoint x: 270, startPoint y: 30, endPoint x: 259, endPoint y: 34, distance: 11.5
click at [262, 31] on icon "icon: close-circle" at bounding box center [258, 31] width 7 height 7
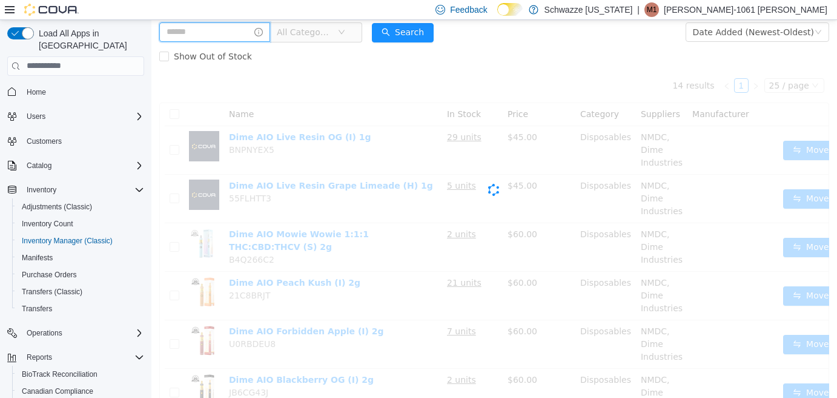
click at [239, 38] on input "text" at bounding box center [214, 31] width 111 height 19
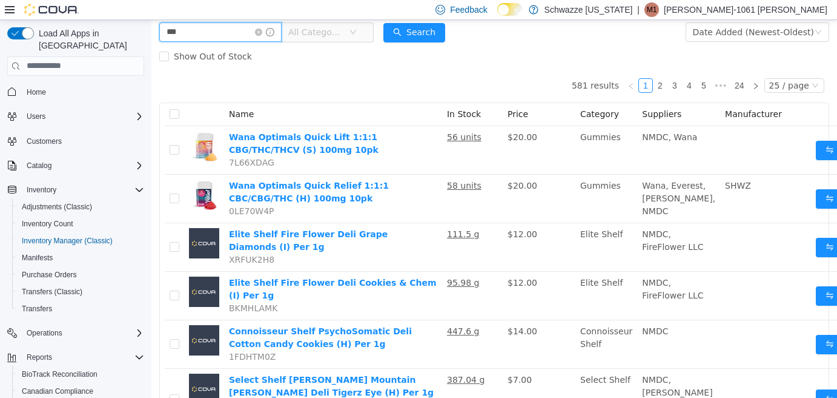
type input "***"
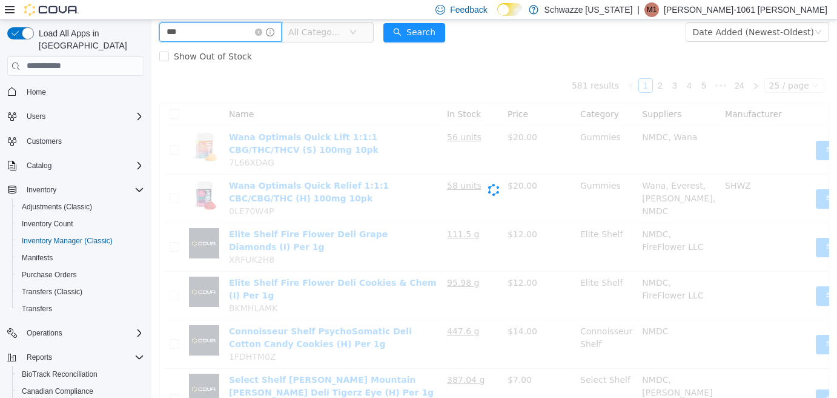
scroll to position [9, 0]
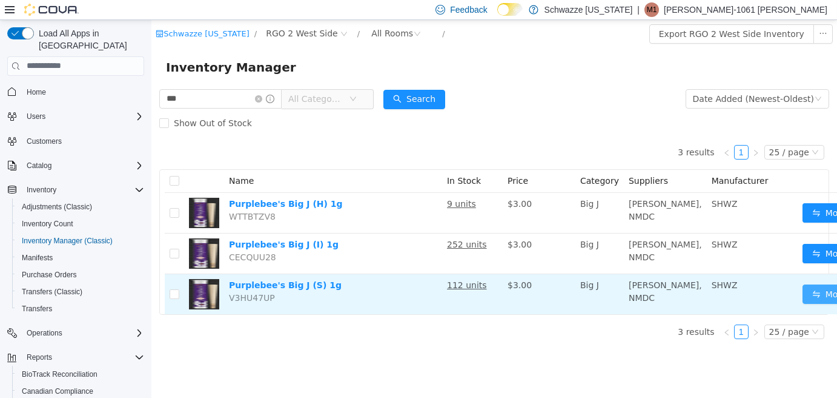
click at [803, 302] on button "Move" at bounding box center [831, 293] width 56 height 19
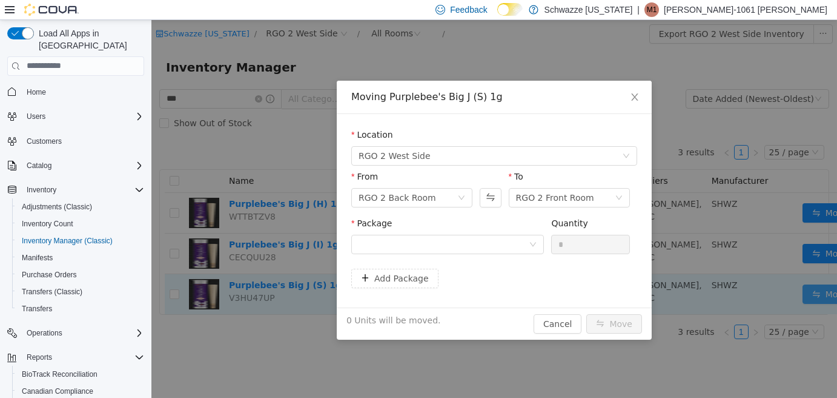
scroll to position [0, 0]
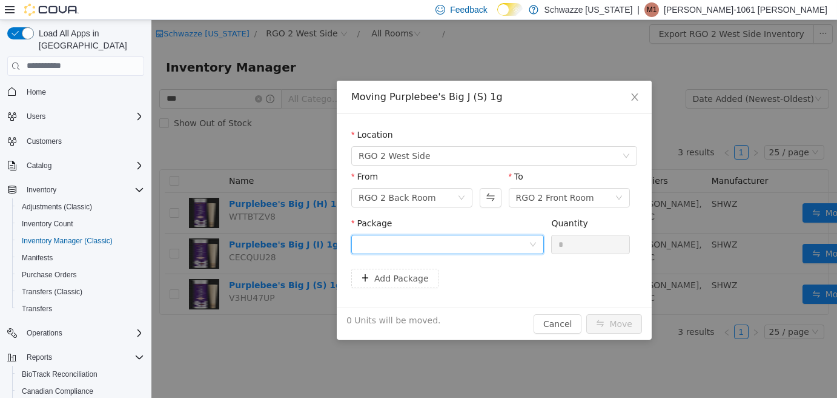
click at [487, 241] on div at bounding box center [444, 244] width 170 height 18
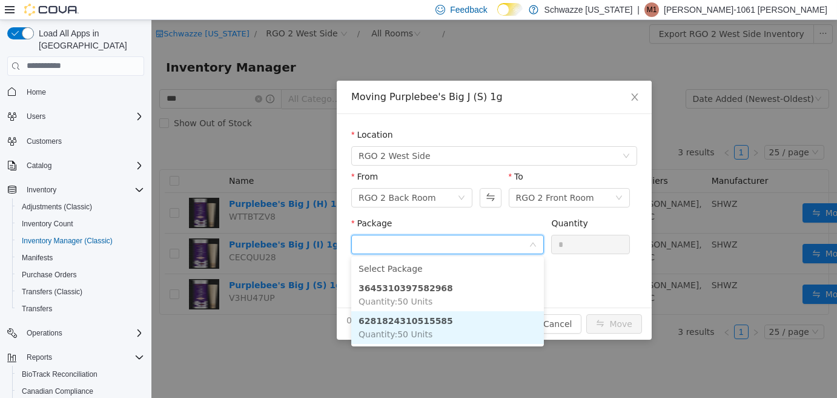
click at [441, 326] on li "6281824310515585 Quantity : 50 Units" at bounding box center [447, 326] width 193 height 33
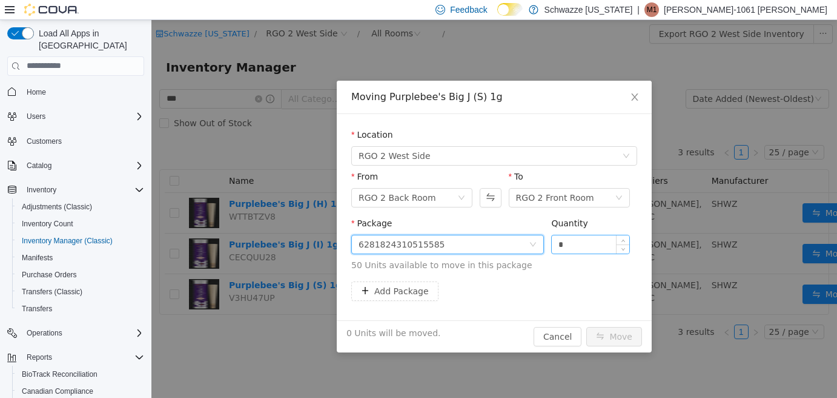
click at [575, 245] on input "*" at bounding box center [591, 244] width 78 height 18
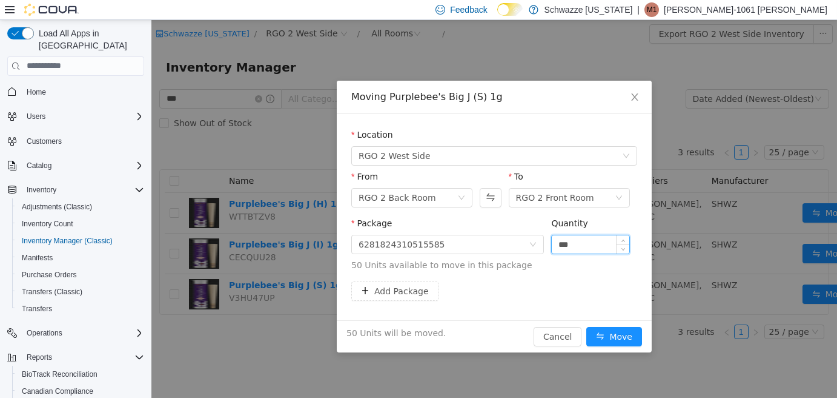
type input "***"
click at [587, 326] on button "Move" at bounding box center [615, 335] width 56 height 19
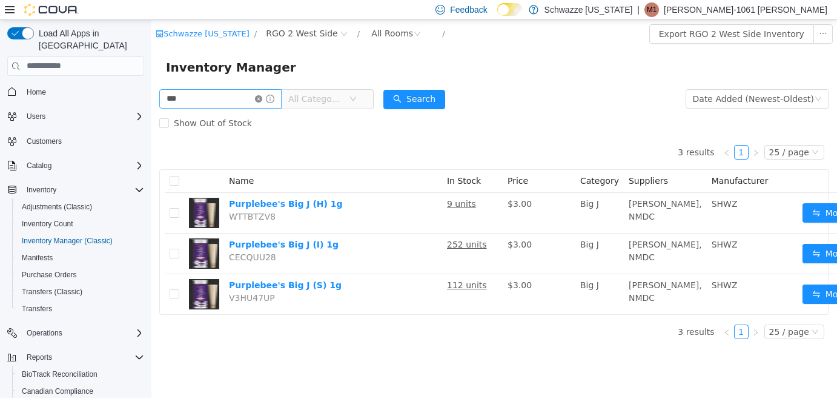
click at [262, 99] on icon "icon: close-circle" at bounding box center [258, 98] width 7 height 7
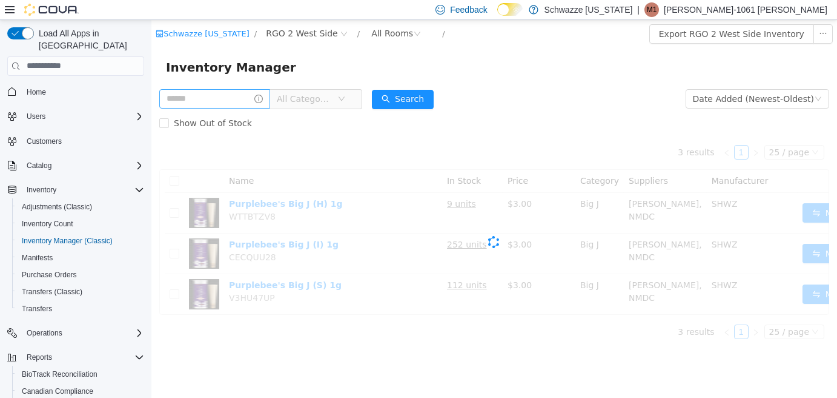
click at [241, 110] on div "All Categories" at bounding box center [260, 98] width 203 height 24
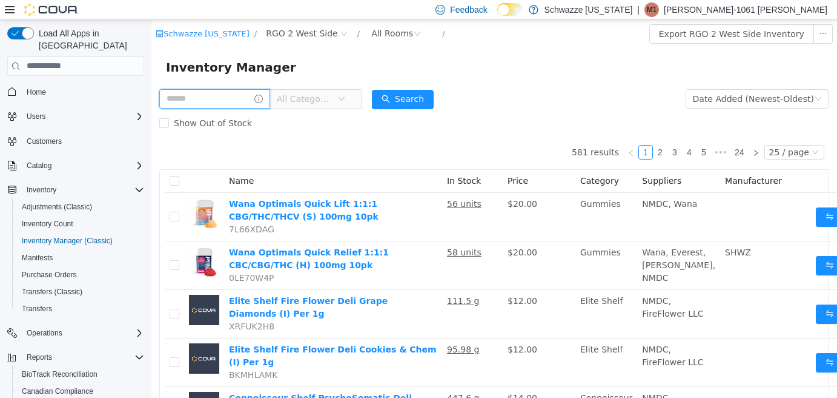
drag, startPoint x: 233, startPoint y: 101, endPoint x: 239, endPoint y: 98, distance: 7.6
click at [233, 101] on input "text" at bounding box center [214, 97] width 111 height 19
type input "****"
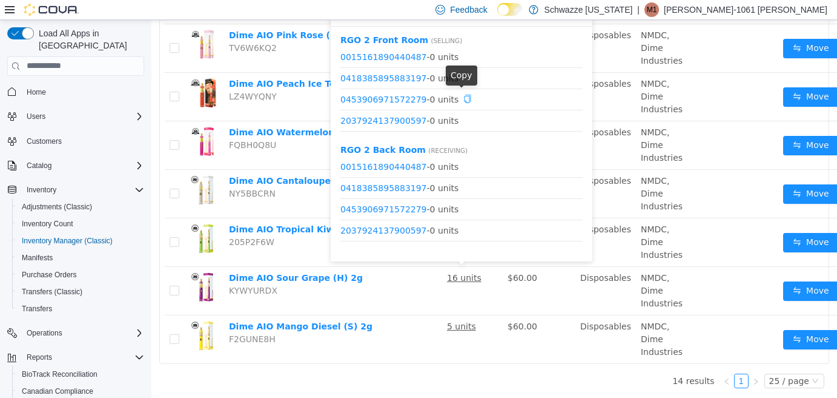
click at [464, 94] on icon "icon: copy" at bounding box center [468, 98] width 8 height 8
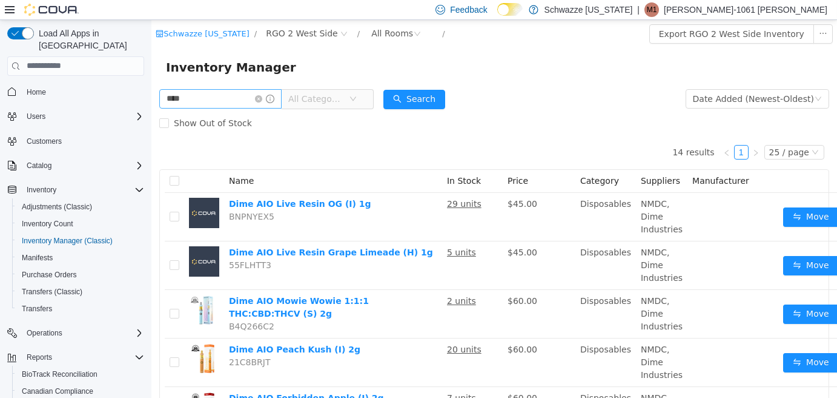
click at [262, 95] on icon "icon: close-circle" at bounding box center [258, 98] width 7 height 7
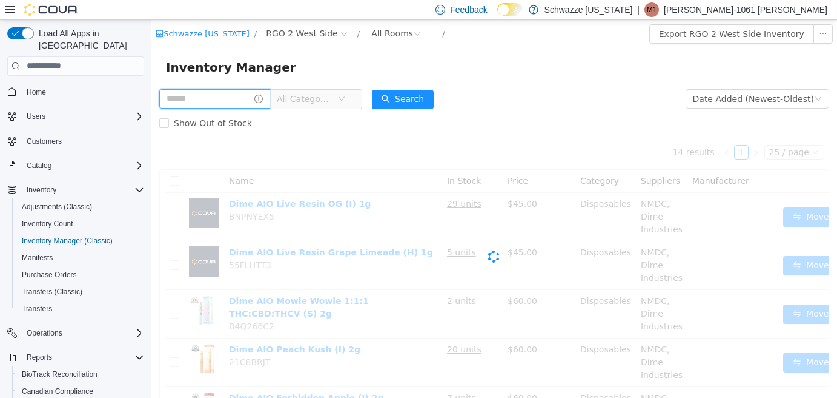
click at [233, 105] on input "text" at bounding box center [214, 97] width 111 height 19
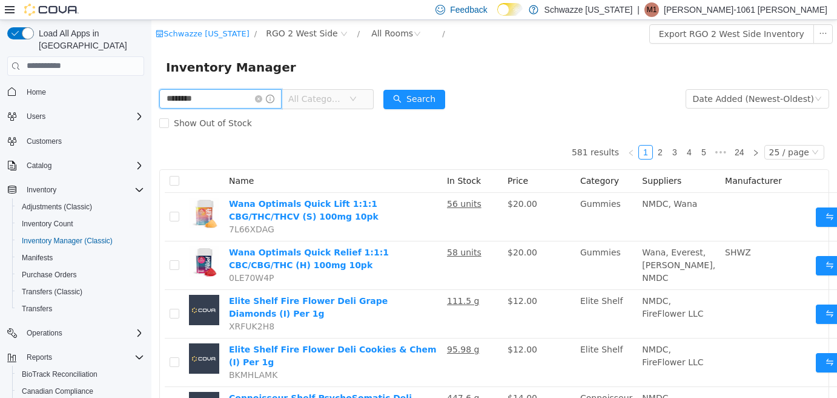
type input "**********"
click at [416, 96] on button "Search" at bounding box center [415, 98] width 62 height 19
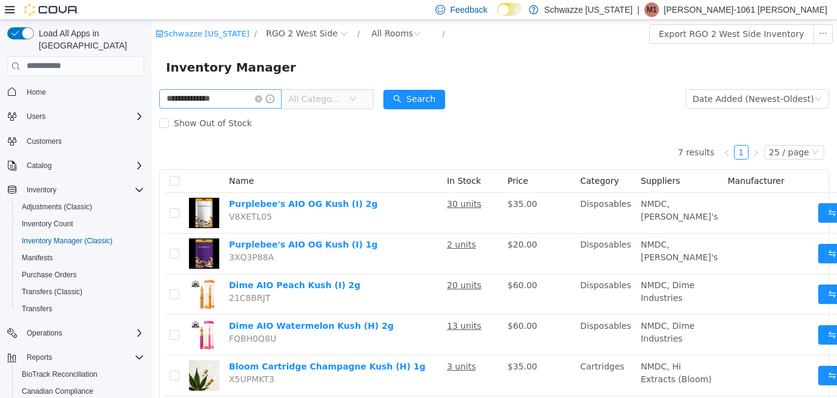
click at [262, 98] on icon "icon: close-circle" at bounding box center [258, 98] width 7 height 7
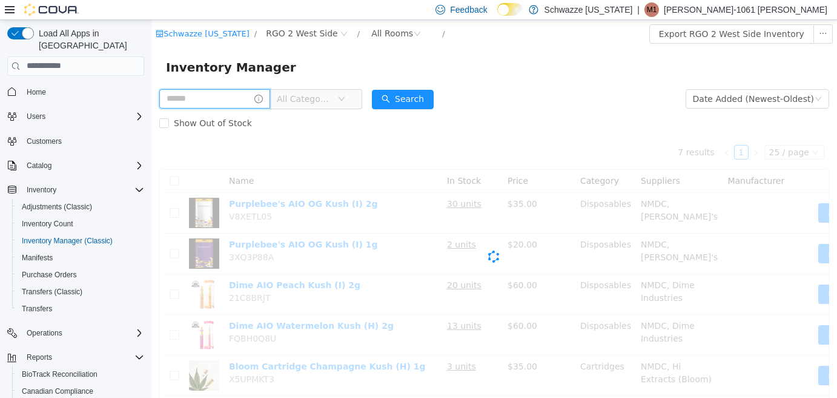
click at [243, 105] on input "text" at bounding box center [214, 97] width 111 height 19
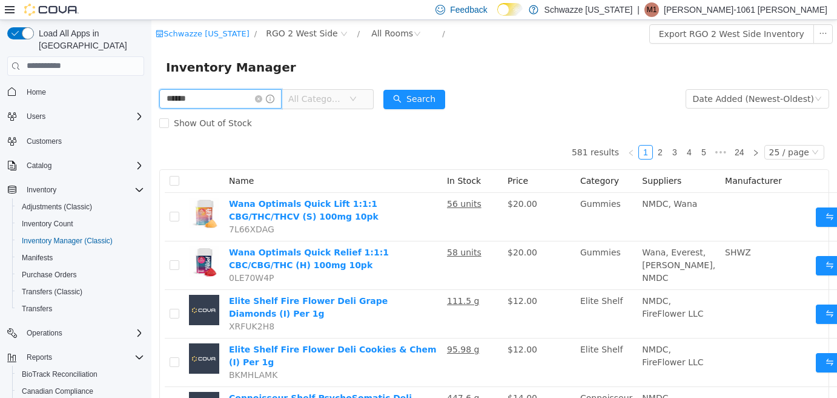
type input "******"
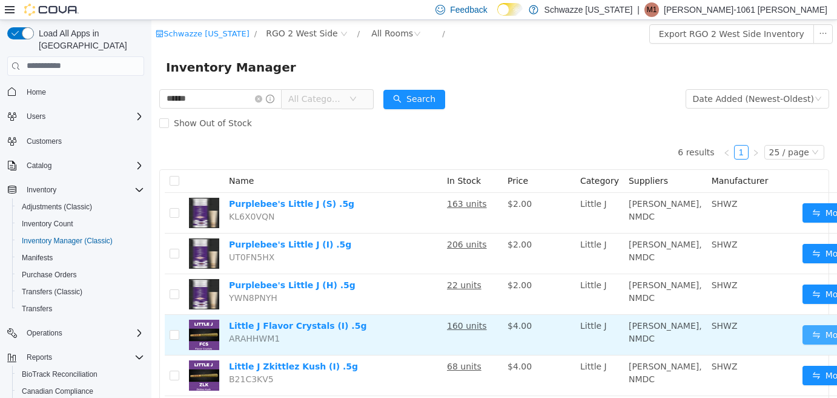
click at [803, 344] on button "Move" at bounding box center [831, 333] width 56 height 19
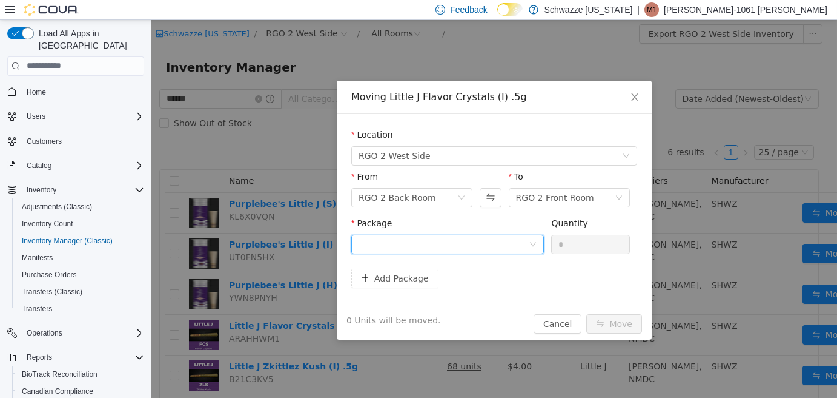
click at [454, 245] on div at bounding box center [444, 244] width 170 height 18
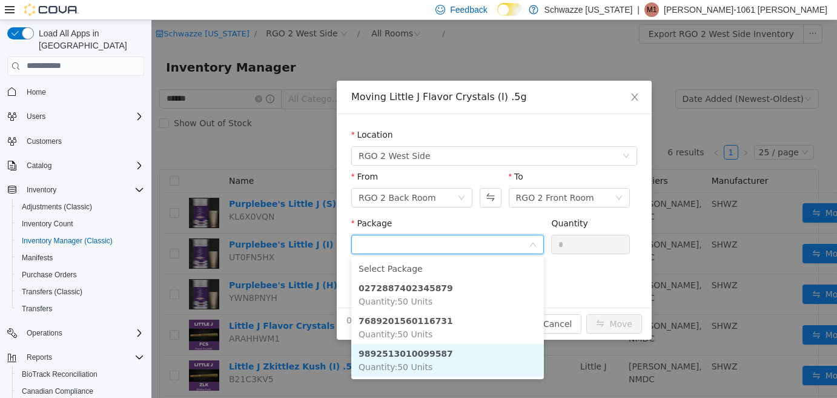
click at [434, 358] on li "9892513010099587 Quantity : 50 Units" at bounding box center [447, 359] width 193 height 33
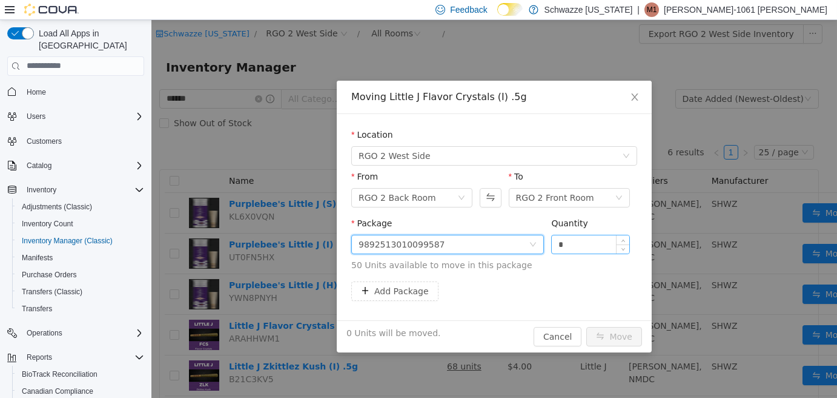
click at [567, 245] on input "*" at bounding box center [591, 244] width 78 height 18
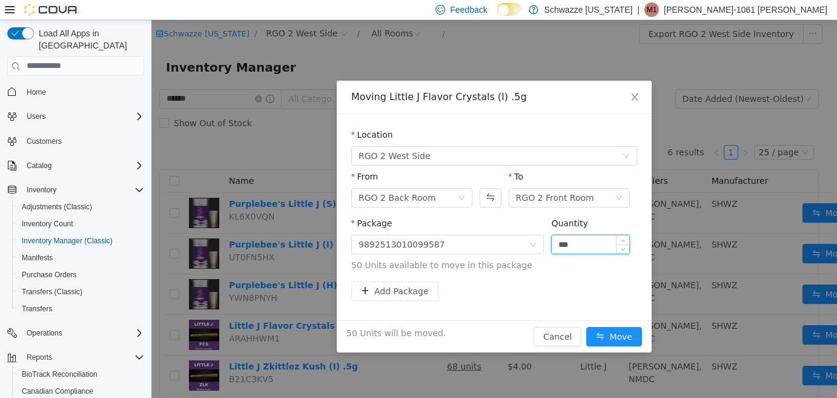
type input "***"
click at [587, 326] on button "Move" at bounding box center [615, 335] width 56 height 19
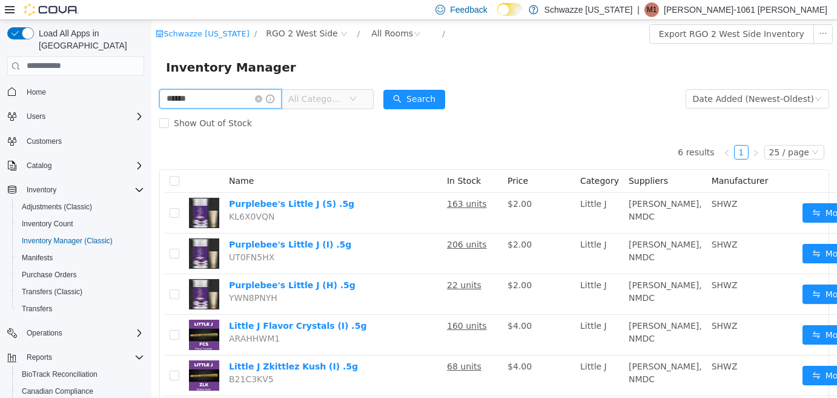
drag, startPoint x: 207, startPoint y: 99, endPoint x: -1, endPoint y: -2, distance: 230.6
click at [151, 19] on html "Schwazze New Mexico / RGO 2 West Side / All Rooms / Export RGO 2 West Side Inve…" at bounding box center [494, 208] width 686 height 378
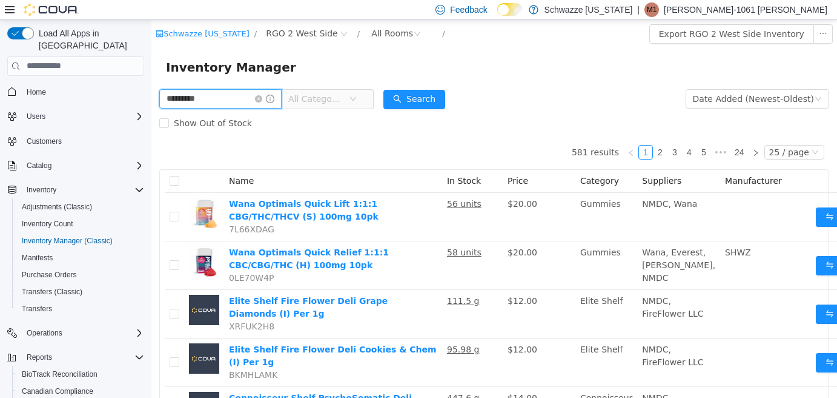
type input "********"
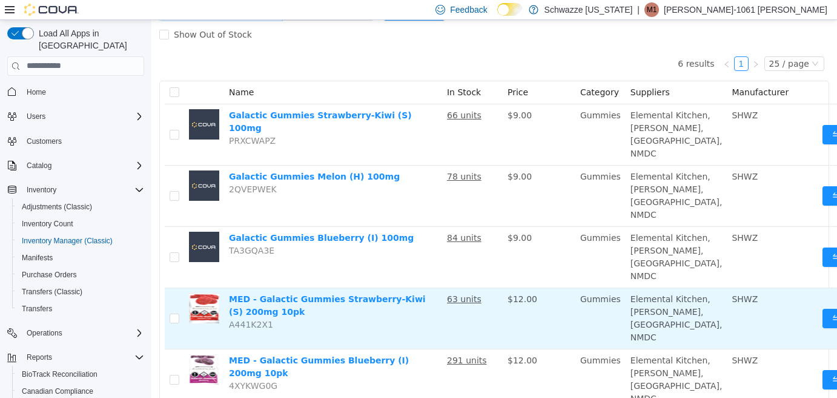
scroll to position [182, 0]
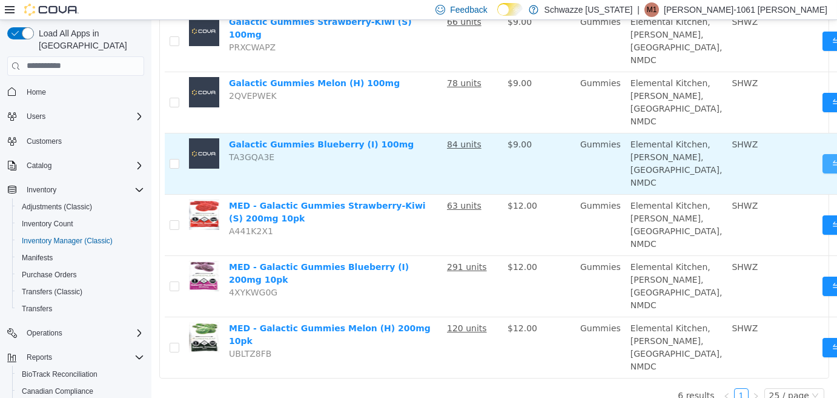
click at [823, 173] on button "Move" at bounding box center [851, 162] width 56 height 19
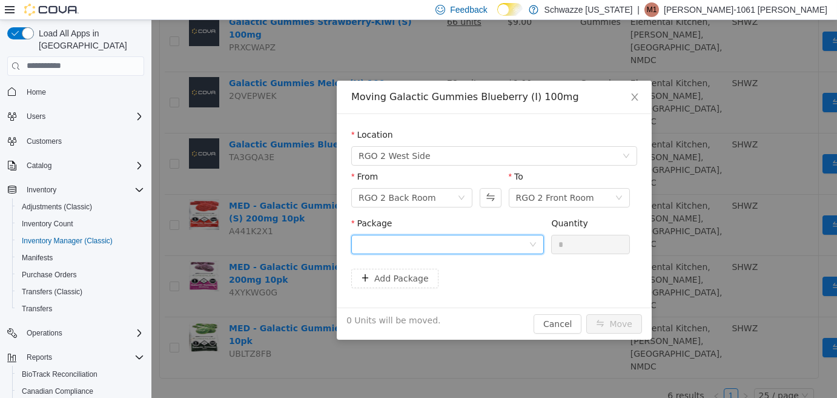
click at [448, 234] on div at bounding box center [447, 243] width 193 height 19
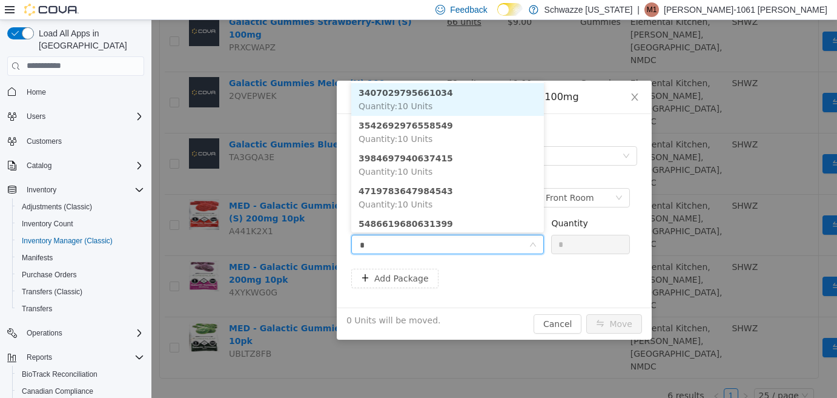
type input "**"
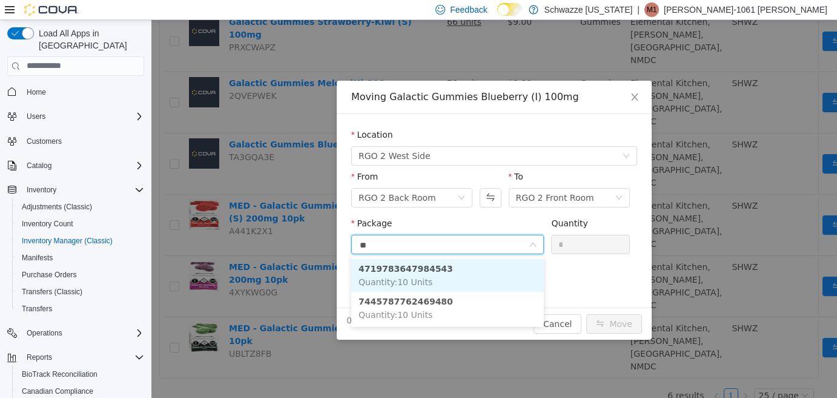
click at [466, 276] on li "4719783647984543 Quantity : 10 Units" at bounding box center [447, 274] width 193 height 33
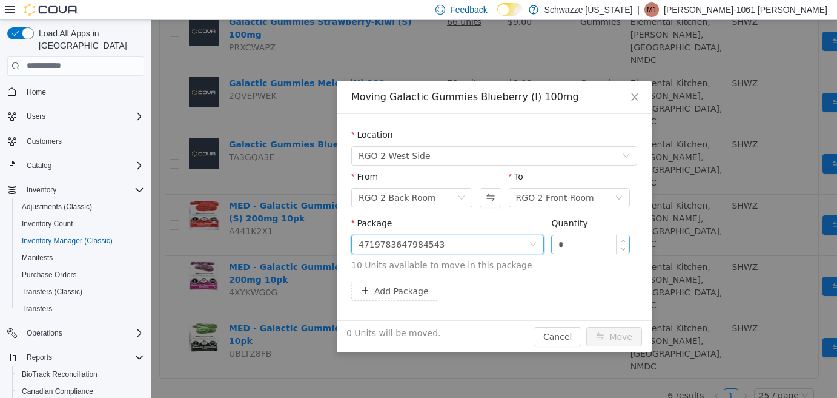
click at [587, 242] on input "*" at bounding box center [591, 244] width 78 height 18
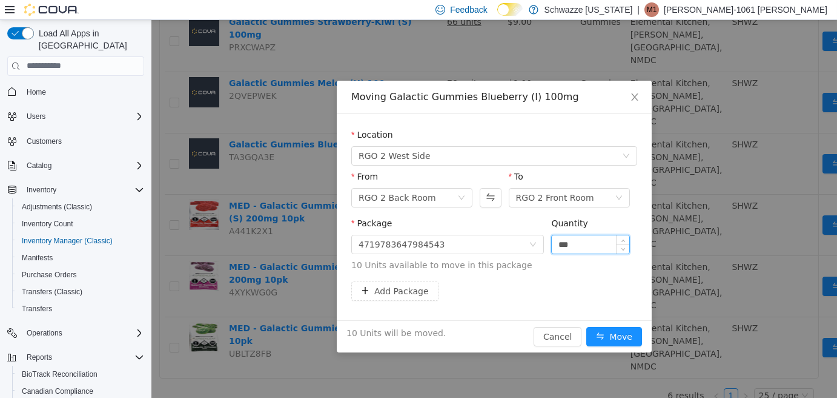
type input "***"
click at [587, 326] on button "Move" at bounding box center [615, 335] width 56 height 19
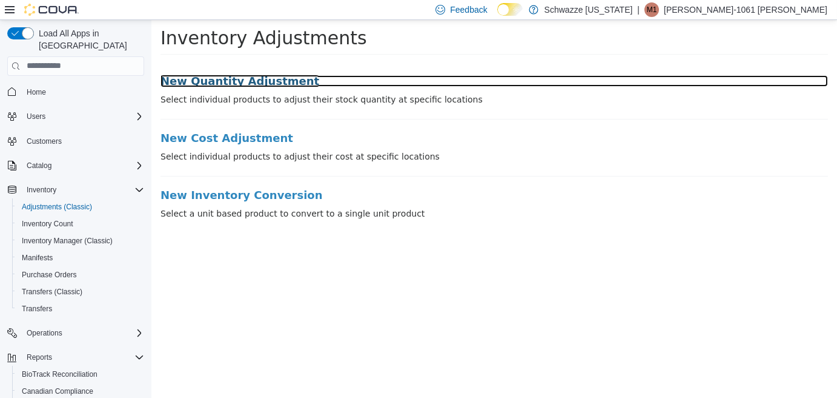
click at [265, 82] on h3 "New Quantity Adjustment" at bounding box center [495, 81] width 668 height 12
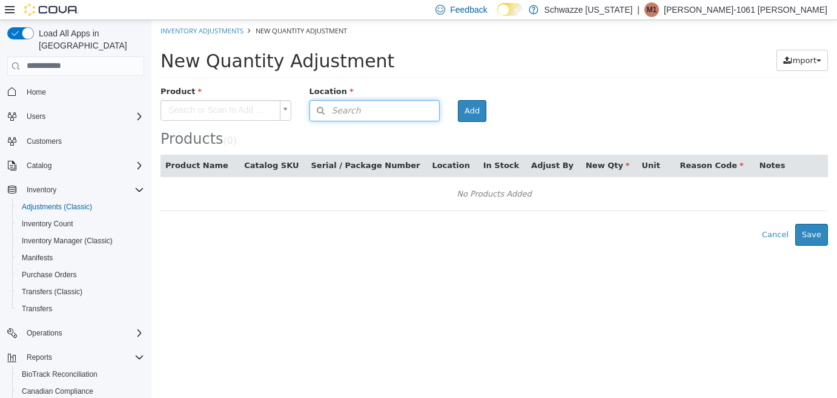
drag, startPoint x: 353, startPoint y: 104, endPoint x: 359, endPoint y: 107, distance: 6.8
click at [353, 104] on span "Search" at bounding box center [335, 110] width 51 height 13
click at [414, 154] on span "or browse" at bounding box center [409, 147] width 59 height 21
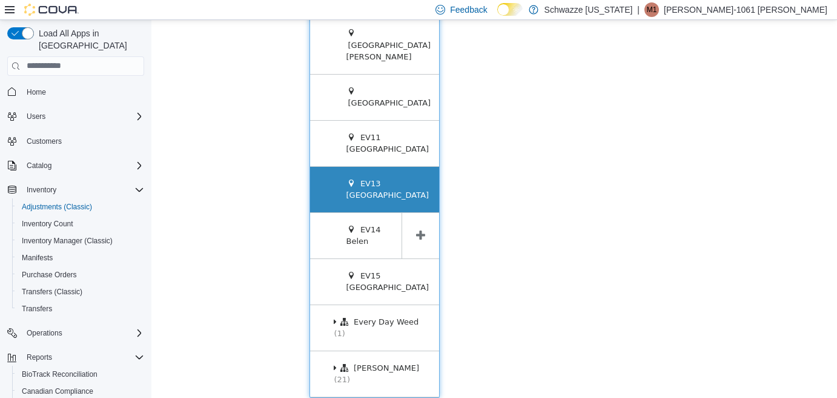
scroll to position [652, 0]
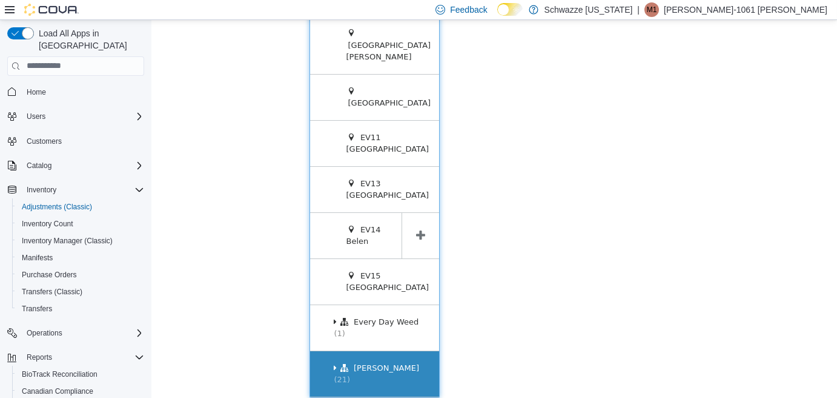
click at [340, 370] on icon at bounding box center [345, 367] width 10 height 8
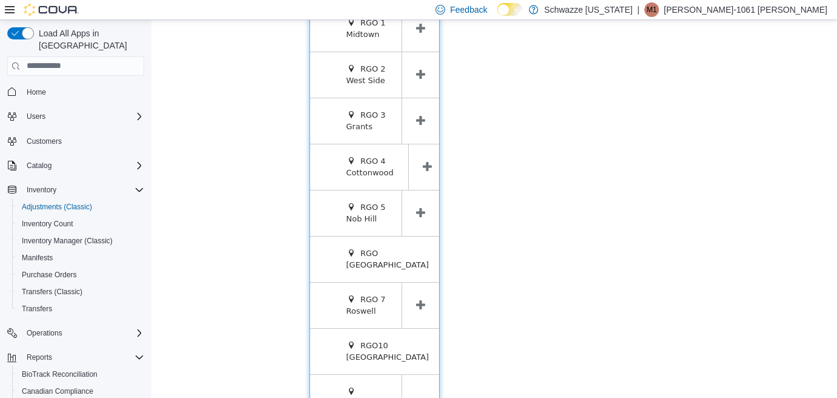
click at [416, 80] on icon at bounding box center [420, 74] width 9 height 12
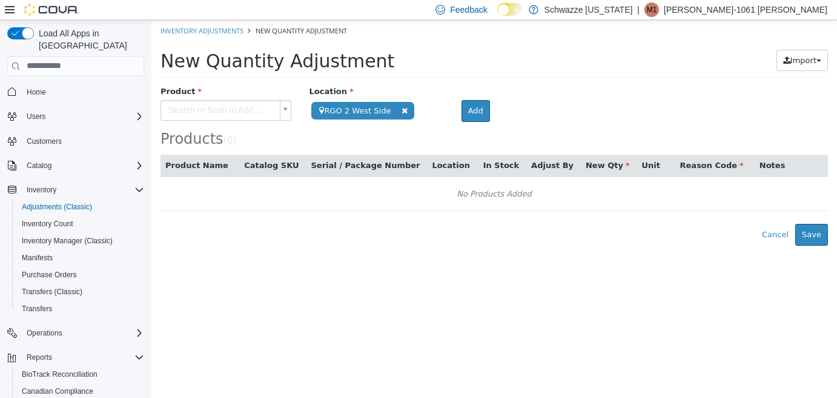
scroll to position [0, 0]
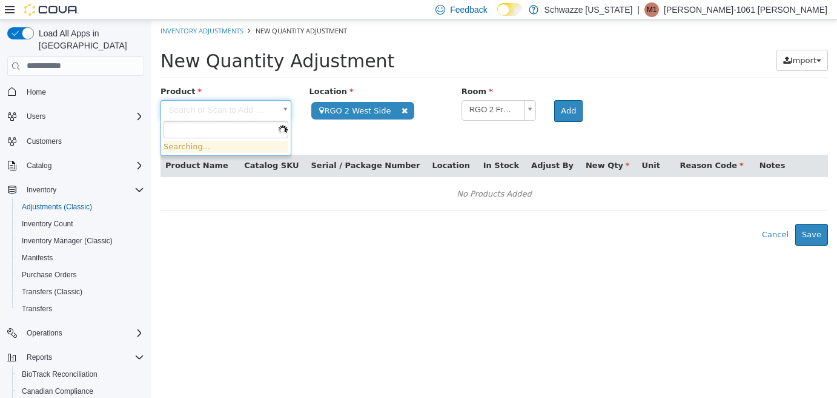
click at [242, 111] on body "**********" at bounding box center [494, 131] width 686 height 225
type input "**********"
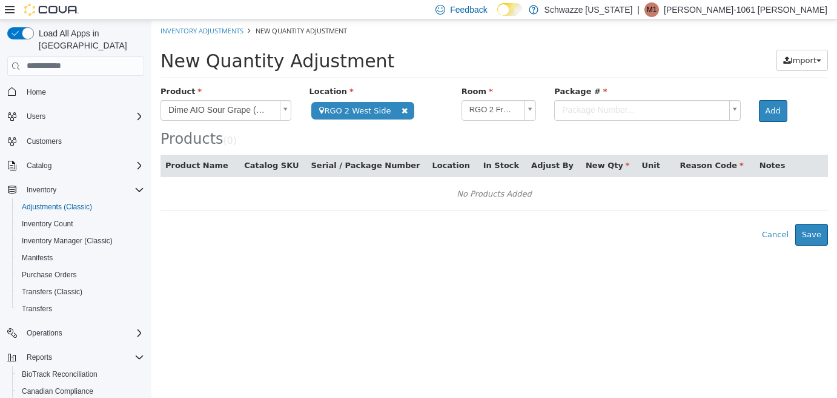
click at [564, 108] on body "**********" at bounding box center [494, 131] width 686 height 225
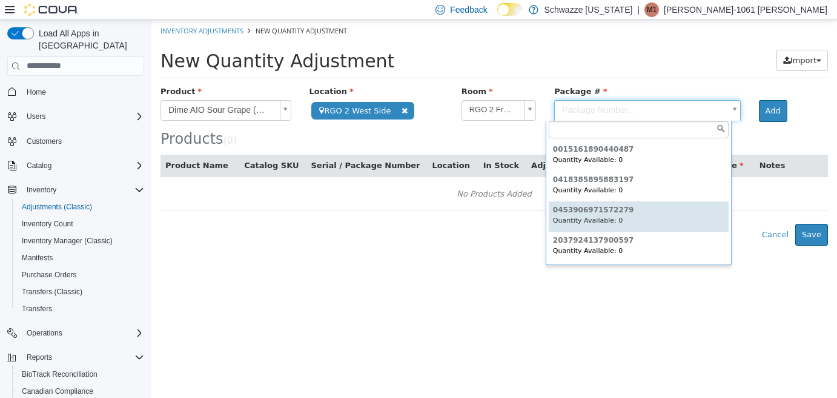
type input "**********"
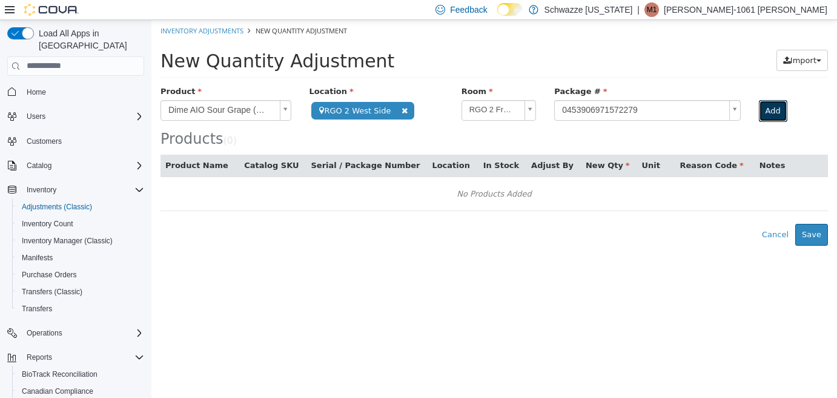
click at [766, 111] on button "Add" at bounding box center [773, 110] width 28 height 22
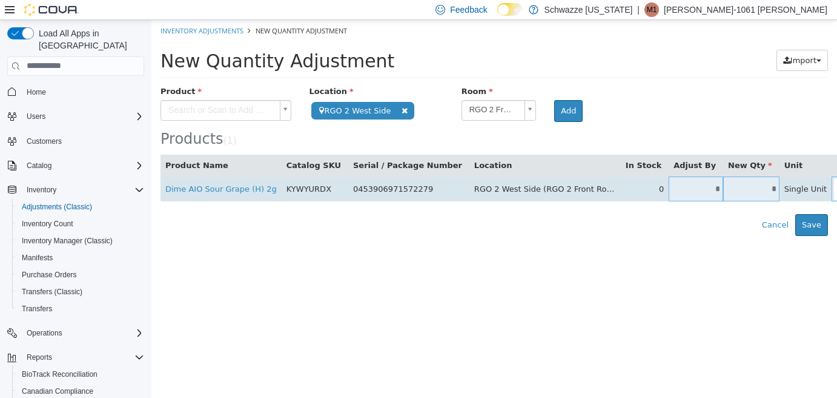
drag, startPoint x: 690, startPoint y: 188, endPoint x: 694, endPoint y: 194, distance: 7.8
click at [723, 188] on input "*" at bounding box center [751, 188] width 56 height 9
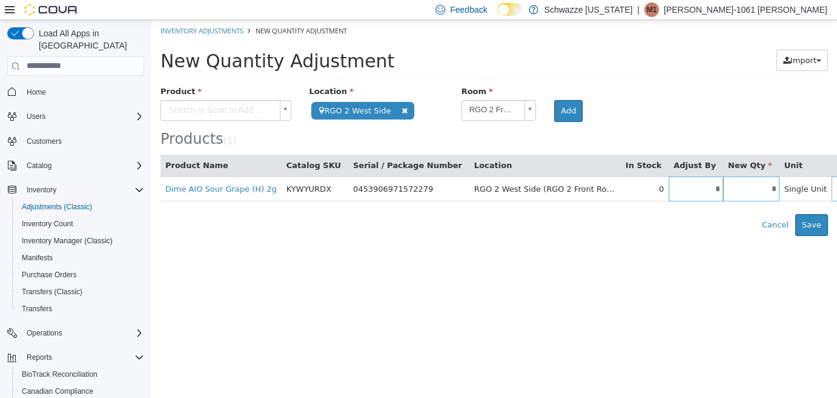
type input "*"
click at [673, 230] on div "Error saving adjustment please resolve the errors above. Cancel Save" at bounding box center [494, 224] width 686 height 22
click at [787, 187] on body "**********" at bounding box center [494, 127] width 686 height 216
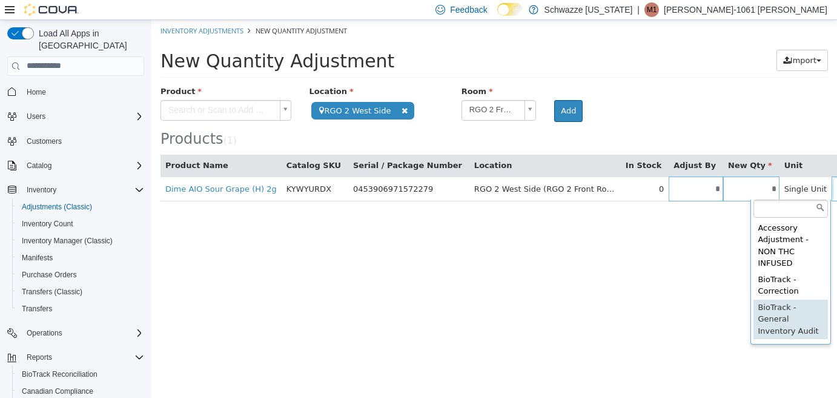
type input "**********"
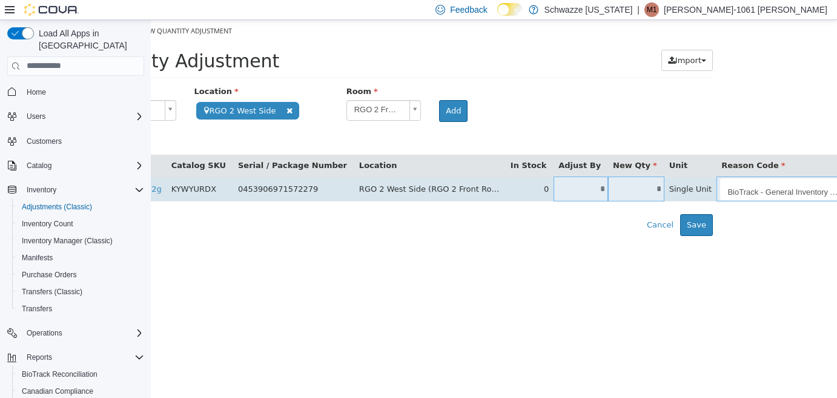
scroll to position [0, 23]
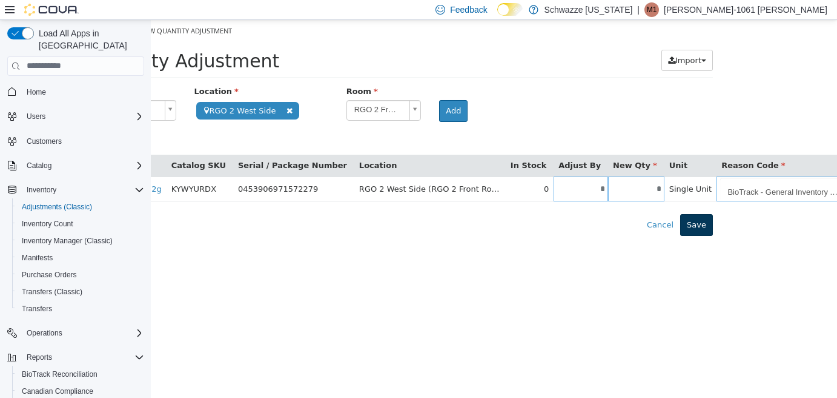
type input "**********"
click at [697, 224] on button "Save" at bounding box center [696, 224] width 33 height 22
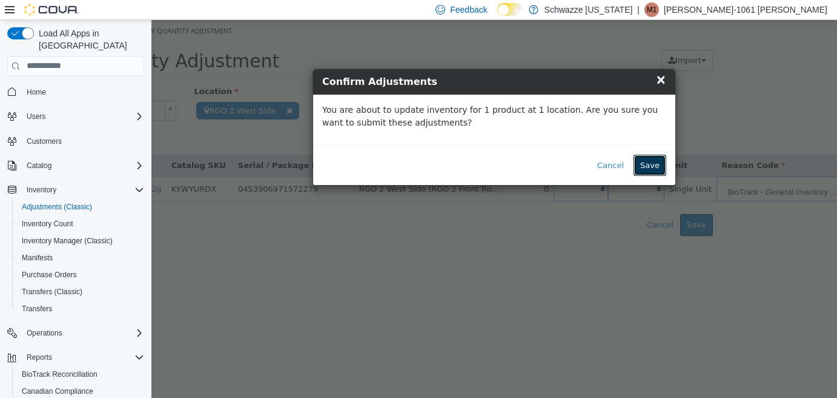
click at [653, 164] on button "Save" at bounding box center [650, 165] width 33 height 22
